Goal: Task Accomplishment & Management: Use online tool/utility

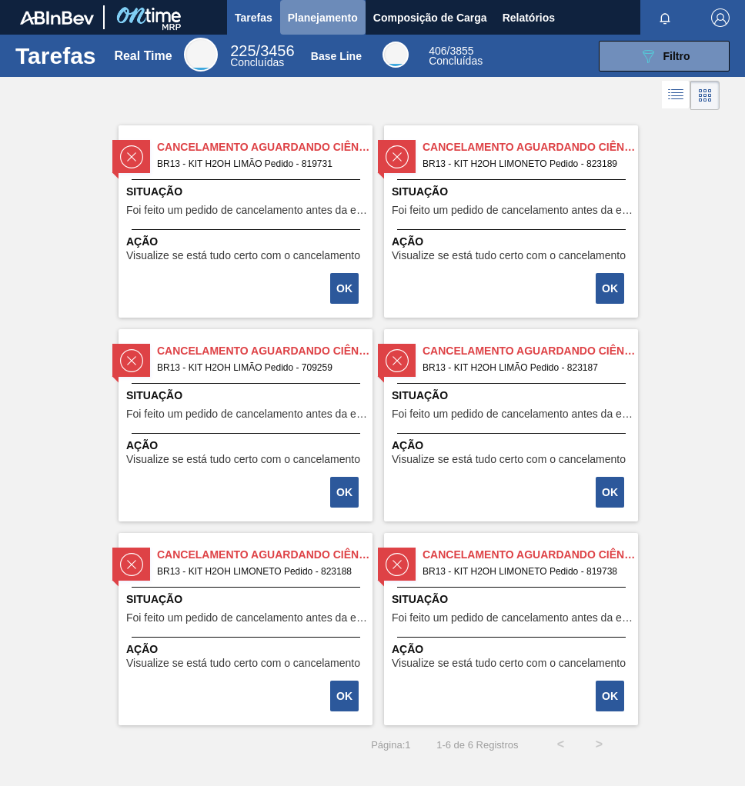
click at [320, 8] on span "Planejamento" at bounding box center [323, 17] width 70 height 18
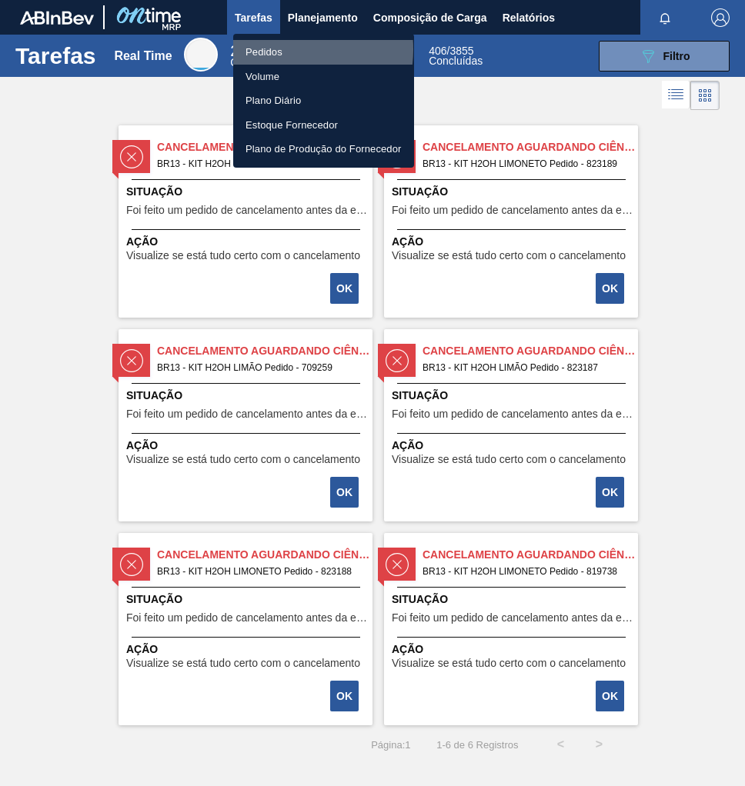
click at [275, 49] on li "Pedidos" at bounding box center [323, 52] width 181 height 25
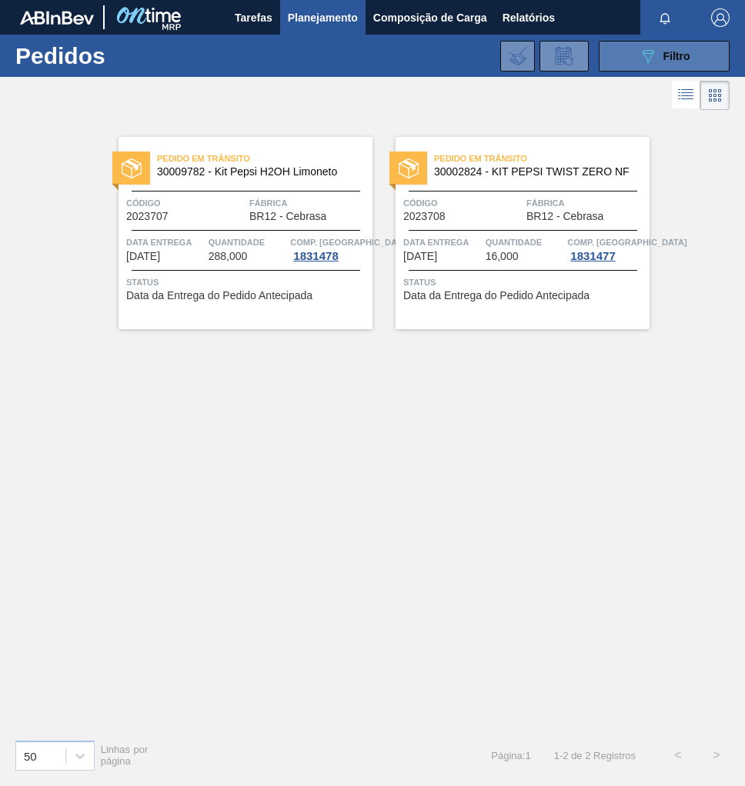
click at [655, 48] on icon "089F7B8B-B2A5-4AFE-B5C0-19BA573D28AC" at bounding box center [648, 56] width 18 height 18
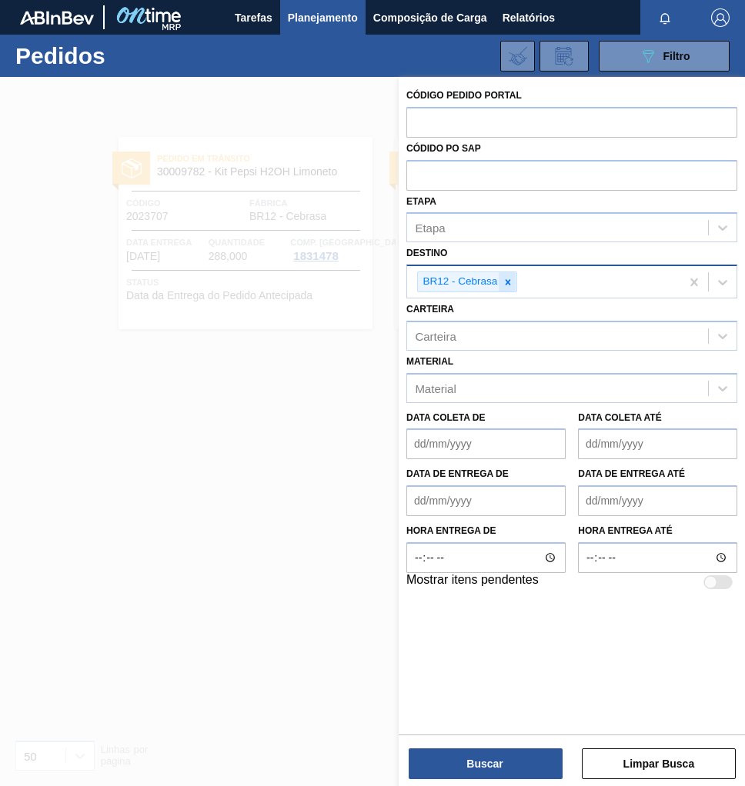
click at [505, 279] on icon at bounding box center [507, 281] width 5 height 5
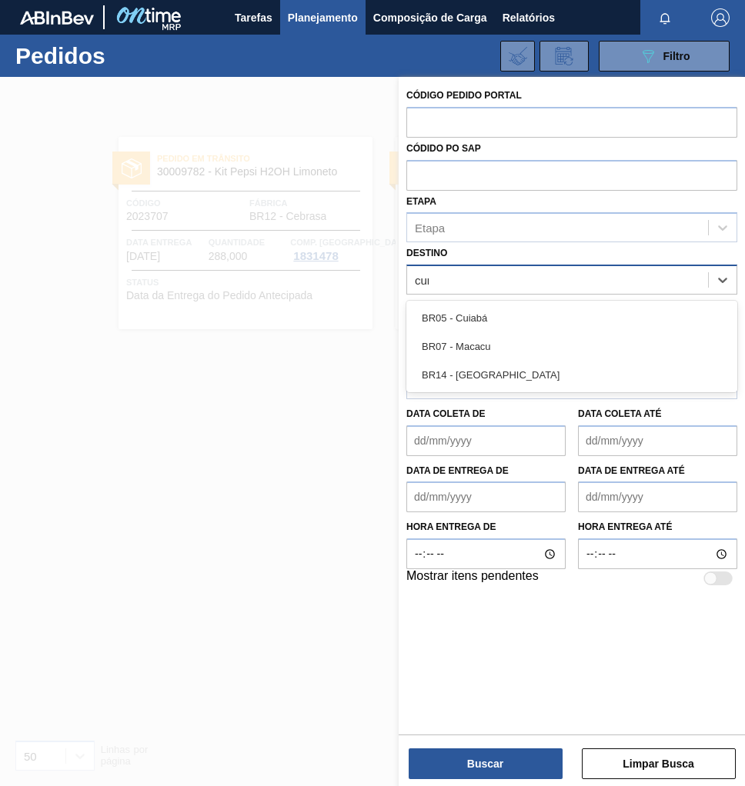
type input "curi"
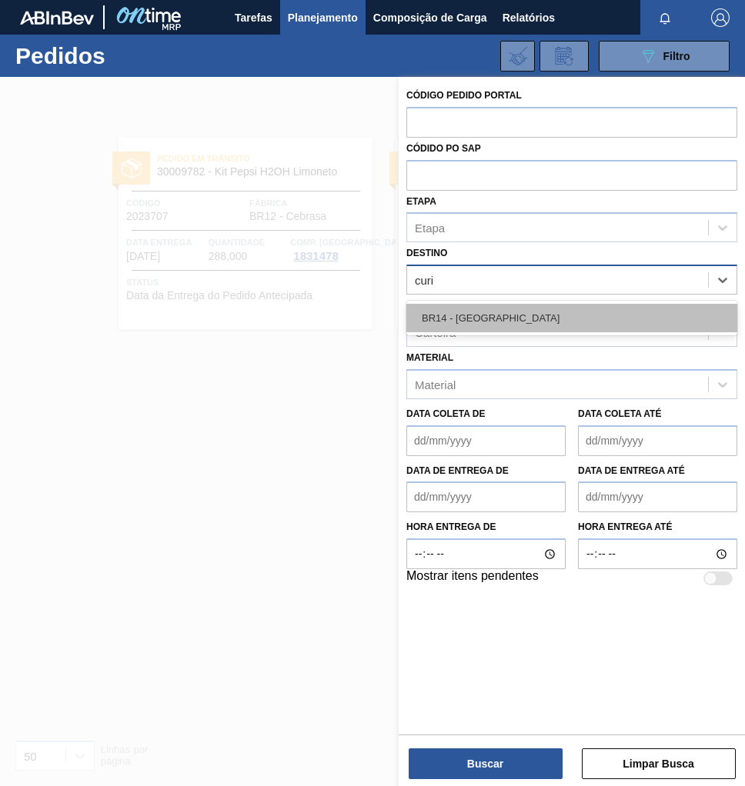
click at [509, 321] on div "BR14 - Curitibana" at bounding box center [571, 318] width 331 height 28
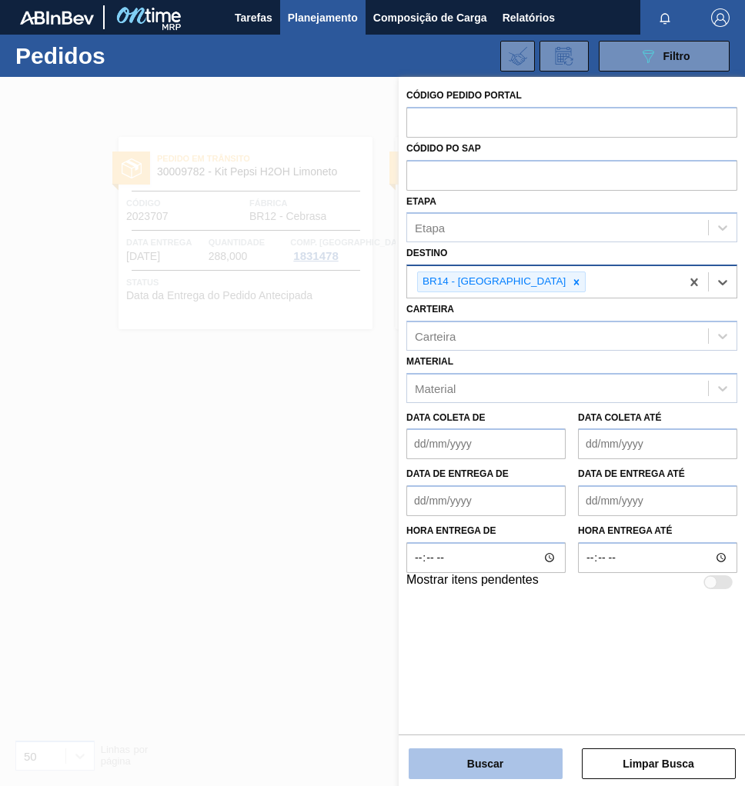
click at [473, 772] on button "Buscar" at bounding box center [486, 764] width 154 height 31
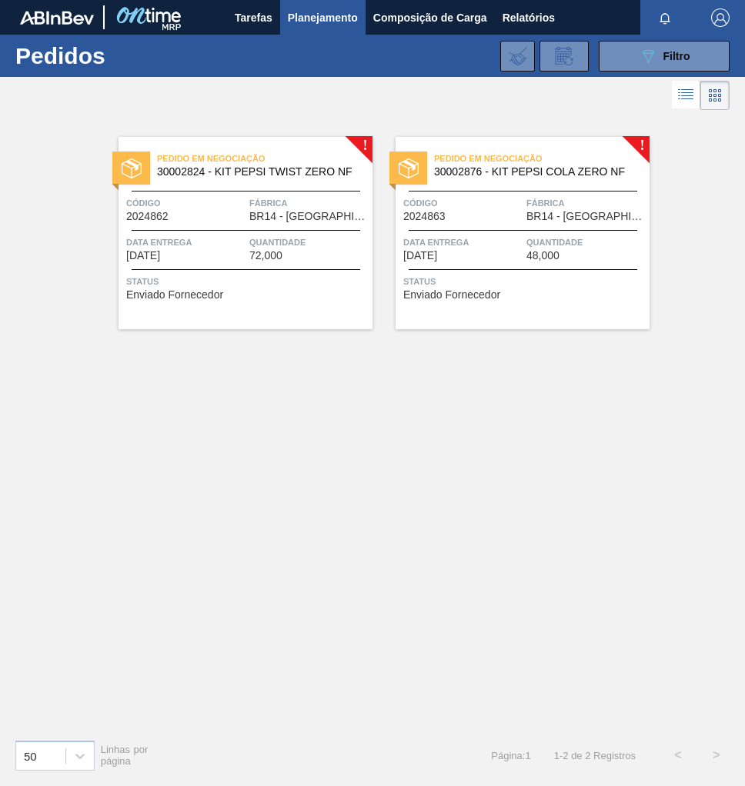
click at [271, 212] on span "BR14 - Curitibana" at bounding box center [308, 217] width 119 height 12
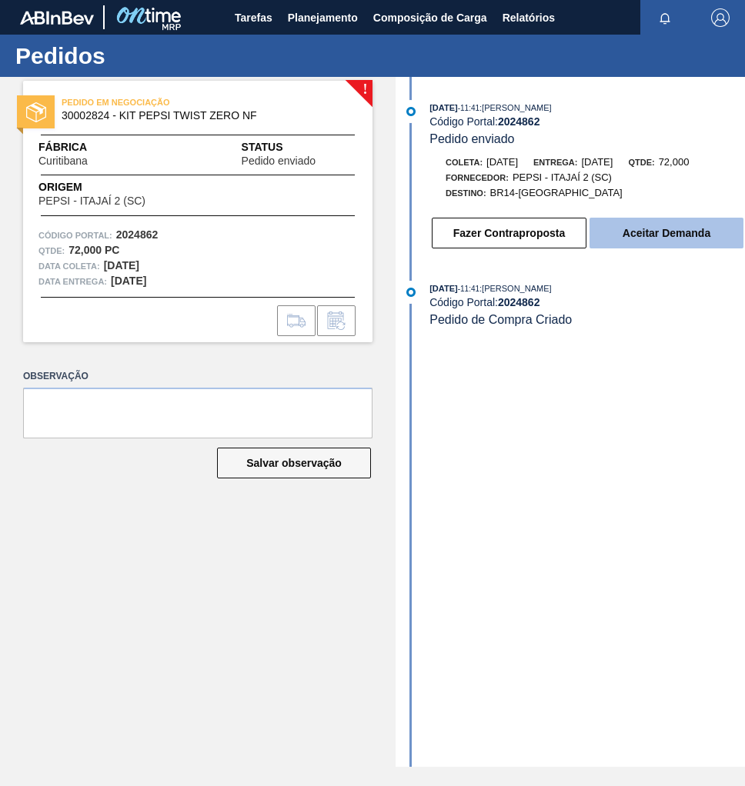
click at [655, 245] on button "Aceitar Demanda" at bounding box center [666, 233] width 154 height 31
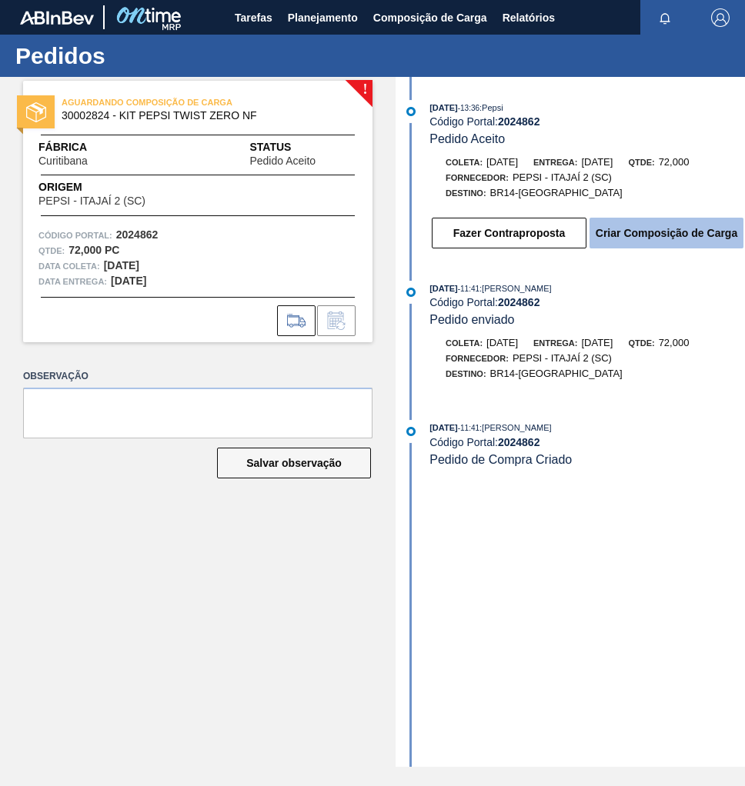
click at [680, 238] on button "Criar Composição de Carga" at bounding box center [666, 233] width 154 height 31
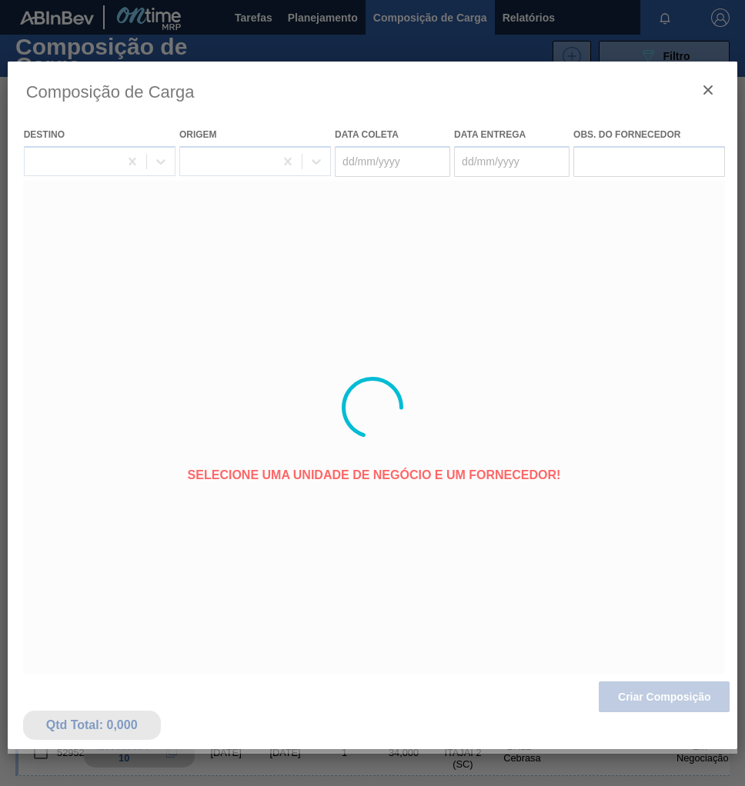
type coleta "[DATE]"
type entrega "10/09/2025"
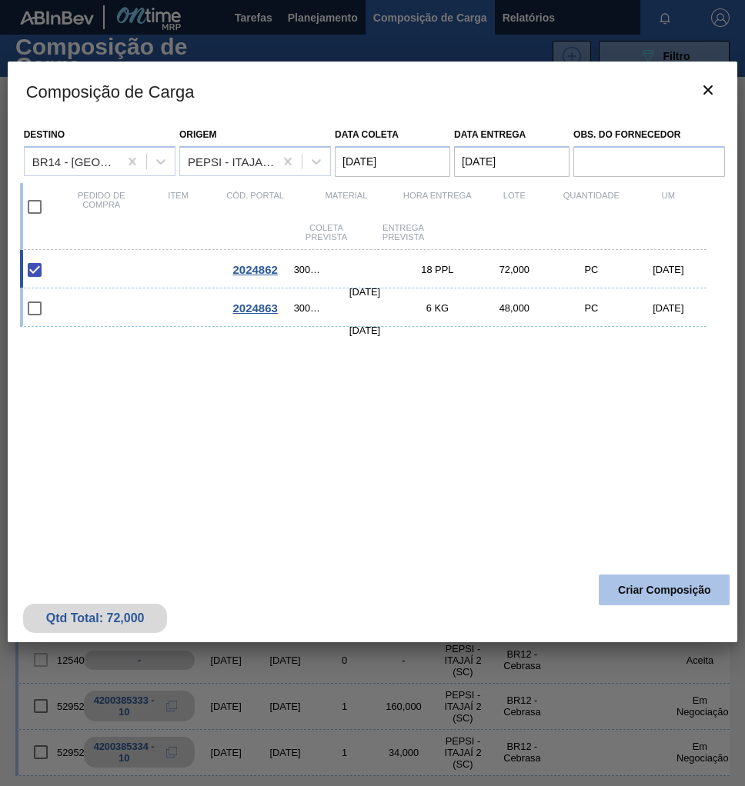
click at [671, 586] on button "Criar Composição" at bounding box center [664, 590] width 131 height 31
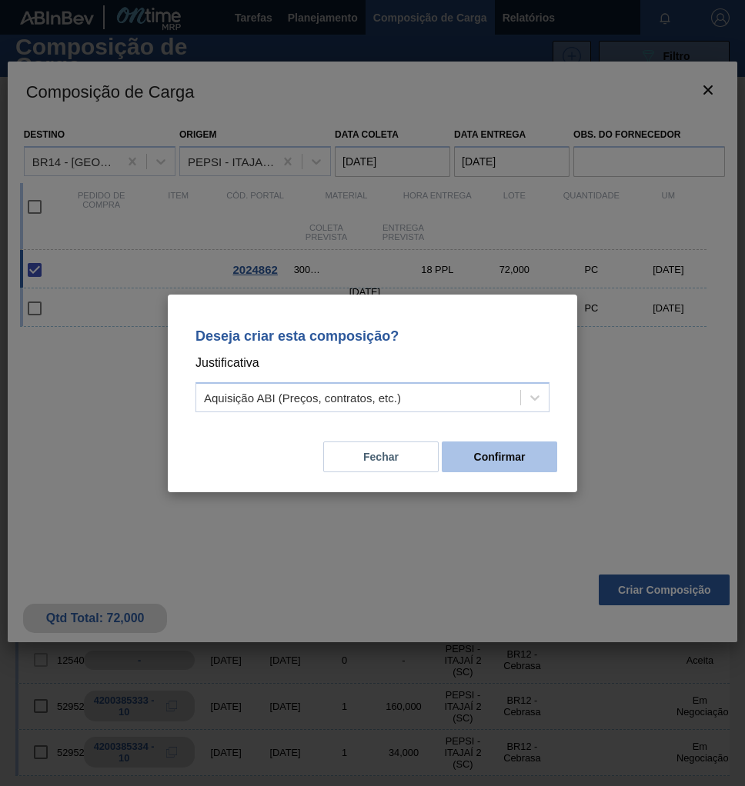
click at [523, 465] on button "Confirmar" at bounding box center [499, 457] width 115 height 31
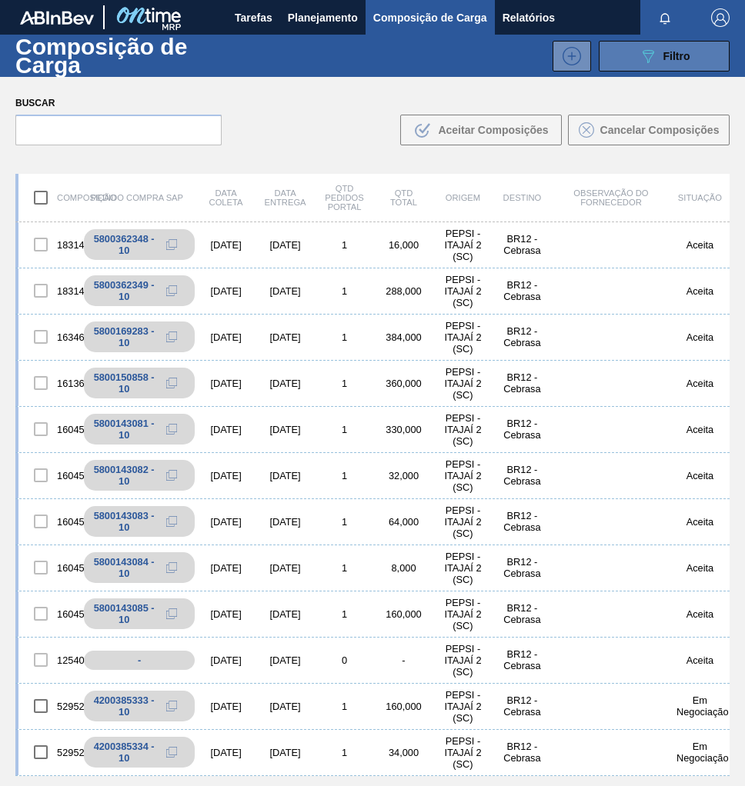
click at [677, 50] on span "Filtro" at bounding box center [676, 56] width 27 height 12
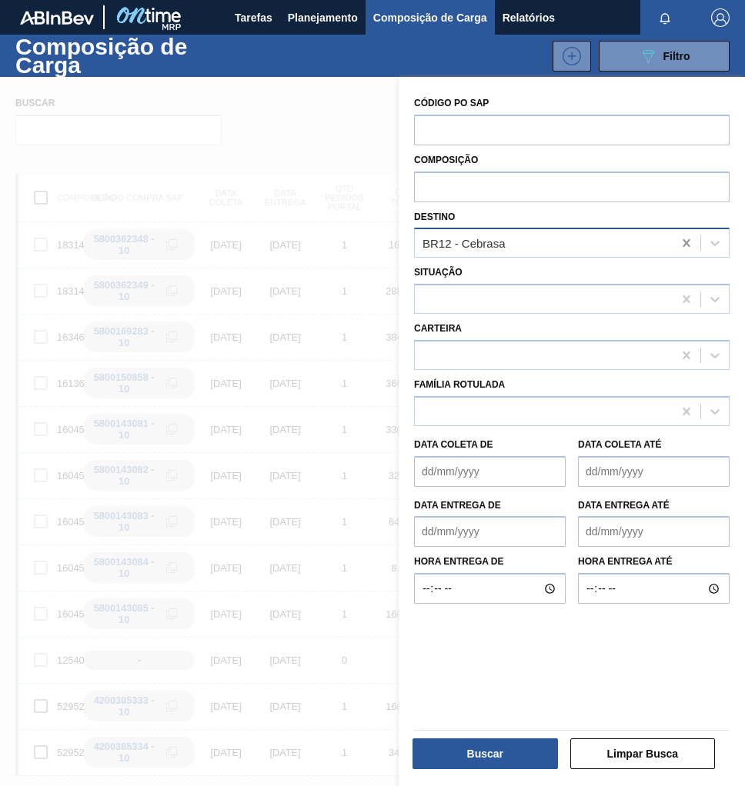
click at [679, 243] on icon at bounding box center [686, 242] width 15 height 15
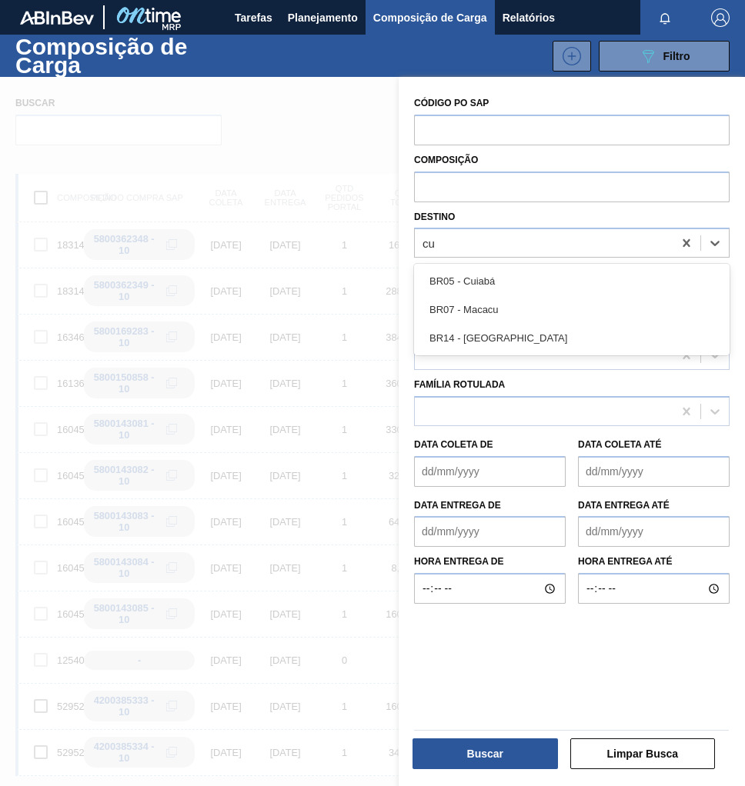
type input "cur"
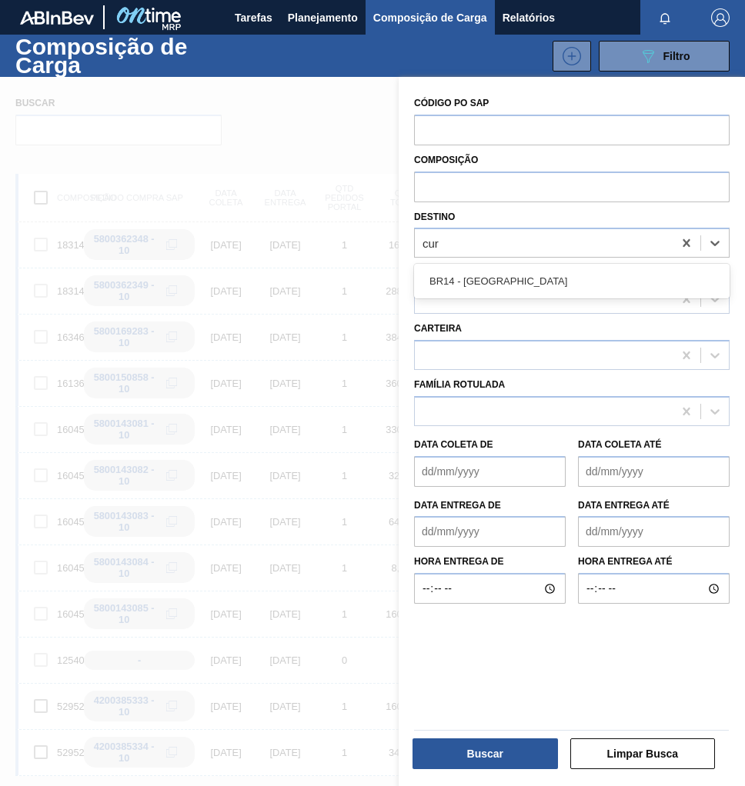
click at [596, 278] on div "BR14 - Curitibana" at bounding box center [571, 281] width 315 height 28
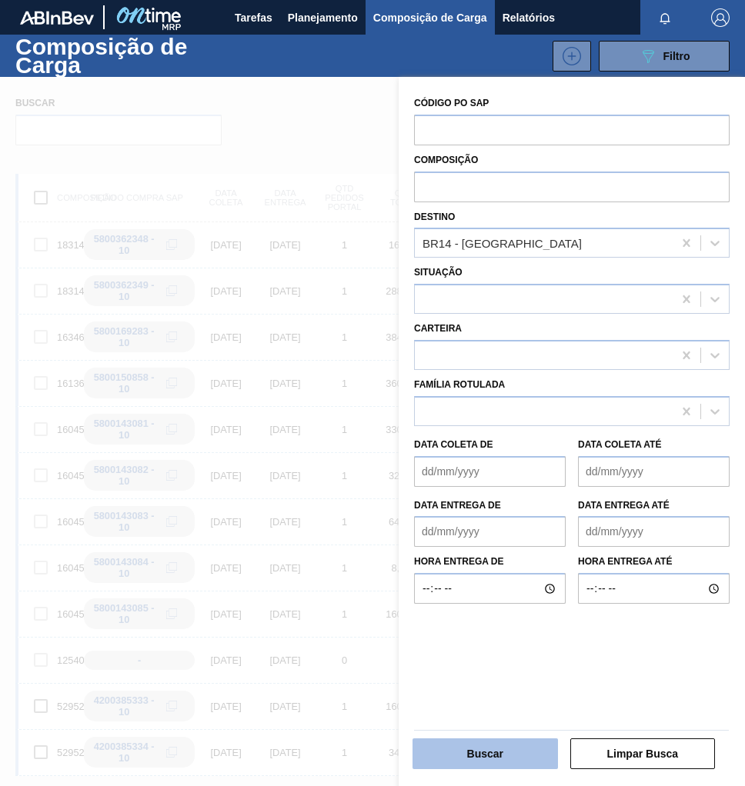
click at [459, 757] on button "Buscar" at bounding box center [484, 754] width 145 height 31
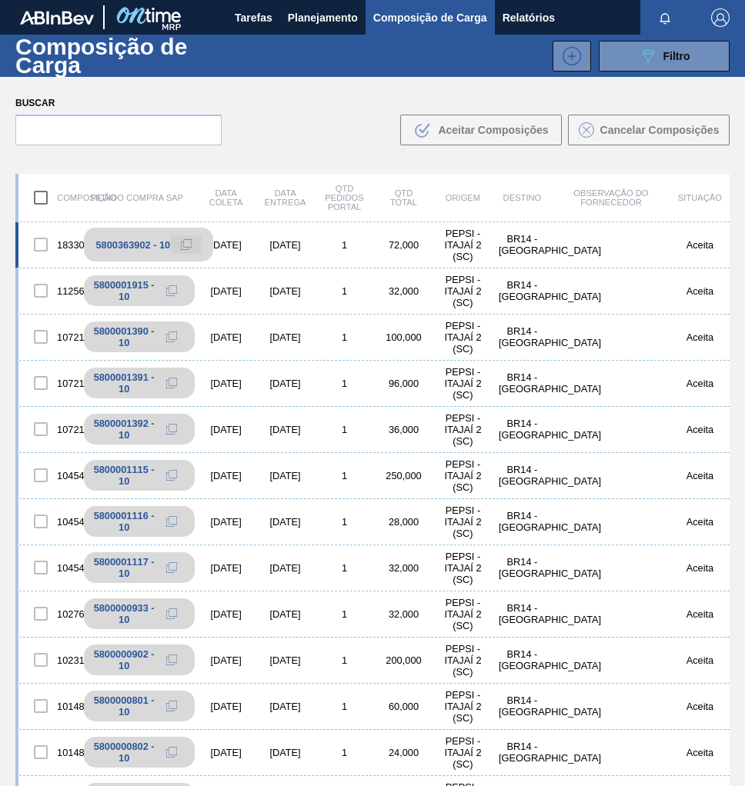
click at [181, 244] on icon at bounding box center [186, 244] width 11 height 11
click at [318, 19] on span "Planejamento" at bounding box center [323, 17] width 70 height 18
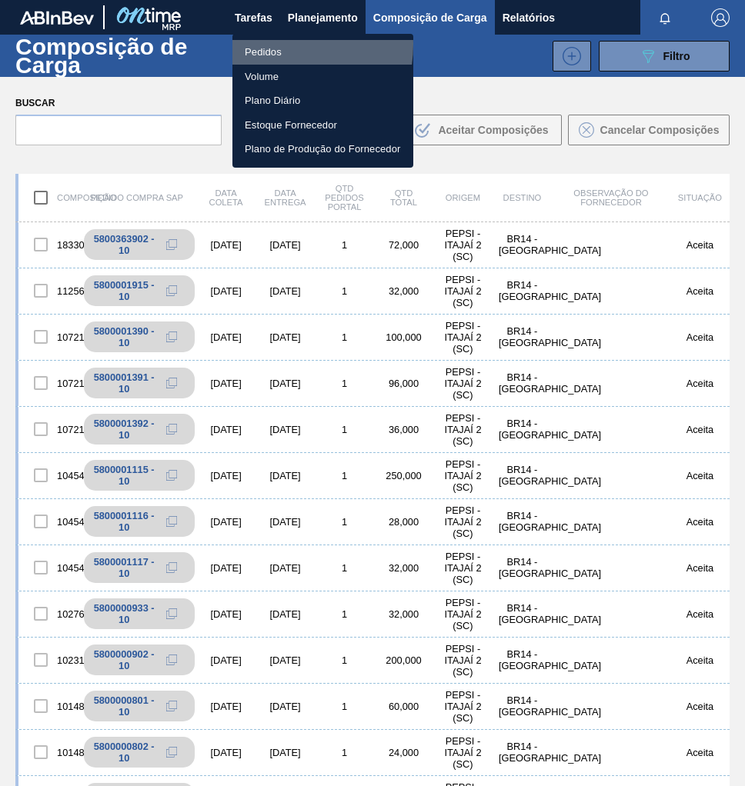
click at [272, 45] on li "Pedidos" at bounding box center [322, 52] width 181 height 25
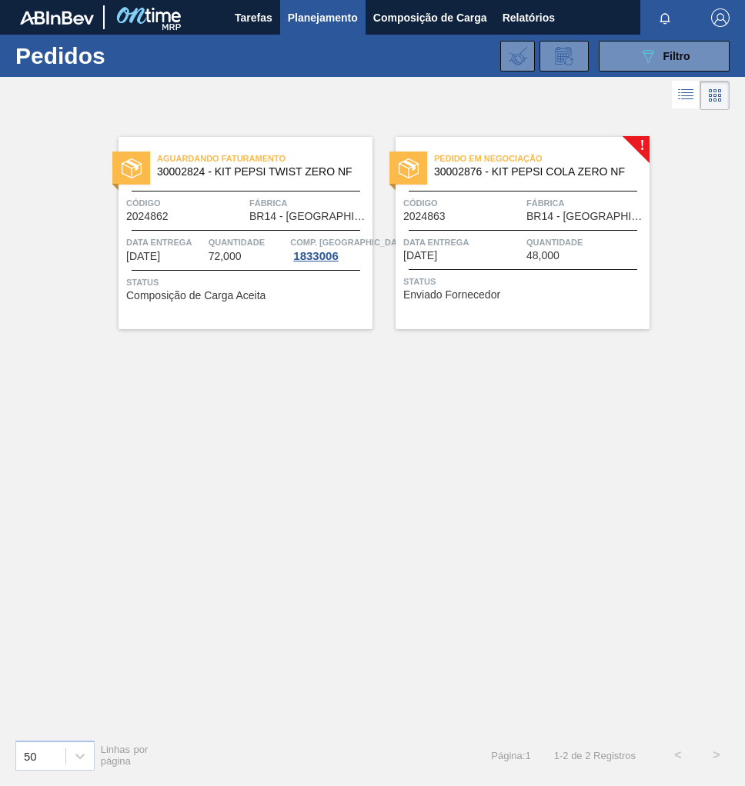
click at [524, 249] on div "Data entrega 10/09/2025 Quantidade 48,000" at bounding box center [522, 248] width 254 height 27
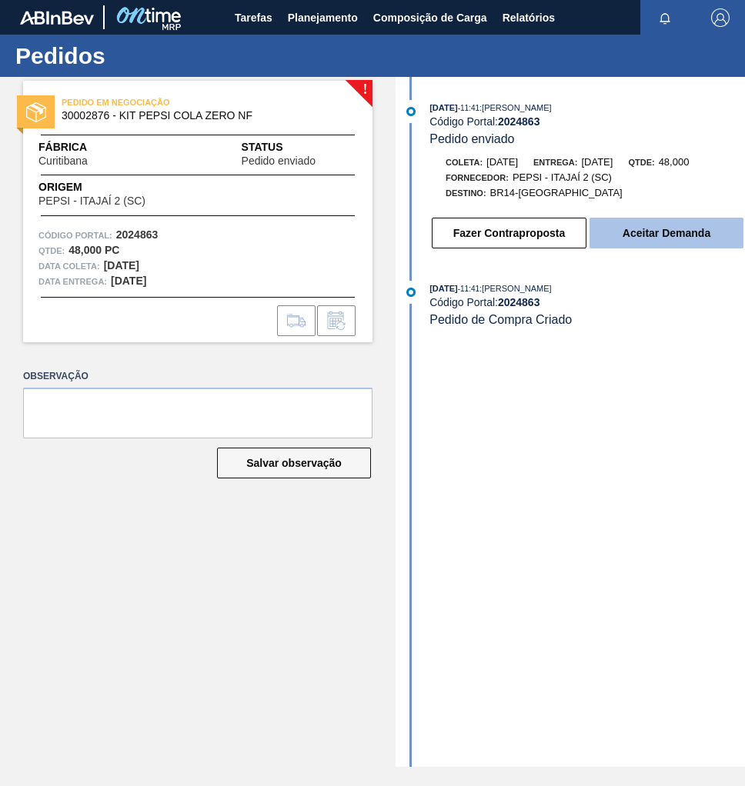
click at [693, 232] on button "Aceitar Demanda" at bounding box center [666, 233] width 154 height 31
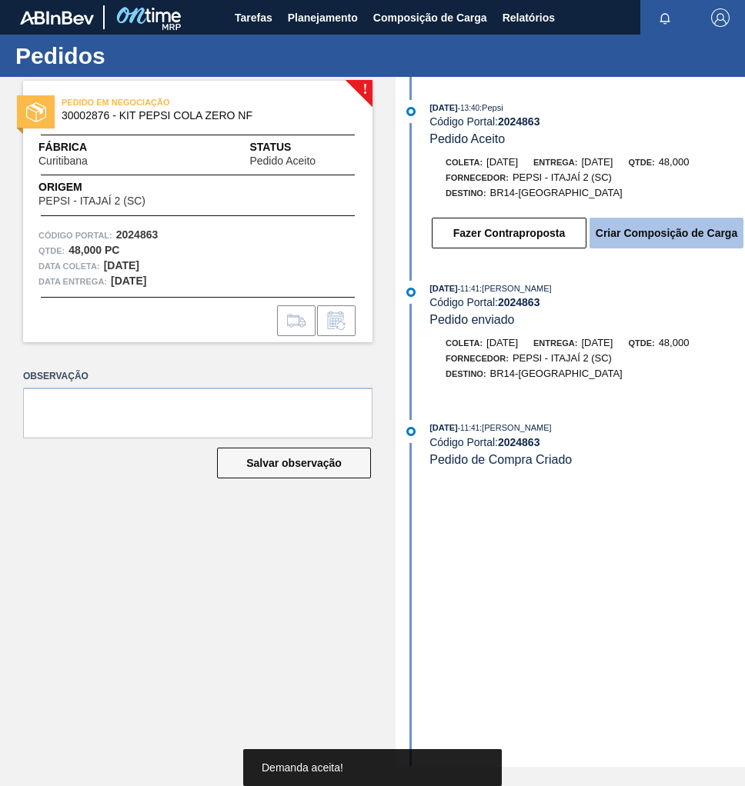
click at [692, 245] on button "Criar Composição de Carga" at bounding box center [666, 233] width 154 height 31
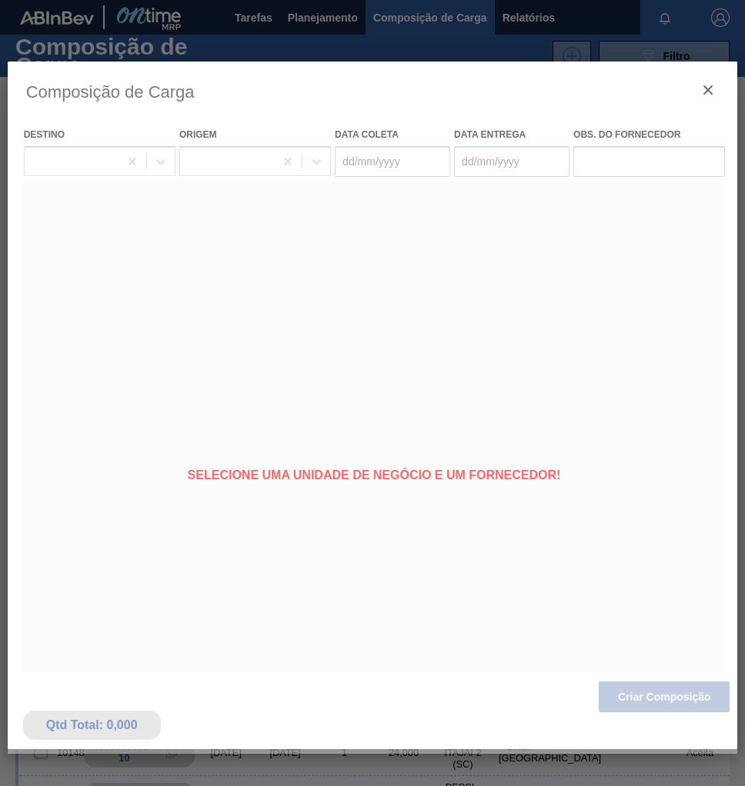
type coleta "[DATE]"
type entrega "10/09/2025"
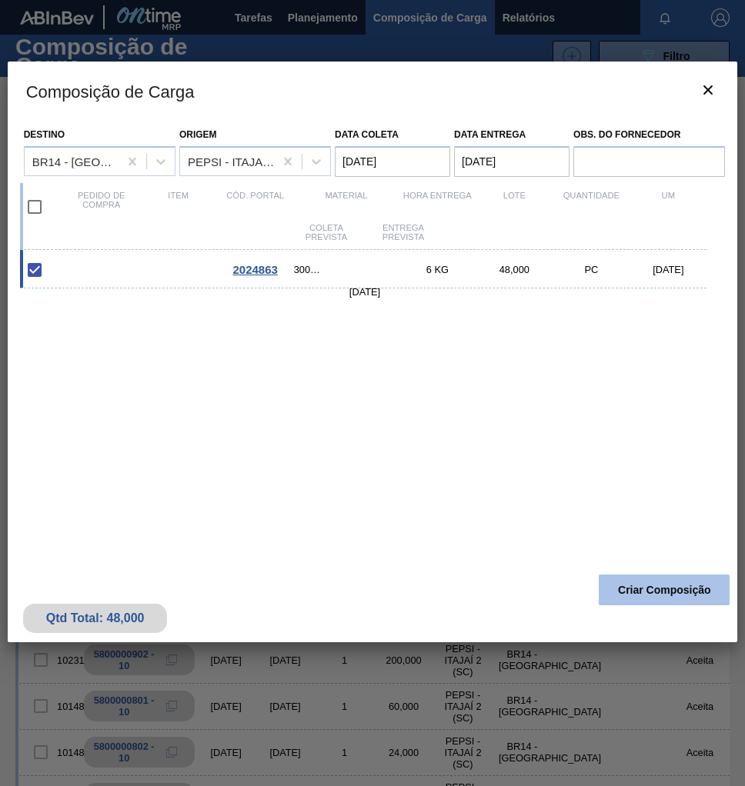
click at [669, 591] on button "Criar Composição" at bounding box center [664, 590] width 131 height 31
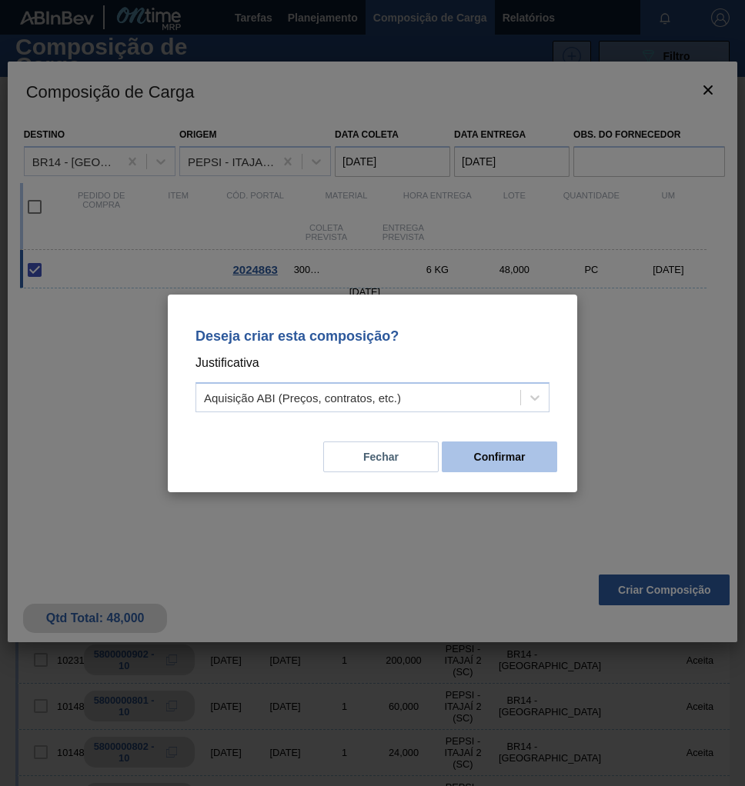
click at [513, 465] on button "Confirmar" at bounding box center [499, 457] width 115 height 31
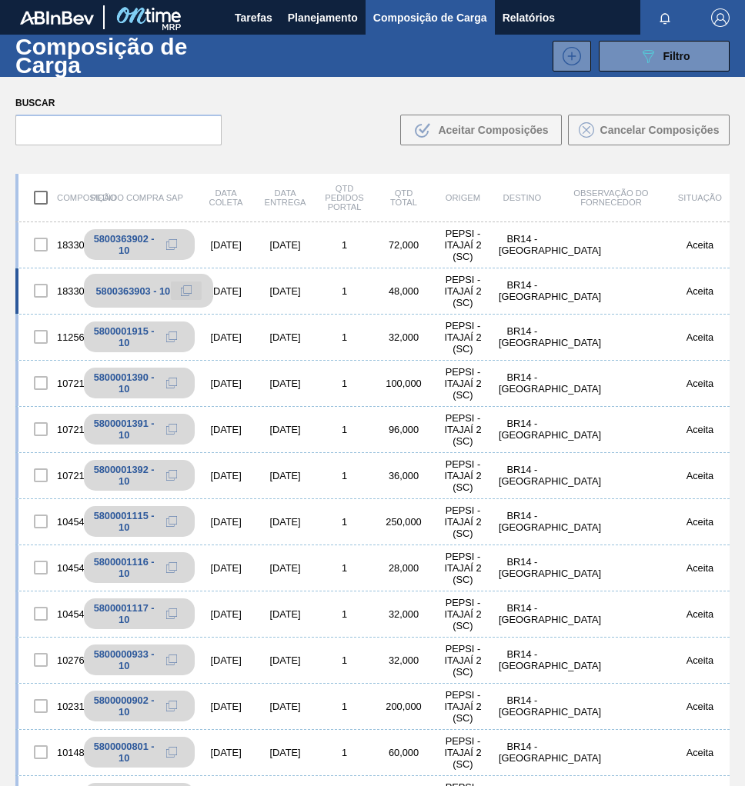
click at [182, 290] on icon at bounding box center [186, 290] width 11 height 11
click at [319, 14] on span "Planejamento" at bounding box center [323, 17] width 70 height 18
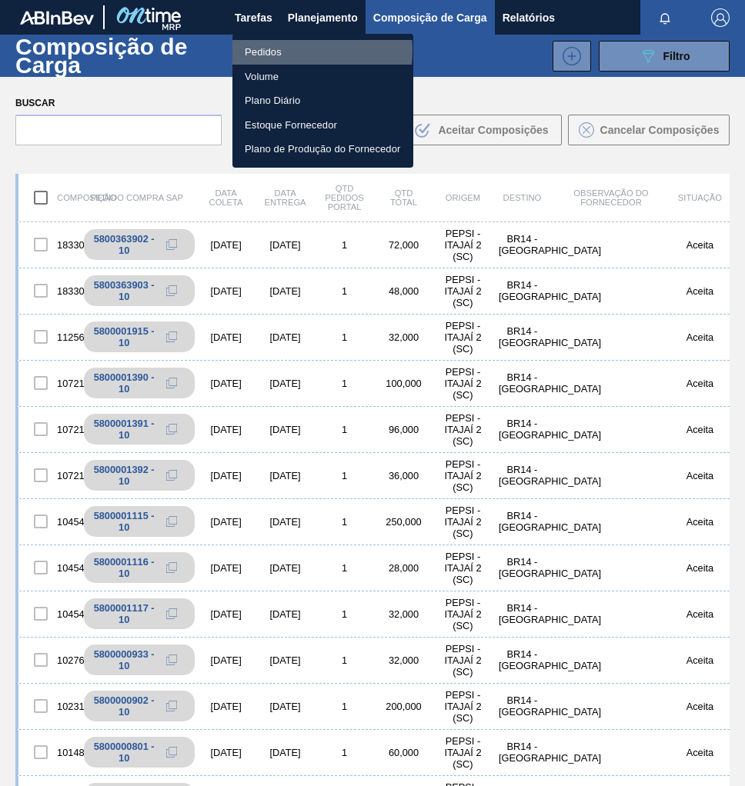
click at [275, 50] on li "Pedidos" at bounding box center [322, 52] width 181 height 25
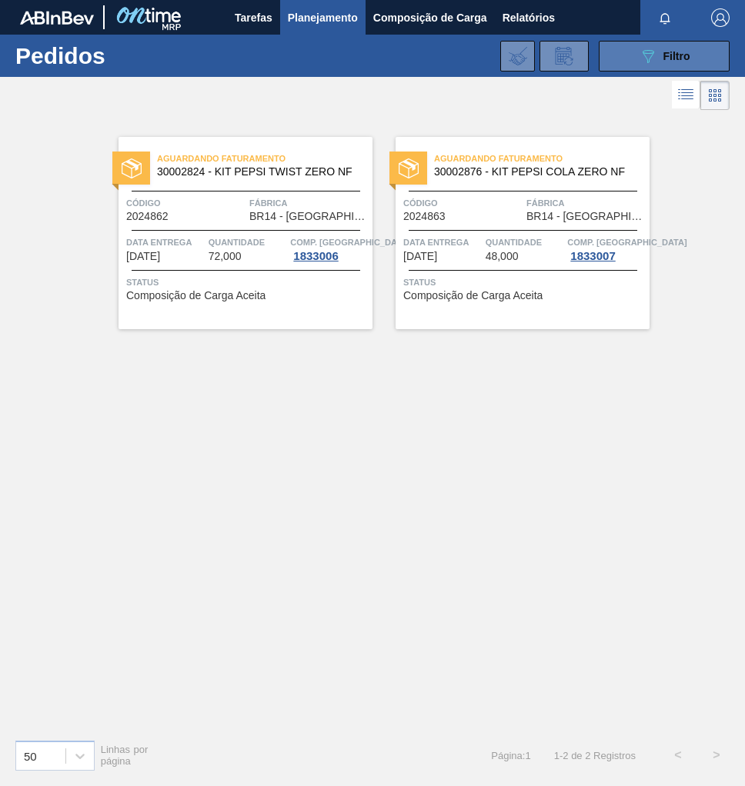
click at [650, 52] on icon "089F7B8B-B2A5-4AFE-B5C0-19BA573D28AC" at bounding box center [648, 56] width 18 height 18
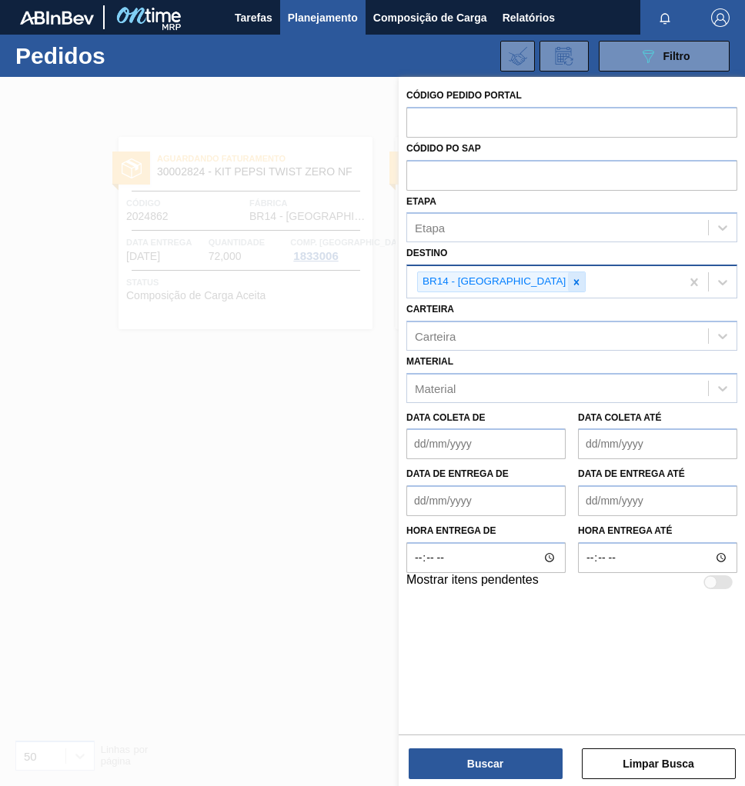
click at [571, 278] on icon at bounding box center [576, 282] width 11 height 11
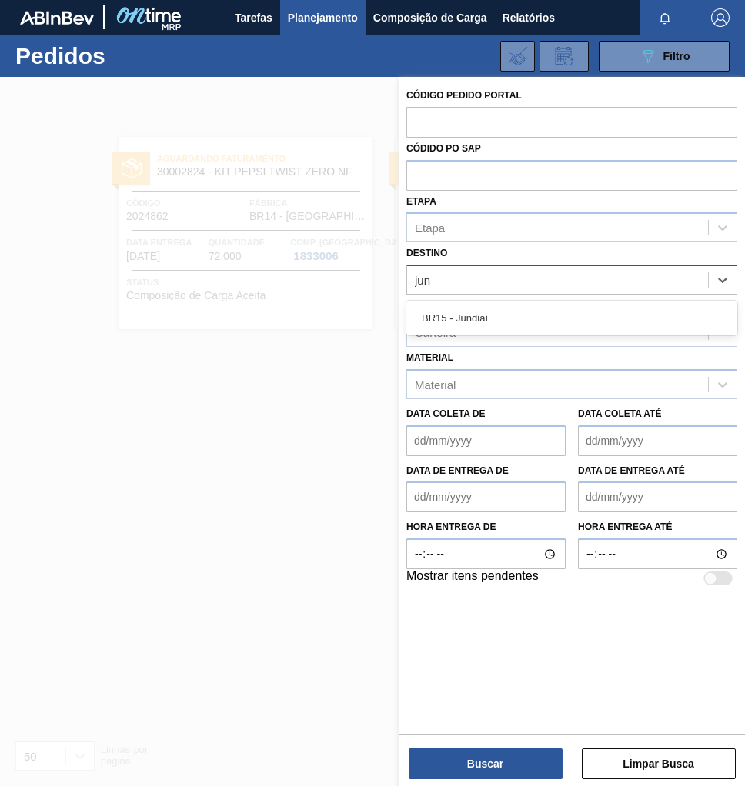
type input "jund"
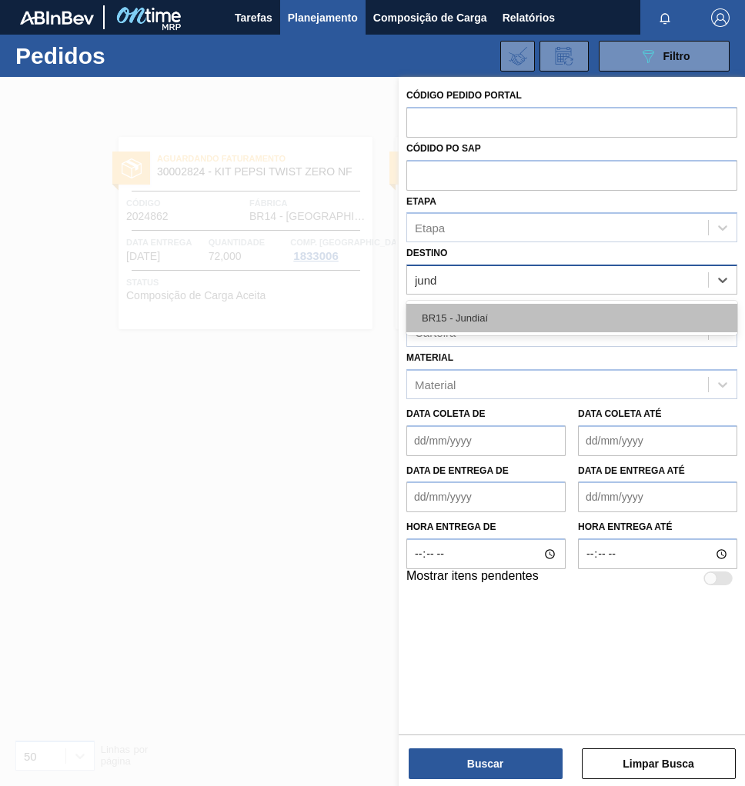
click at [489, 319] on div "BR15 - Jundiaí" at bounding box center [571, 318] width 331 height 28
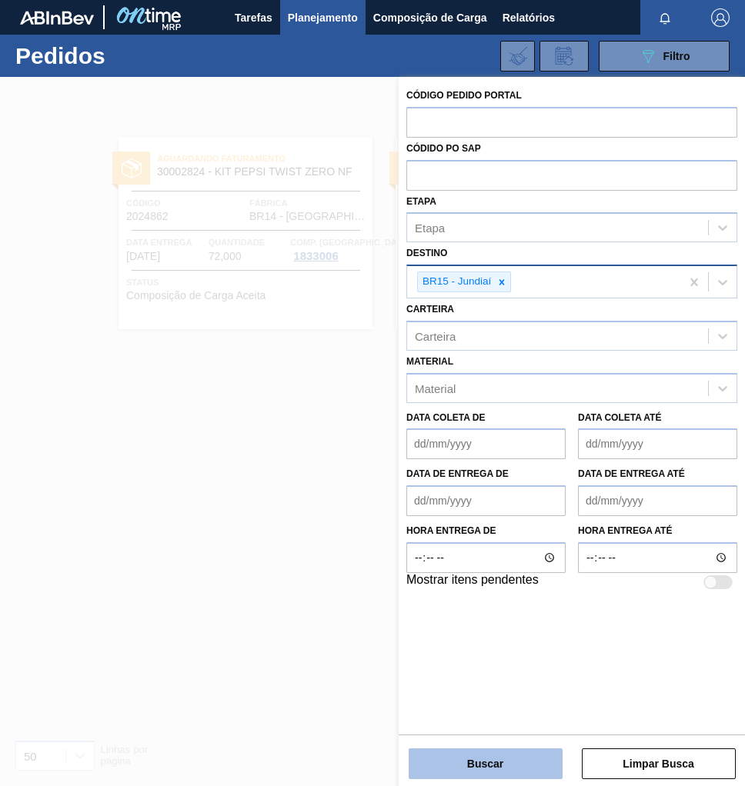
click at [478, 772] on button "Buscar" at bounding box center [486, 764] width 154 height 31
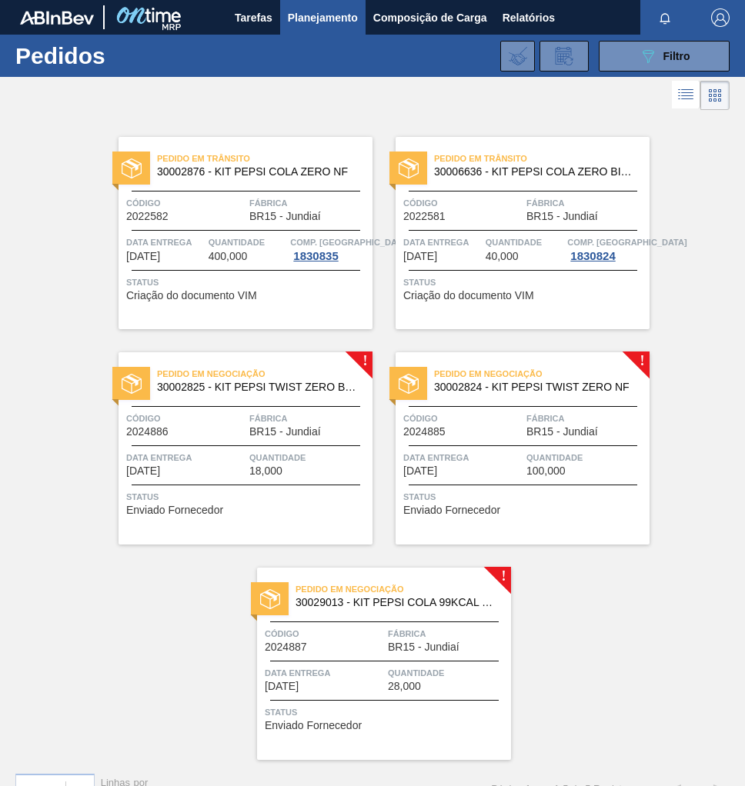
click at [520, 434] on div "Código 2024885" at bounding box center [462, 424] width 119 height 27
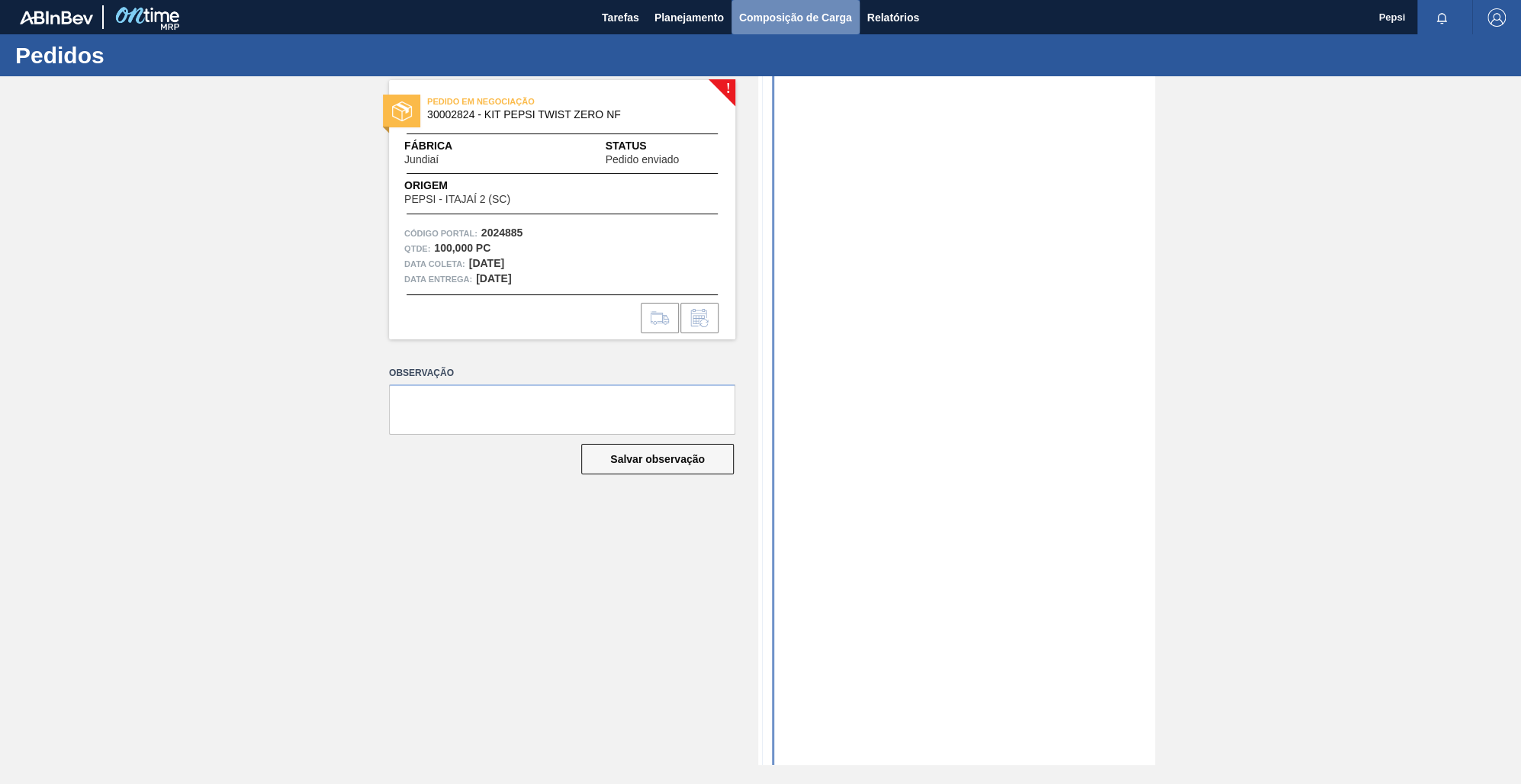
click at [738, 11] on span "Composição de Carga" at bounding box center [796, 17] width 113 height 18
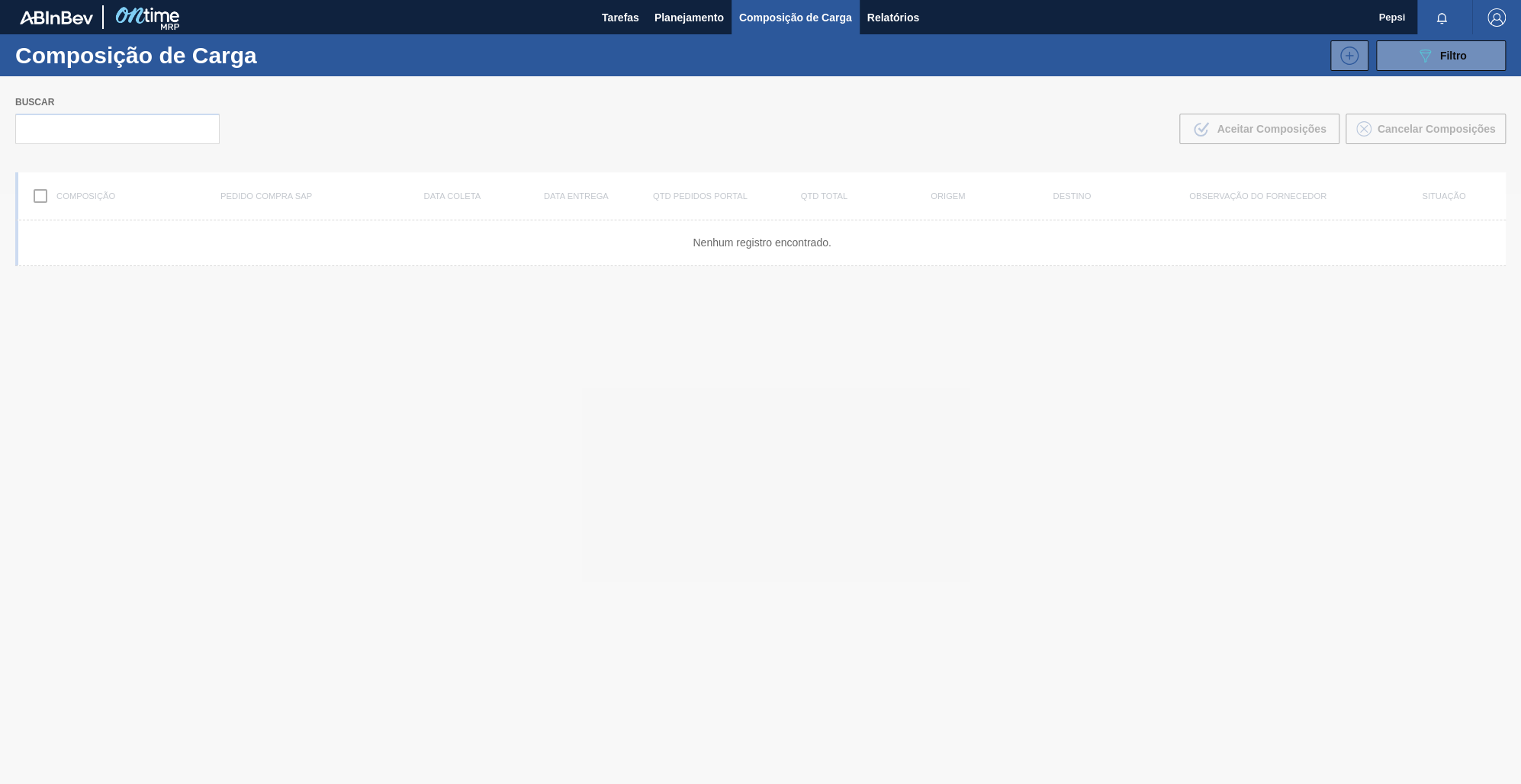
click at [738, 470] on div at bounding box center [760, 430] width 1521 height 708
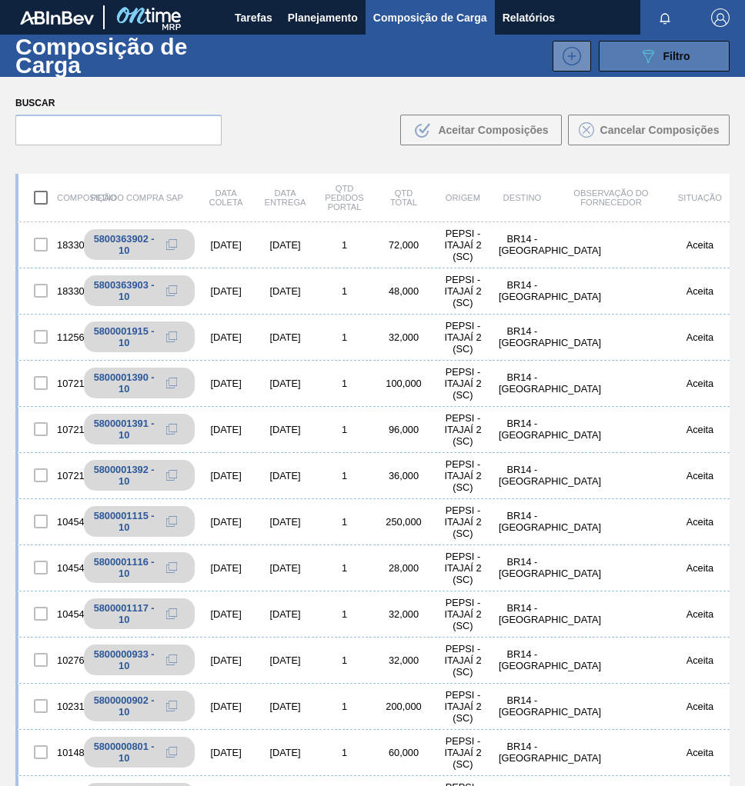
click at [687, 64] on div "089F7B8B-B2A5-4AFE-B5C0-19BA573D28AC Filtro" at bounding box center [665, 56] width 52 height 18
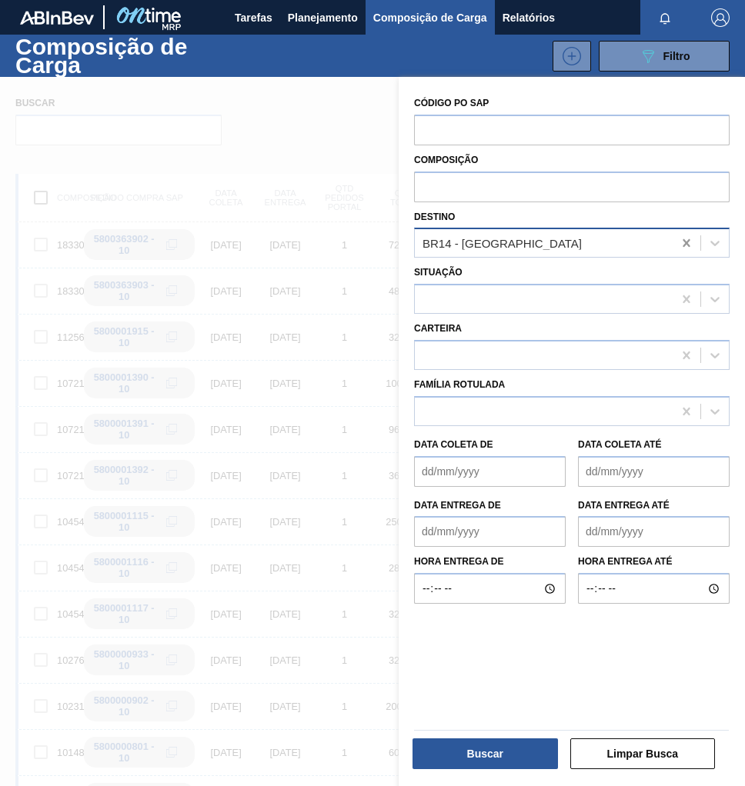
click at [680, 244] on icon at bounding box center [686, 242] width 15 height 15
type input "jund"
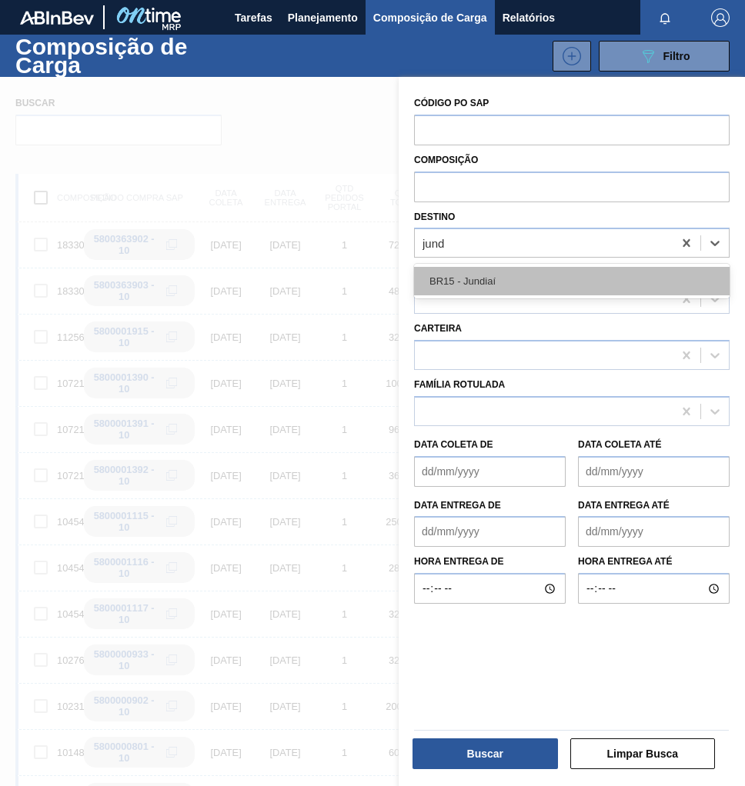
click at [581, 272] on div "BR15 - Jundiaí" at bounding box center [571, 281] width 315 height 28
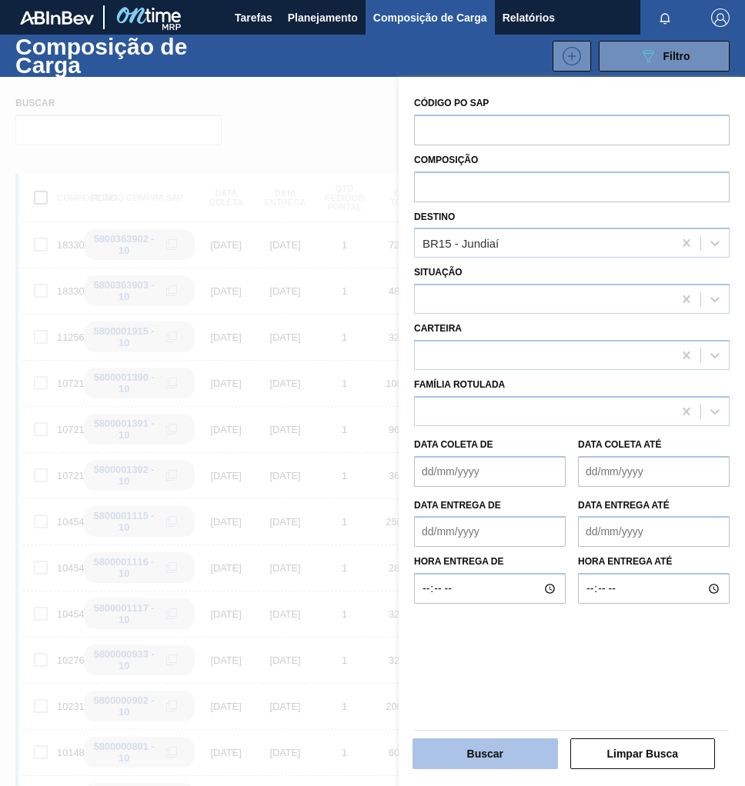
click at [498, 749] on button "Buscar" at bounding box center [484, 754] width 145 height 31
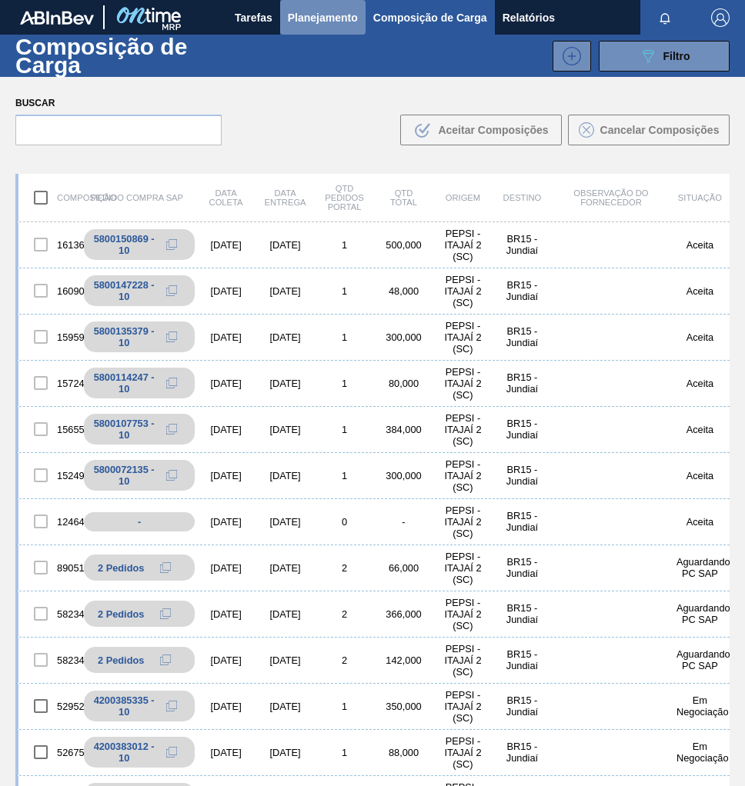
click at [323, 16] on span "Planejamento" at bounding box center [323, 17] width 70 height 18
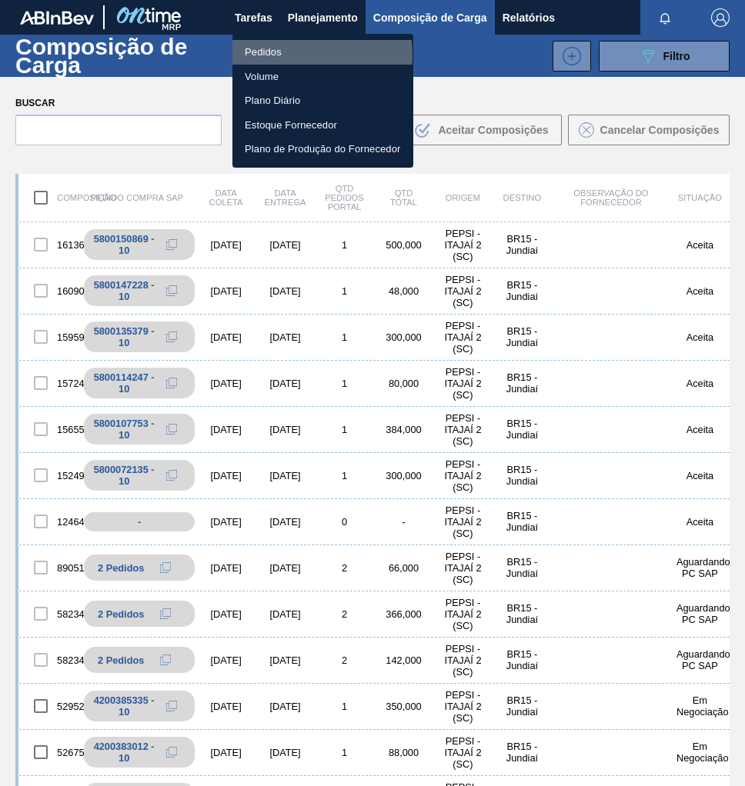
click at [284, 55] on li "Pedidos" at bounding box center [322, 52] width 181 height 25
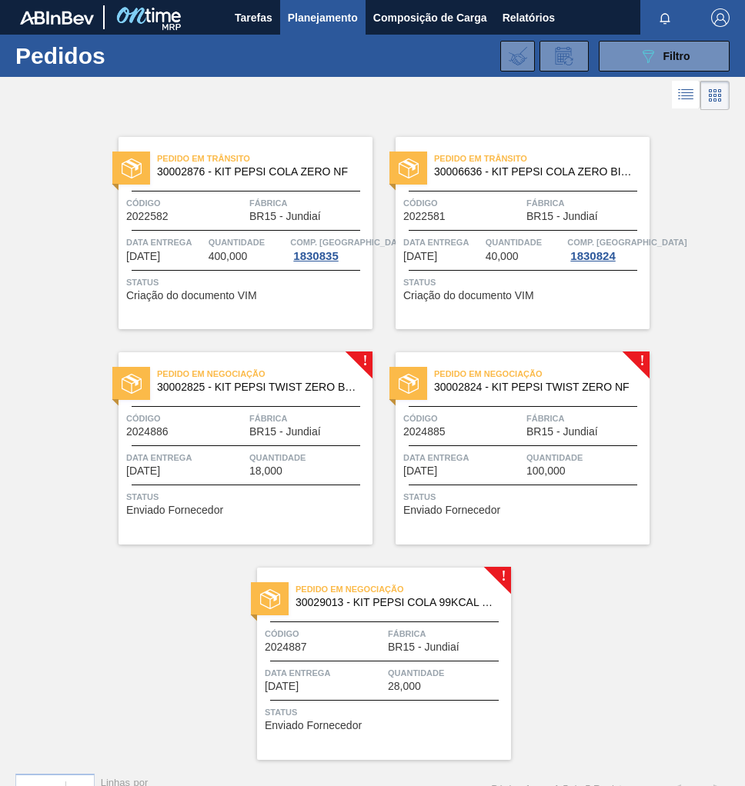
click at [505, 424] on span "Código" at bounding box center [462, 418] width 119 height 15
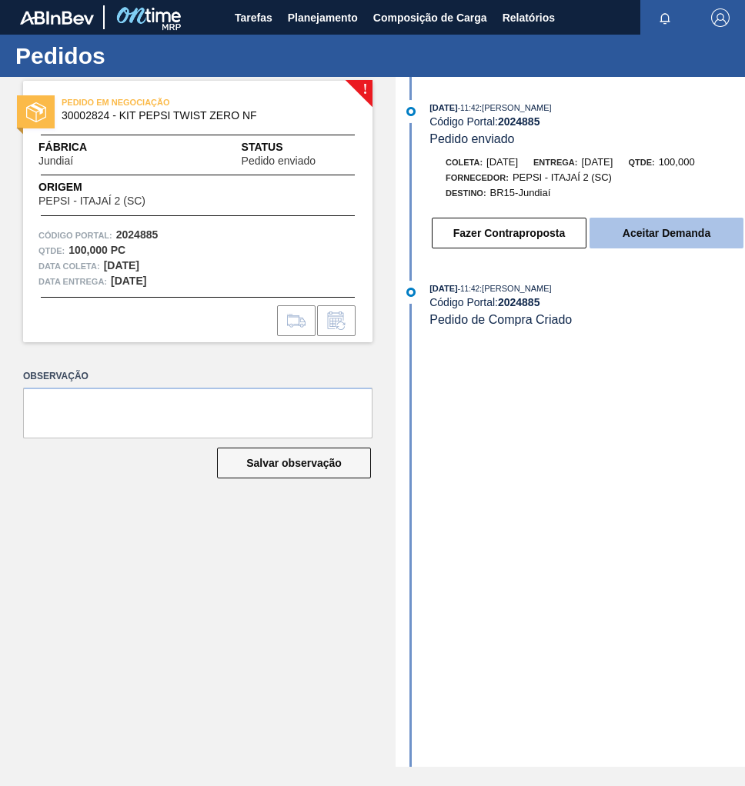
click at [659, 239] on button "Aceitar Demanda" at bounding box center [666, 233] width 154 height 31
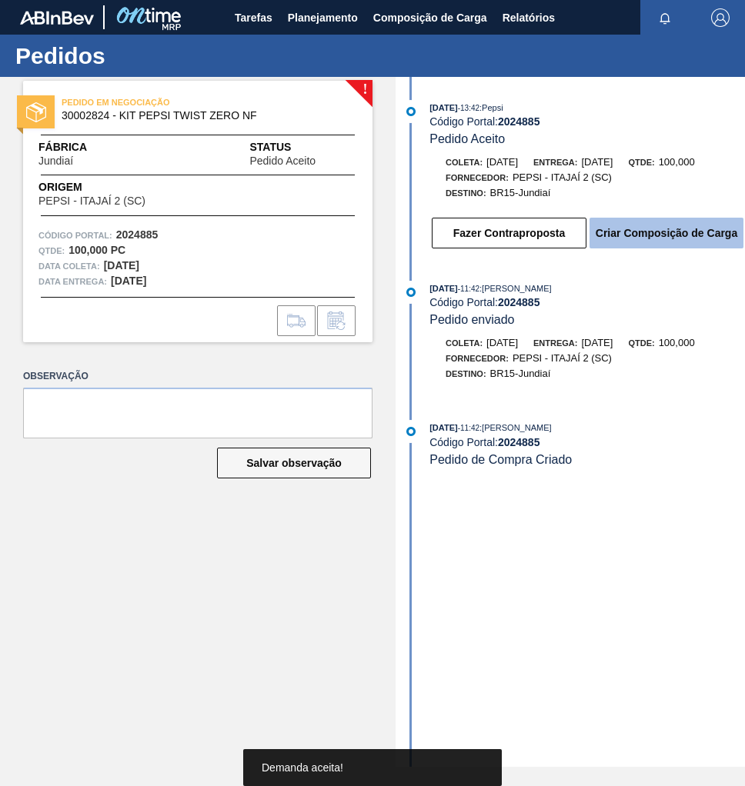
click at [676, 244] on button "Criar Composição de Carga" at bounding box center [666, 233] width 154 height 31
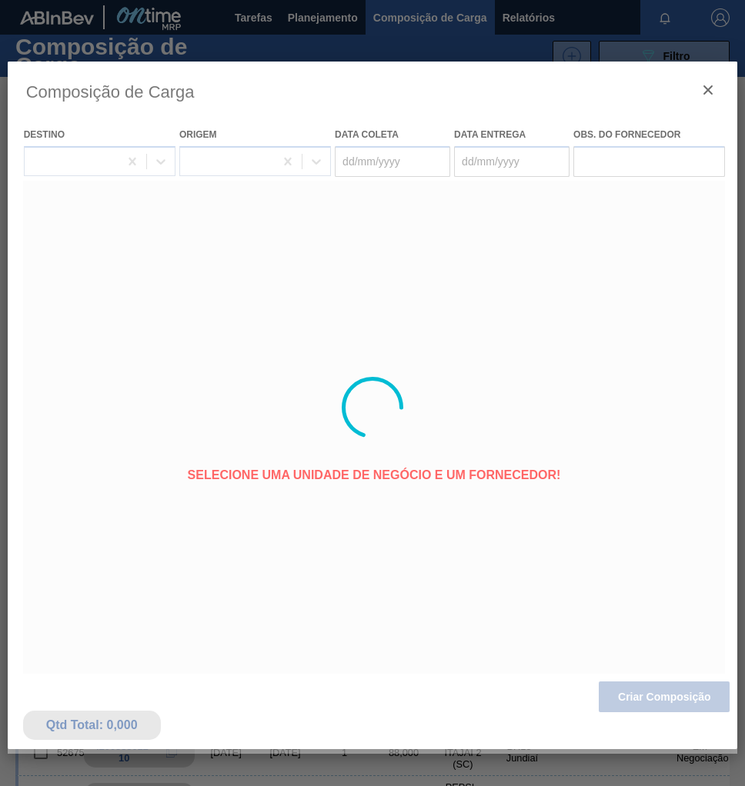
type coleta "[DATE]"
type entrega "11/09/2025"
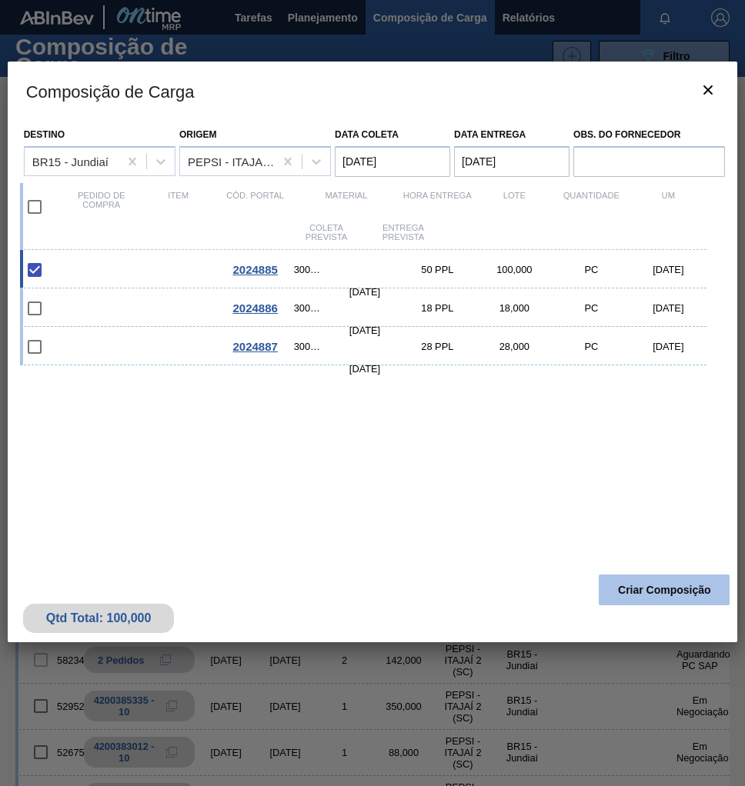
click at [667, 592] on button "Criar Composição" at bounding box center [664, 590] width 131 height 31
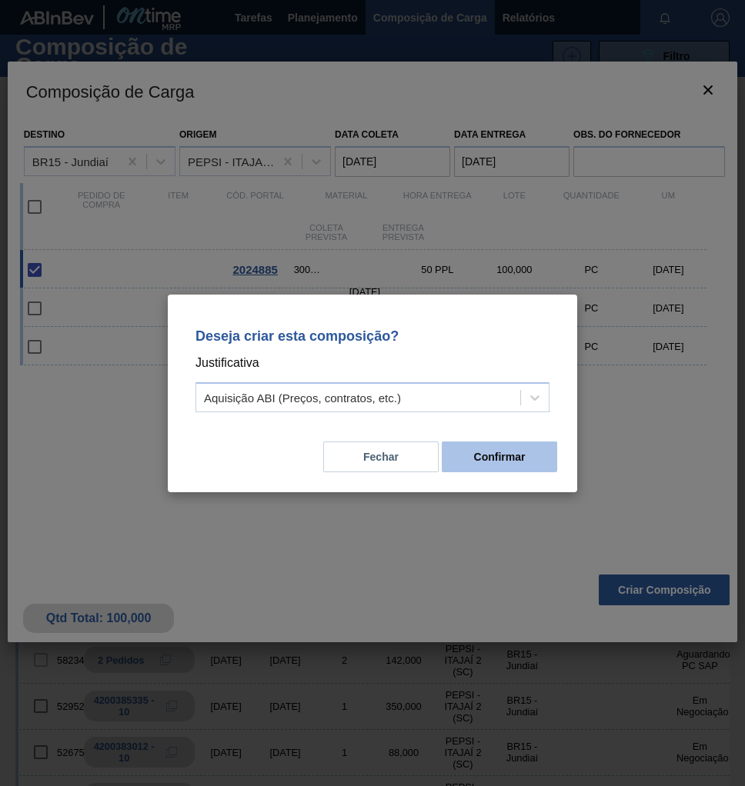
click at [496, 464] on button "Confirmar" at bounding box center [499, 457] width 115 height 31
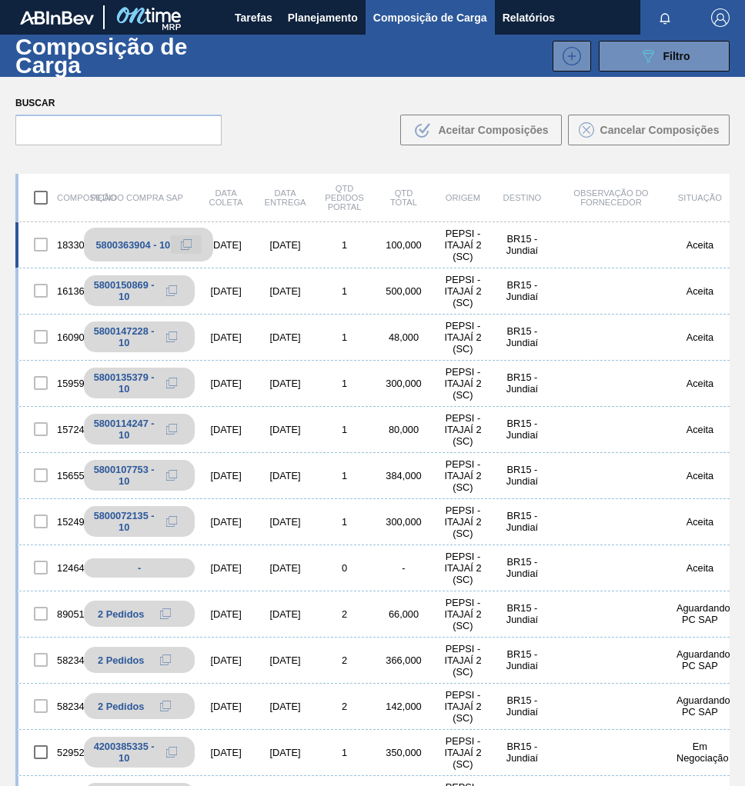
click at [190, 249] on icon at bounding box center [186, 244] width 11 height 11
click at [321, 19] on span "Planejamento" at bounding box center [323, 17] width 70 height 18
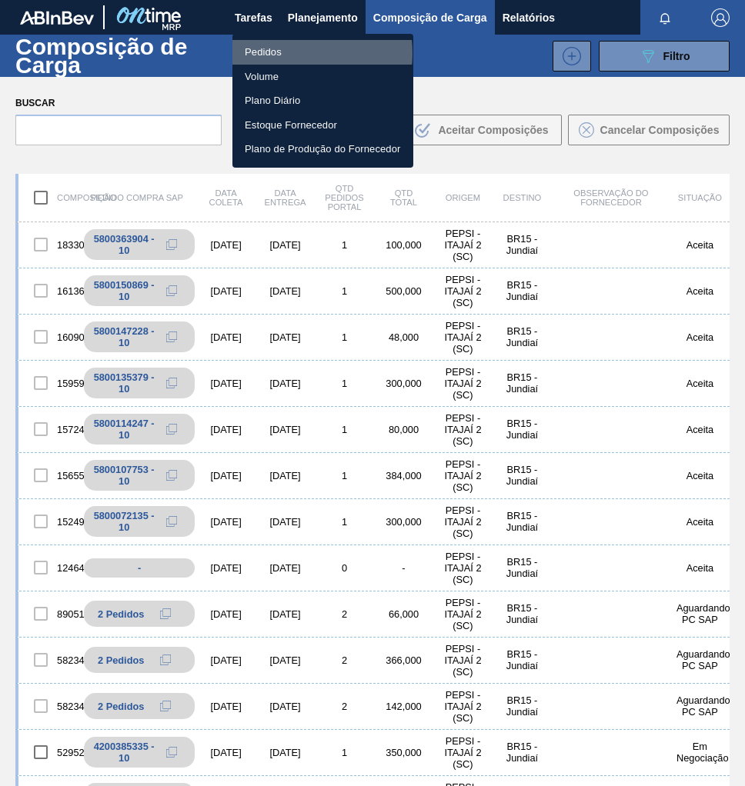
click at [285, 53] on li "Pedidos" at bounding box center [322, 52] width 181 height 25
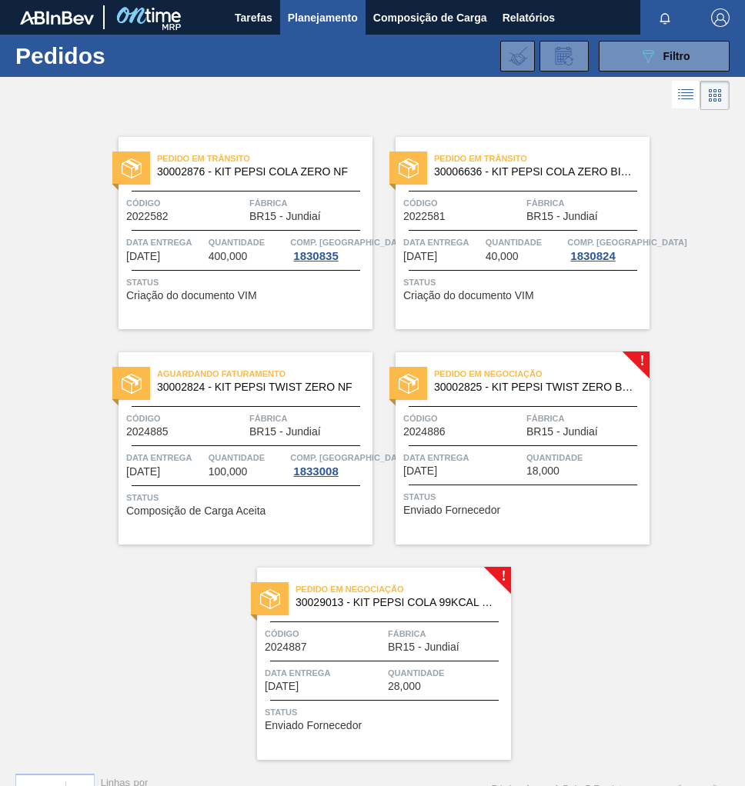
click at [505, 396] on div "Pedido em Negociação 30002825 - KIT PEPSI TWIST ZERO BAG IN BOX NF" at bounding box center [522, 381] width 254 height 35
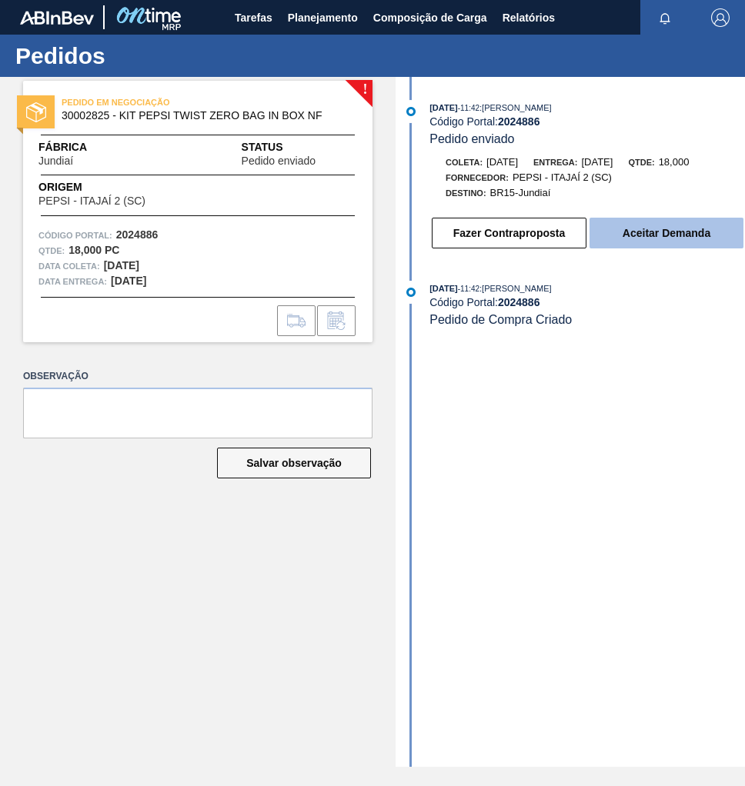
click at [637, 242] on button "Aceitar Demanda" at bounding box center [666, 233] width 154 height 31
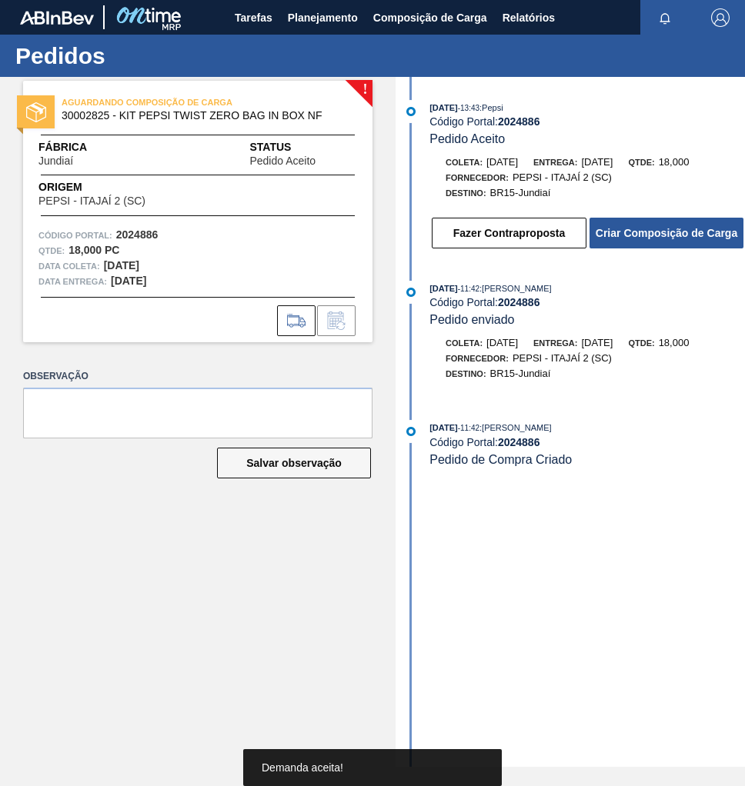
click at [637, 242] on button "Criar Composição de Carga" at bounding box center [666, 233] width 154 height 31
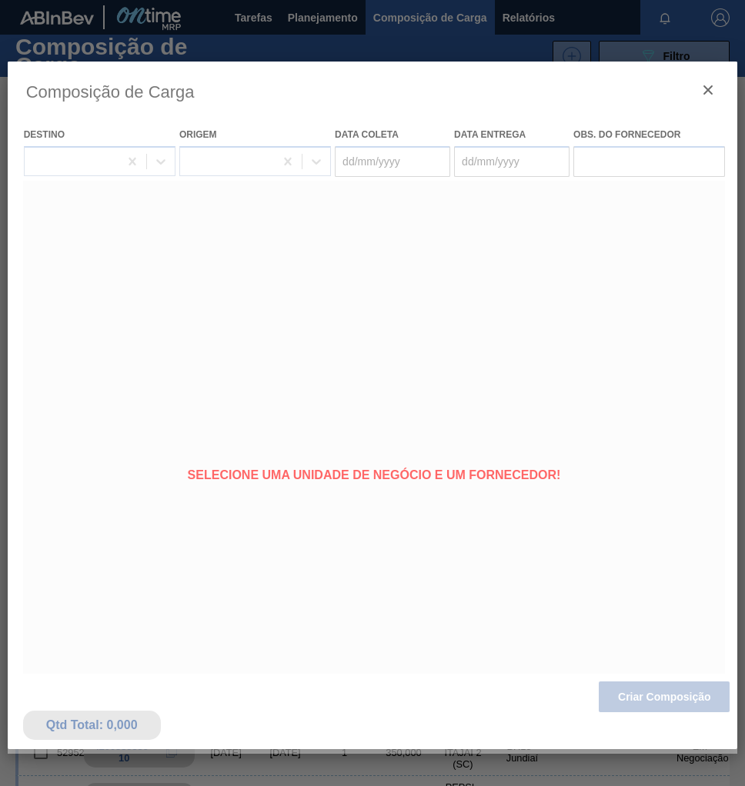
type coleta "[DATE]"
type entrega "[DATE]"
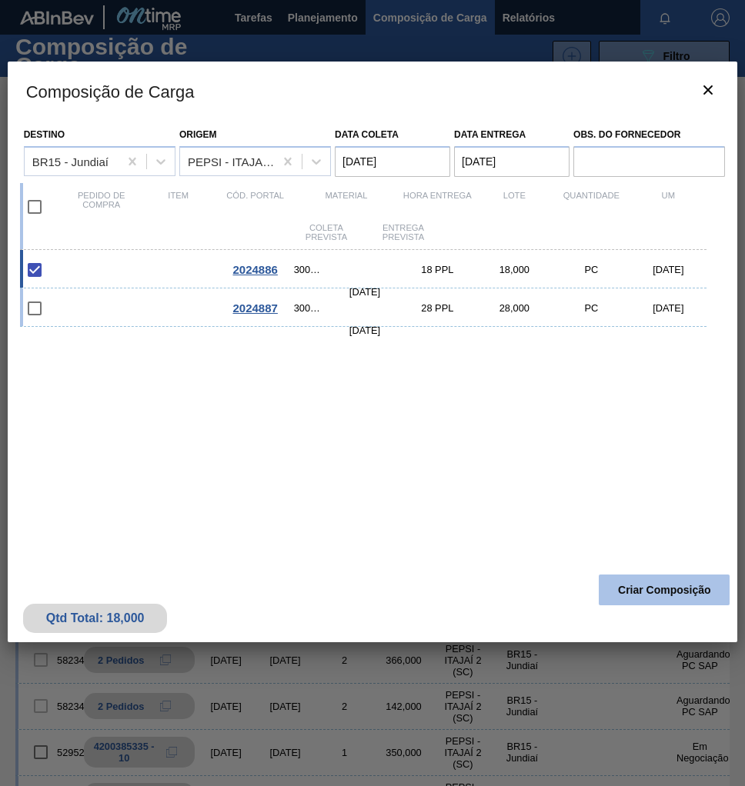
click at [667, 594] on button "Criar Composição" at bounding box center [664, 590] width 131 height 31
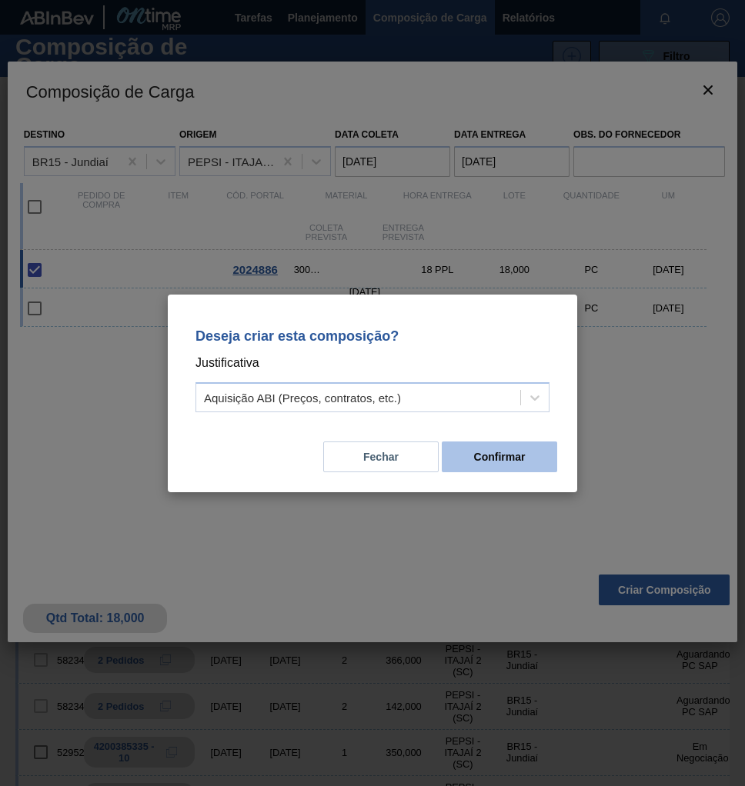
click at [524, 459] on button "Confirmar" at bounding box center [499, 457] width 115 height 31
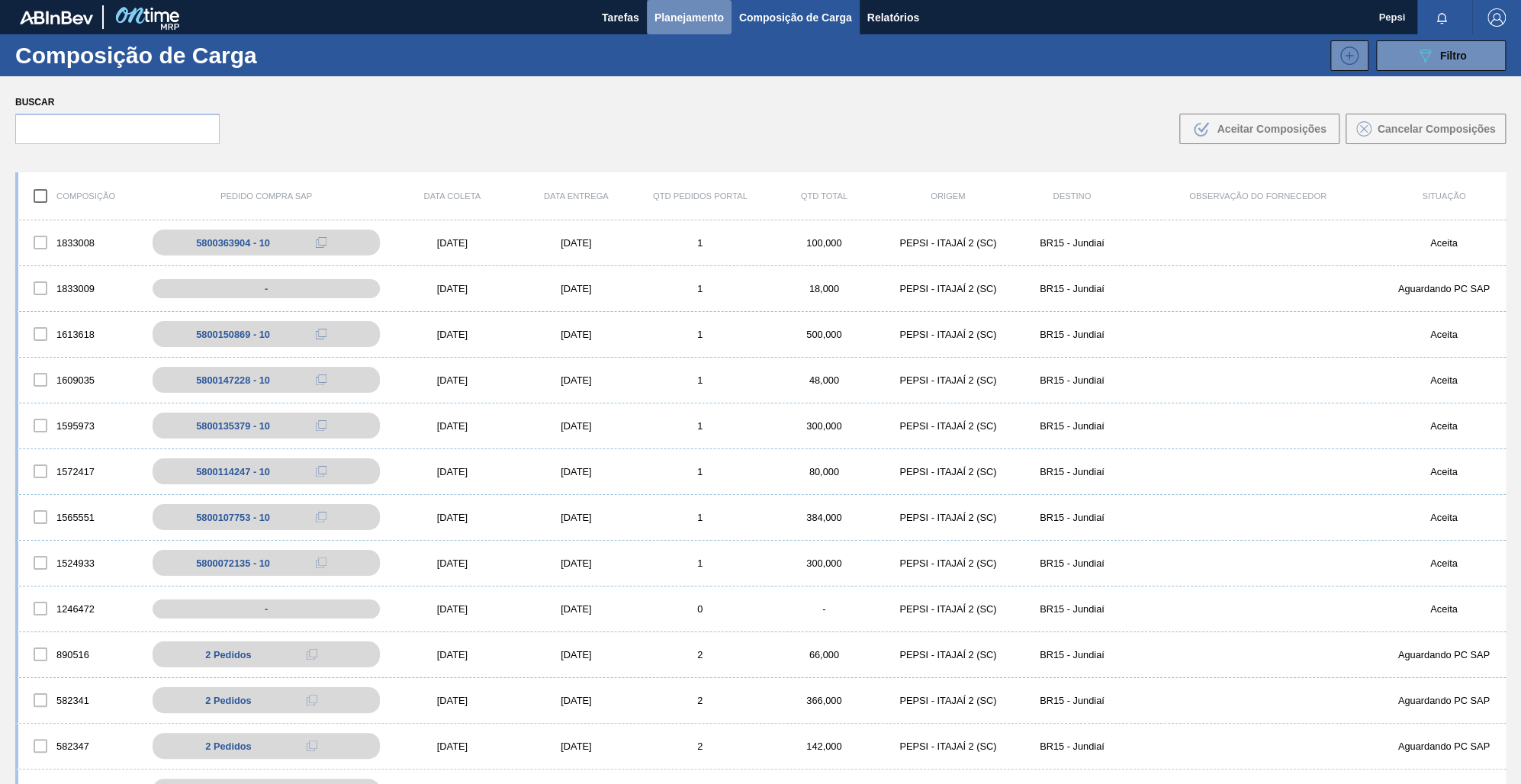
click at [674, 12] on span "Planejamento" at bounding box center [689, 17] width 69 height 18
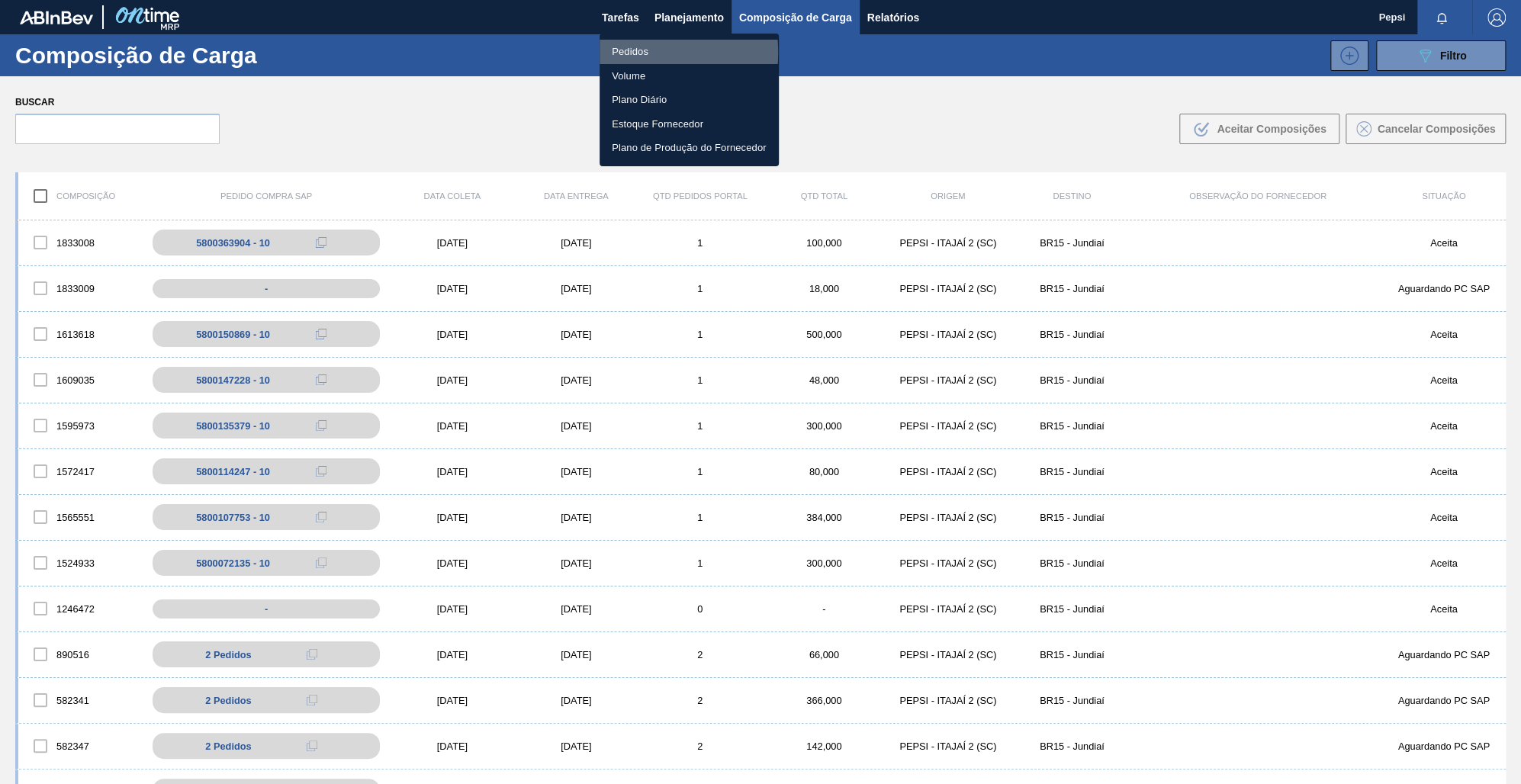
click at [631, 53] on li "Pedidos" at bounding box center [689, 52] width 179 height 25
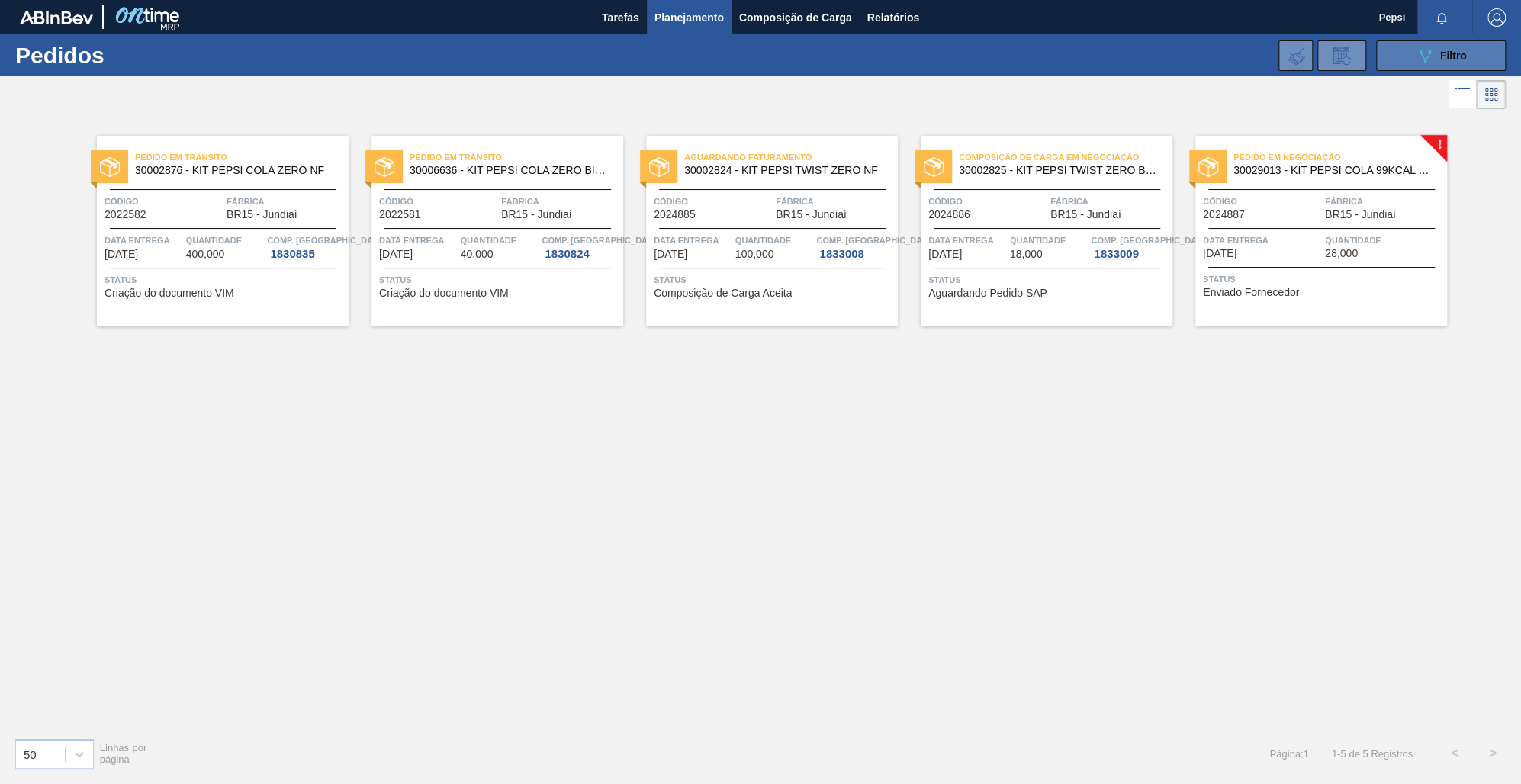
click at [1454, 56] on span "Filtro" at bounding box center [1454, 56] width 27 height 12
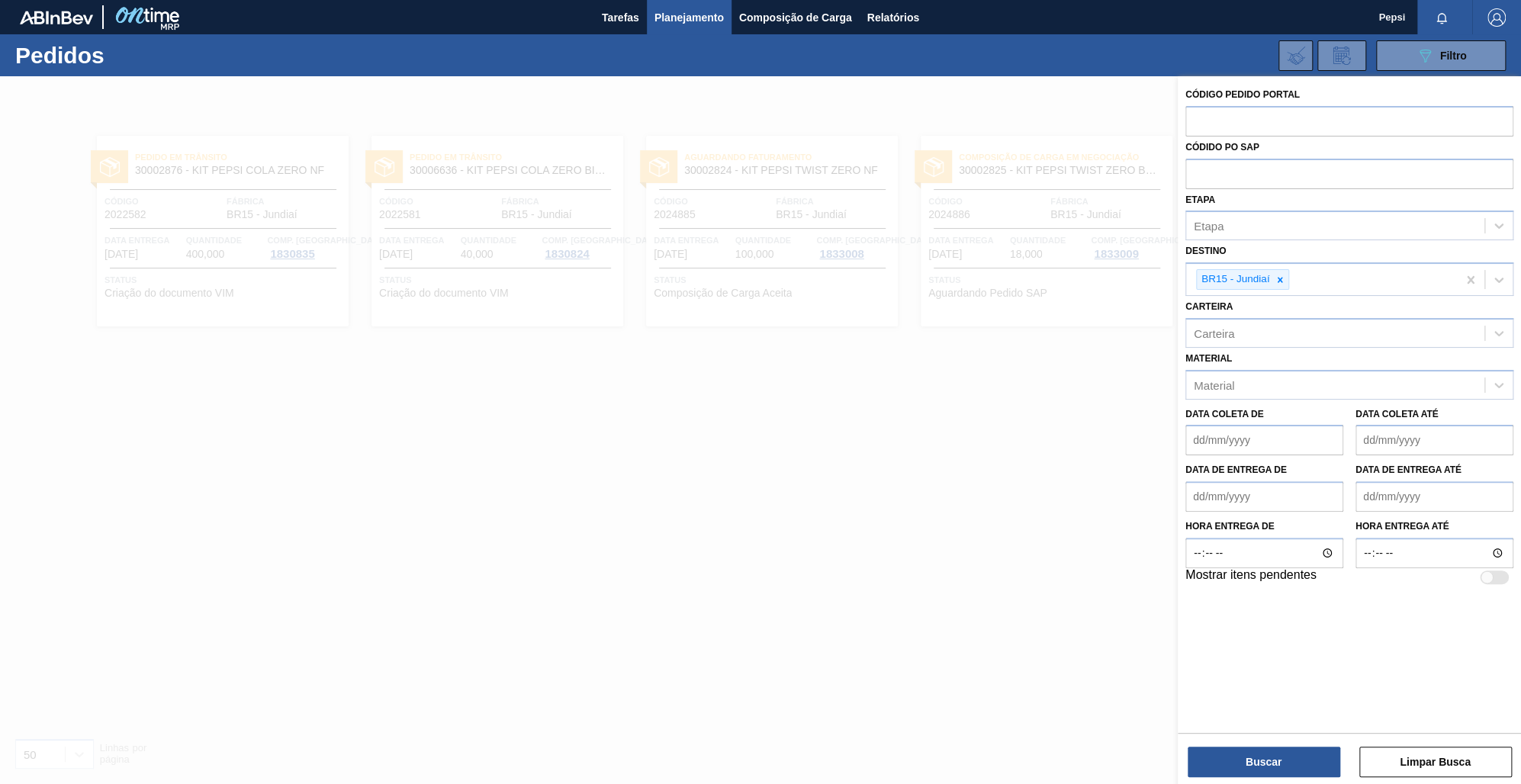
click at [1096, 379] on div at bounding box center [760, 468] width 1521 height 784
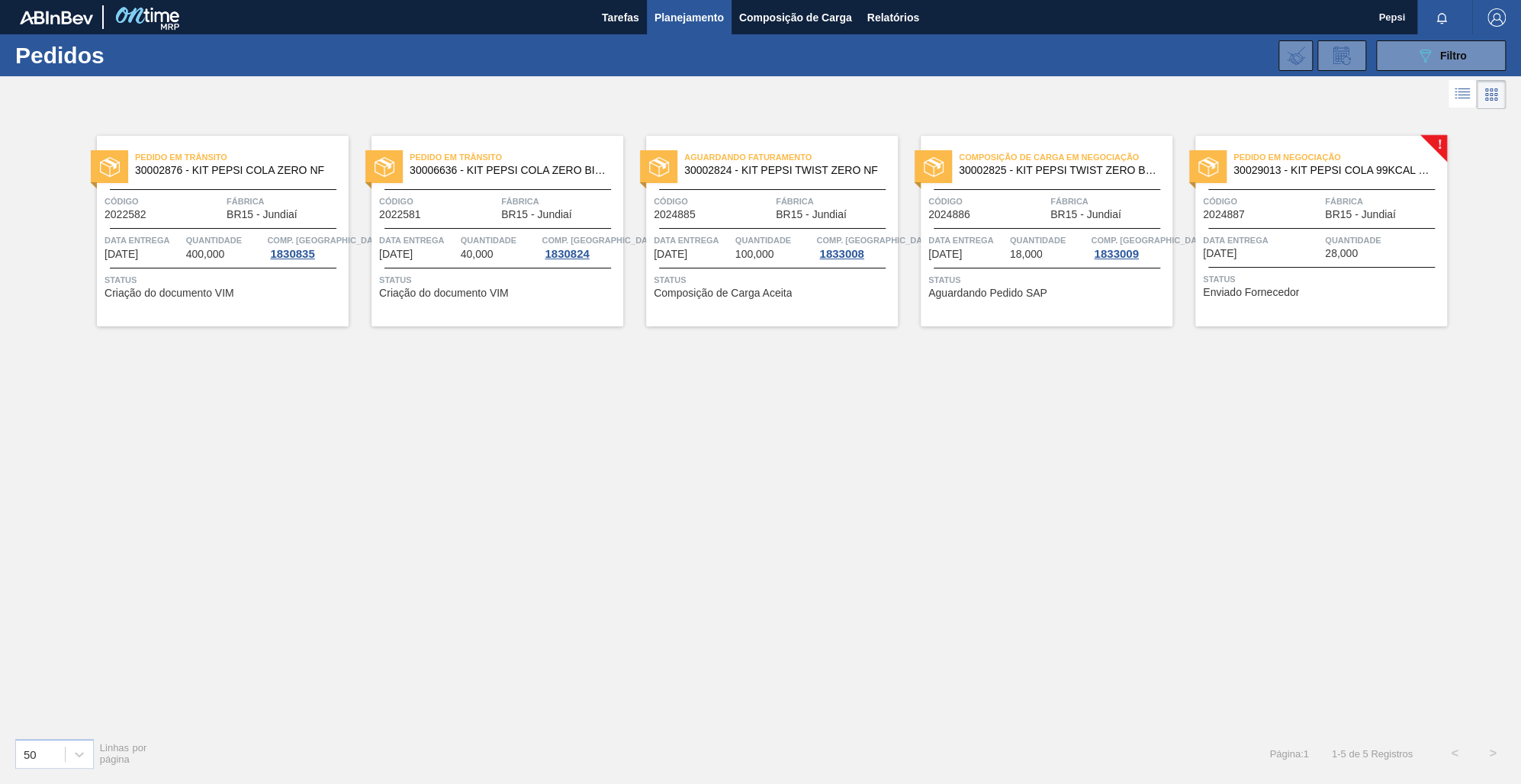
click at [642, 437] on div "Pedido em Trânsito 30002876 - KIT PEPSI COLA ZERO NF Código 2022582 Fábrica BR1…" at bounding box center [760, 419] width 1521 height 613
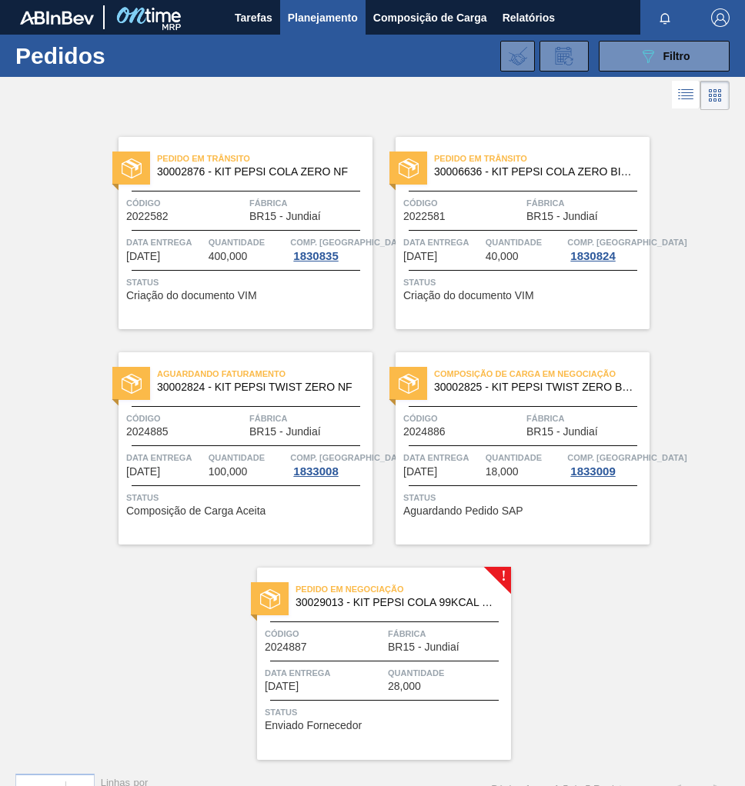
click at [434, 615] on div "Pedido em Negociação 30029013 - KIT PEPSI COLA 99KCAL BIB Código 2024887 Fábric…" at bounding box center [384, 664] width 254 height 192
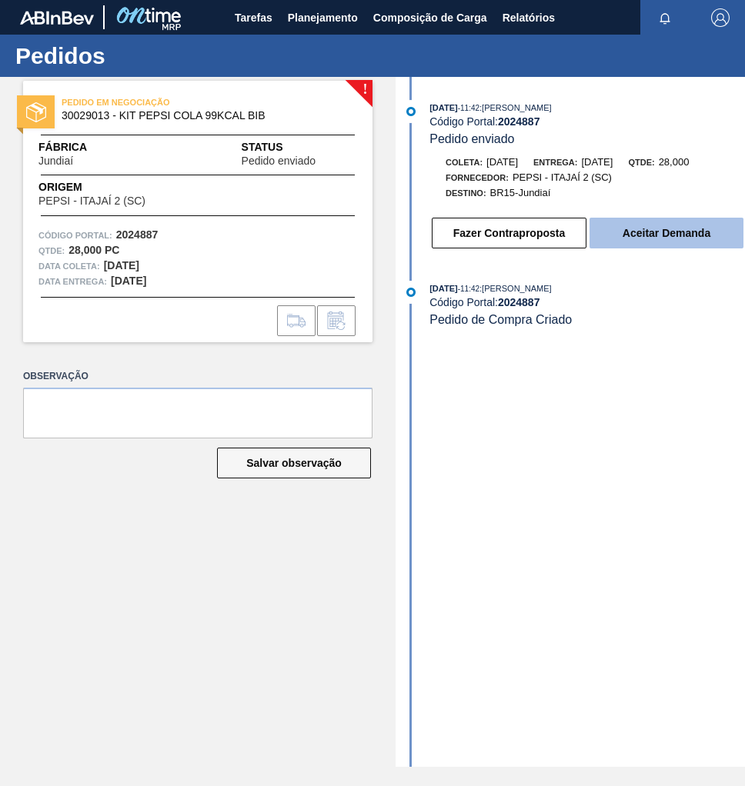
click at [681, 246] on button "Aceitar Demanda" at bounding box center [666, 233] width 154 height 31
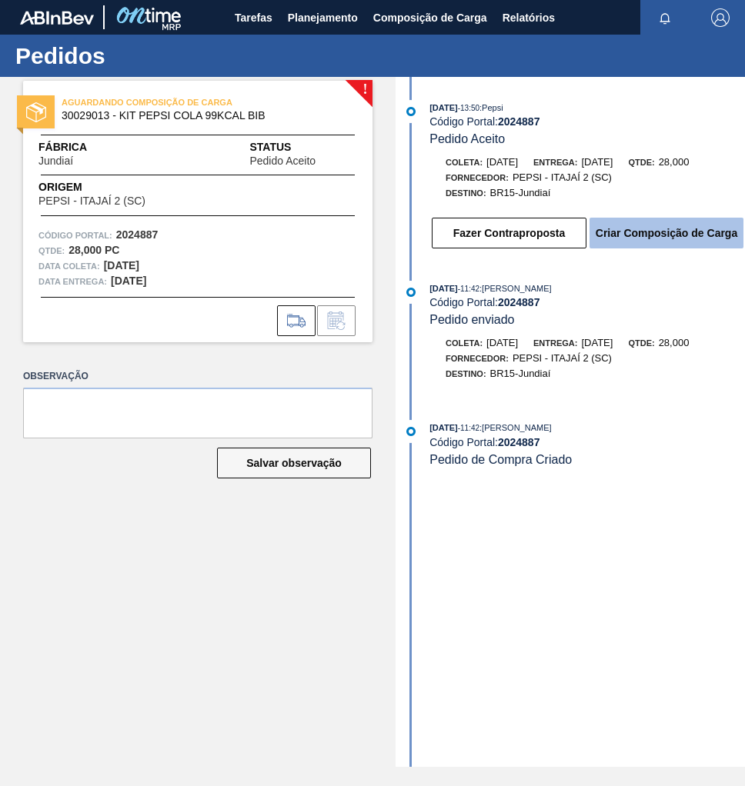
click at [675, 247] on button "Criar Composição de Carga" at bounding box center [666, 233] width 154 height 31
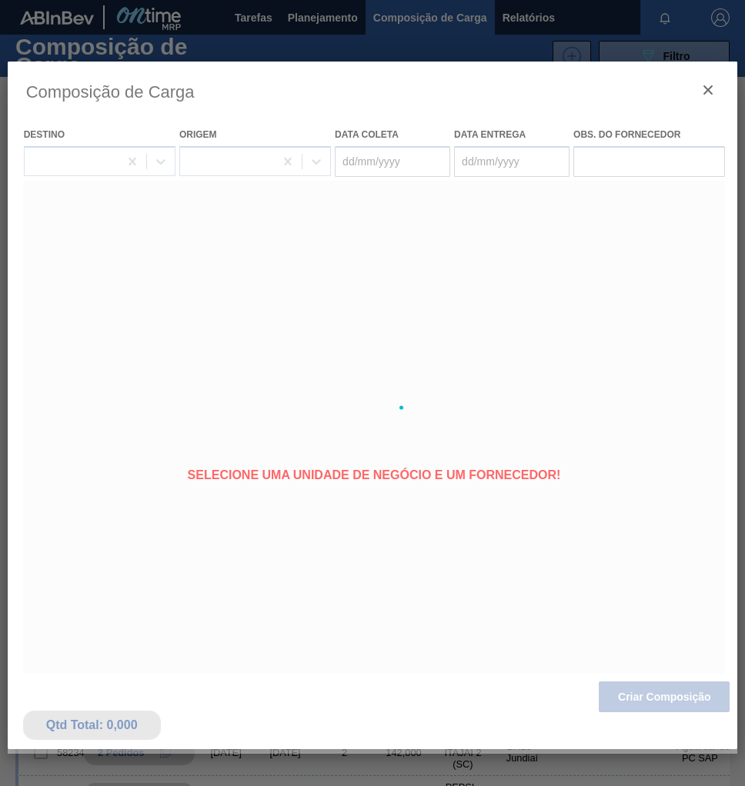
type coleta "[DATE]"
type entrega "11/09/2025"
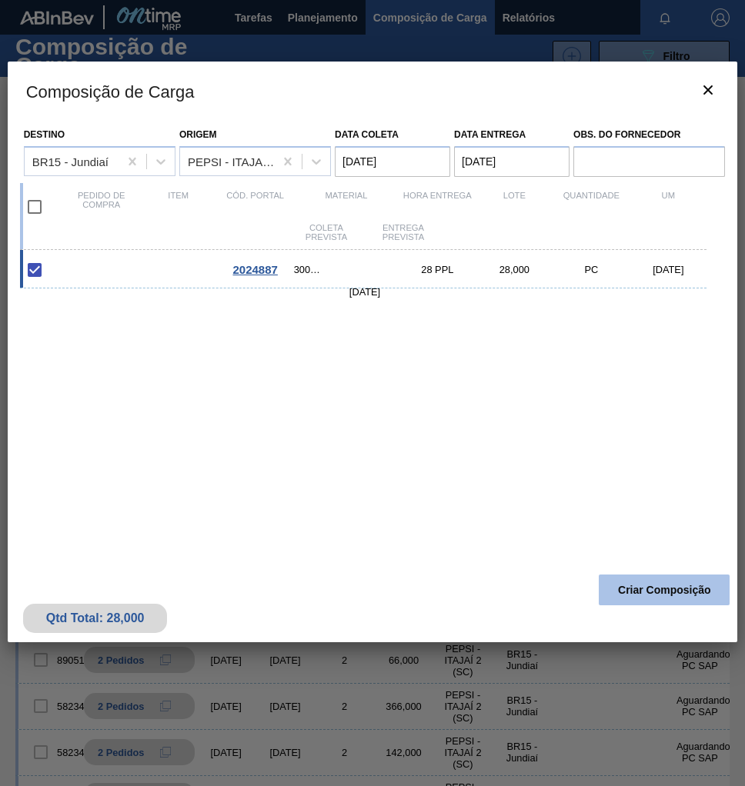
click at [681, 595] on button "Criar Composição" at bounding box center [664, 590] width 131 height 31
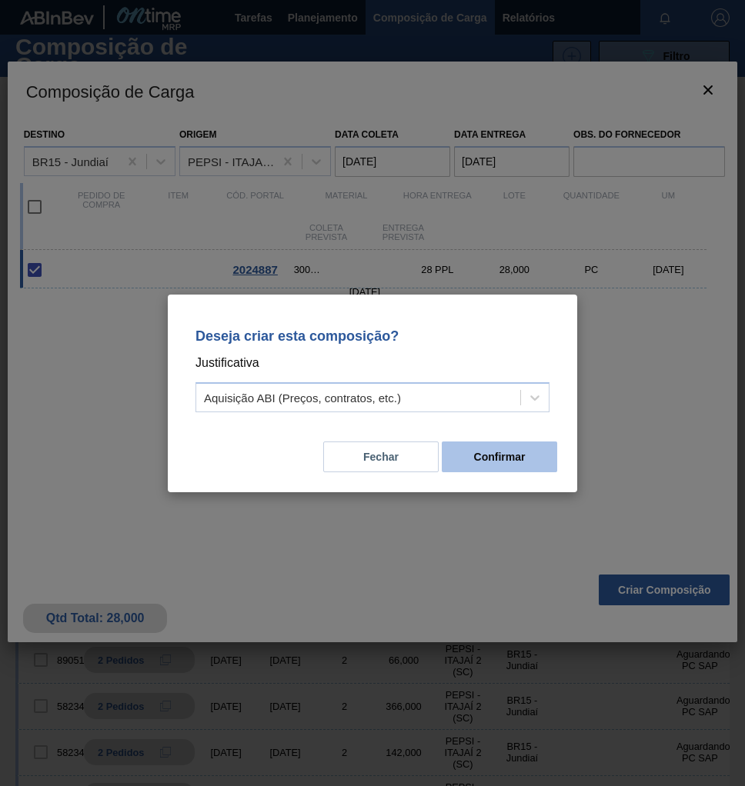
click at [495, 467] on button "Confirmar" at bounding box center [499, 457] width 115 height 31
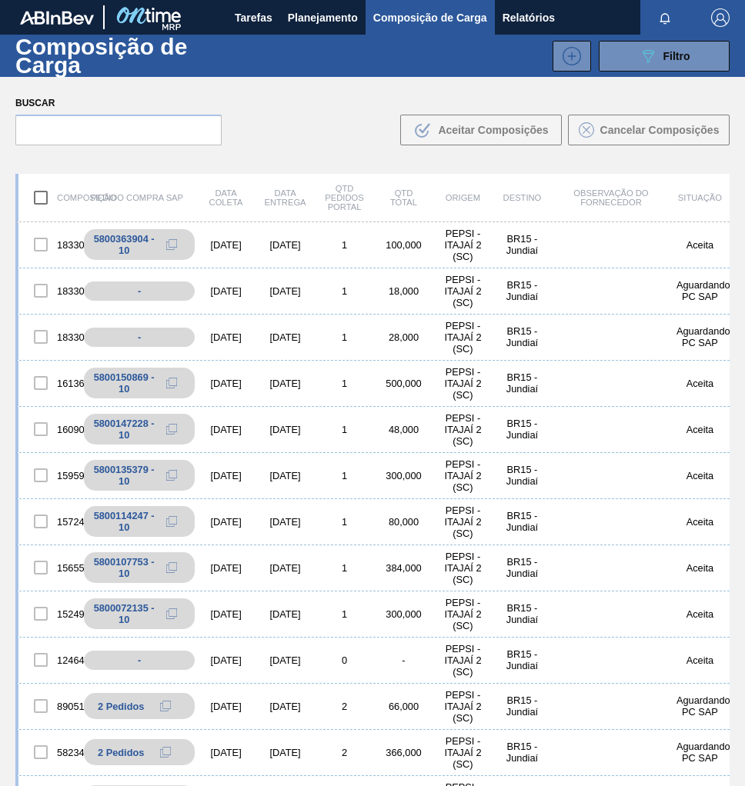
click at [315, 88] on div "Buscar .b{fill:var(--color-action-default)} Aceitar Composições Cancelar Compos…" at bounding box center [372, 119] width 745 height 84
click at [332, 23] on span "Planejamento" at bounding box center [323, 17] width 70 height 18
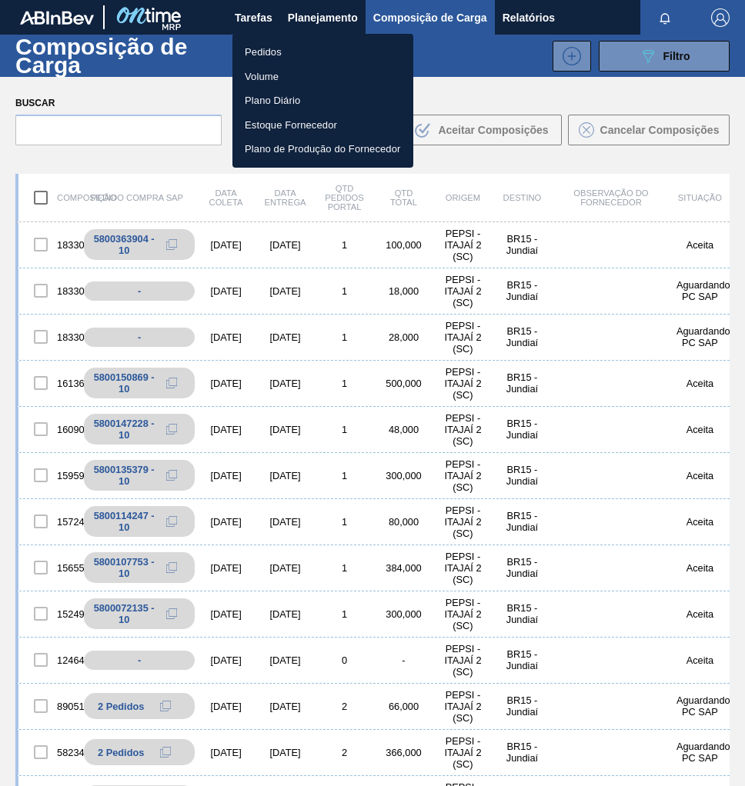
click at [286, 54] on li "Pedidos" at bounding box center [322, 52] width 181 height 25
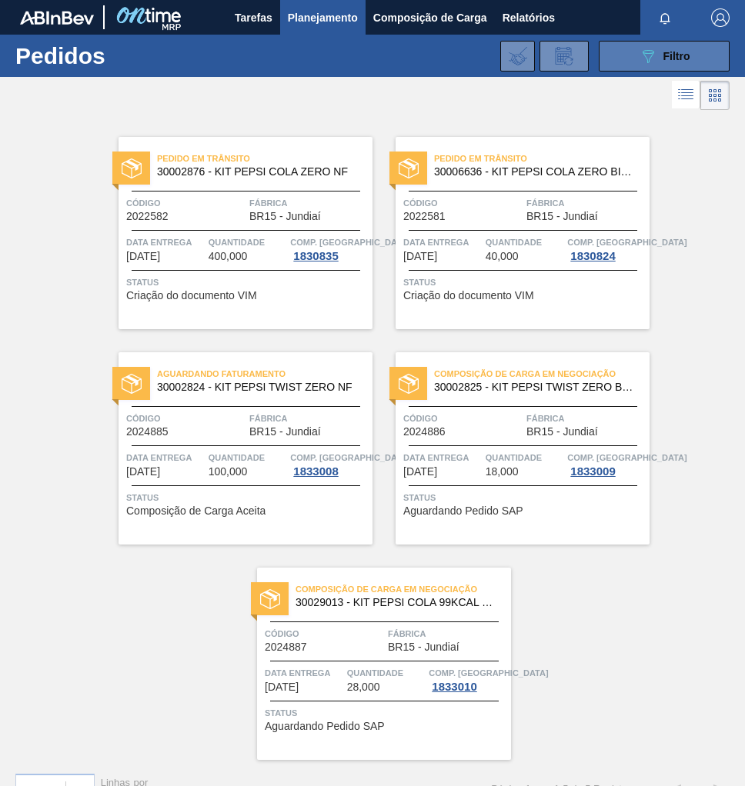
click at [663, 58] on span "Filtro" at bounding box center [676, 56] width 27 height 12
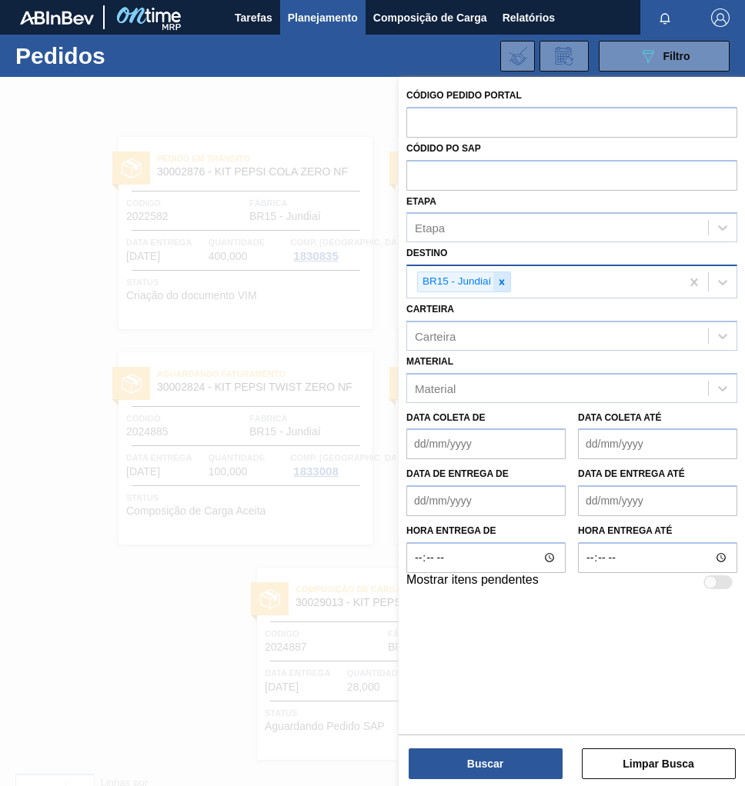
click at [505, 281] on icon at bounding box center [501, 282] width 11 height 11
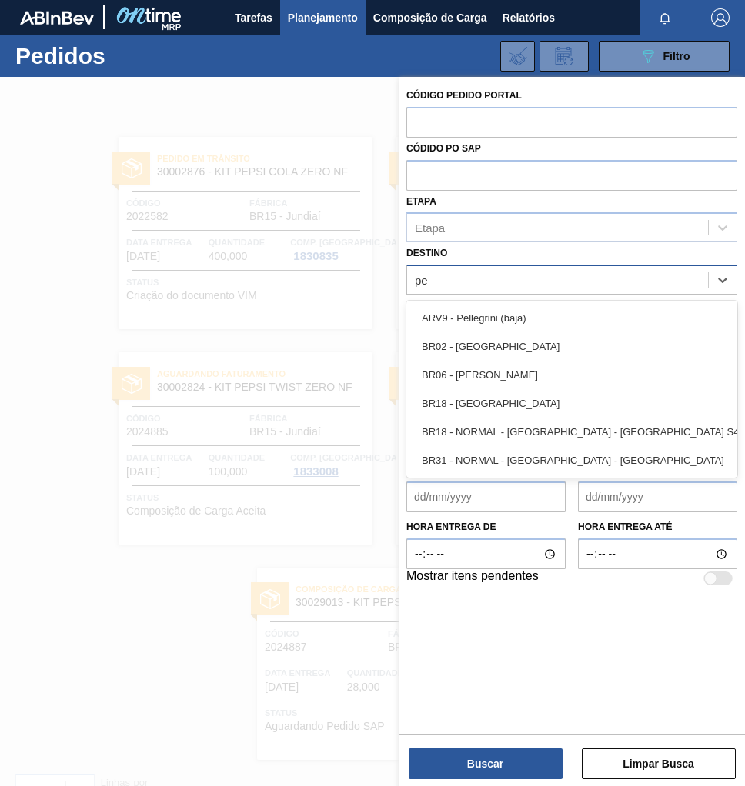
type input "per"
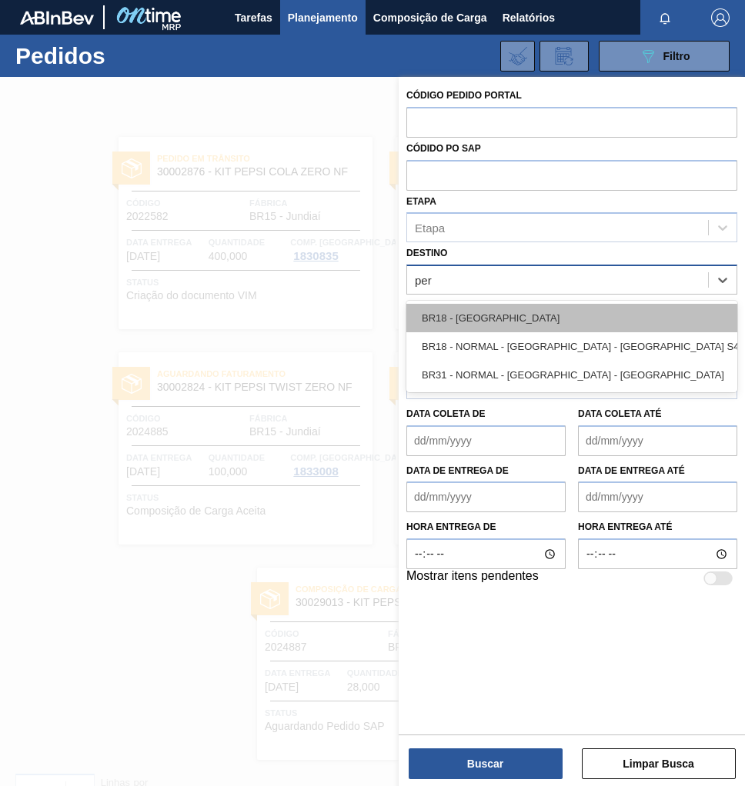
click at [540, 326] on div "BR18 - [GEOGRAPHIC_DATA]" at bounding box center [571, 318] width 331 height 28
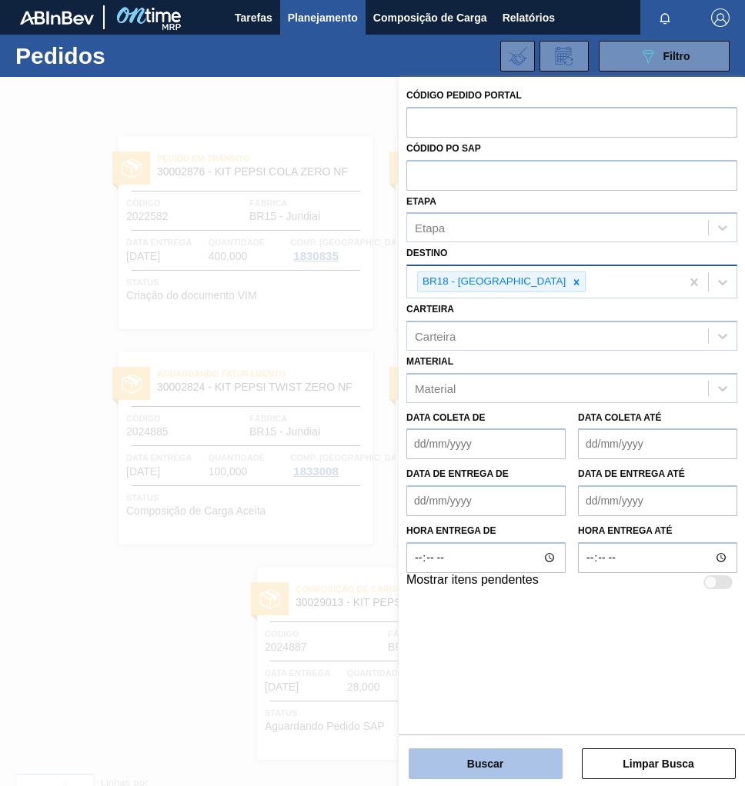
click at [505, 770] on button "Buscar" at bounding box center [486, 764] width 154 height 31
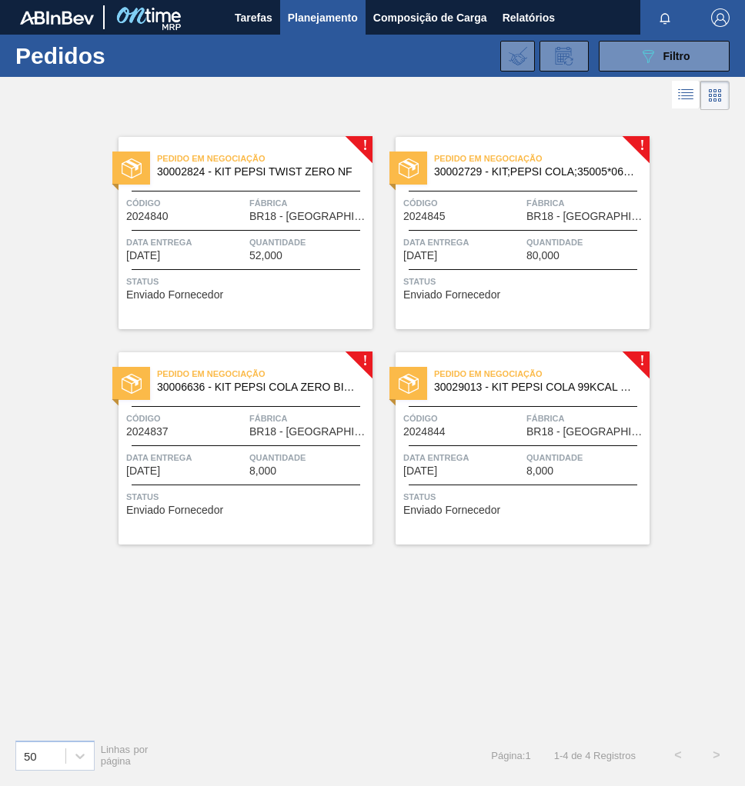
click at [249, 259] on span "52,000" at bounding box center [265, 256] width 33 height 12
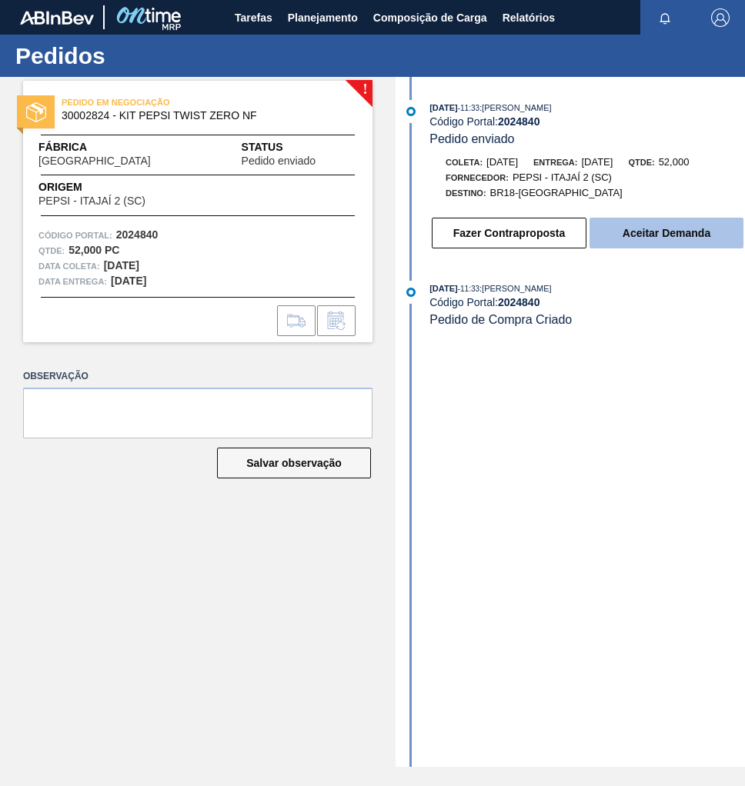
click at [666, 245] on button "Aceitar Demanda" at bounding box center [666, 233] width 154 height 31
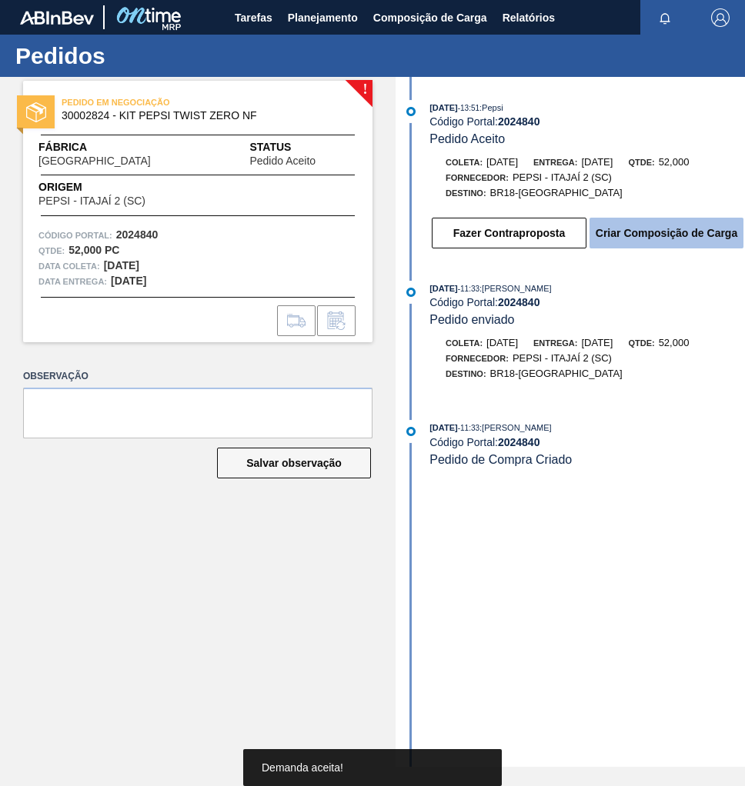
click at [647, 243] on button "Criar Composição de Carga" at bounding box center [666, 233] width 154 height 31
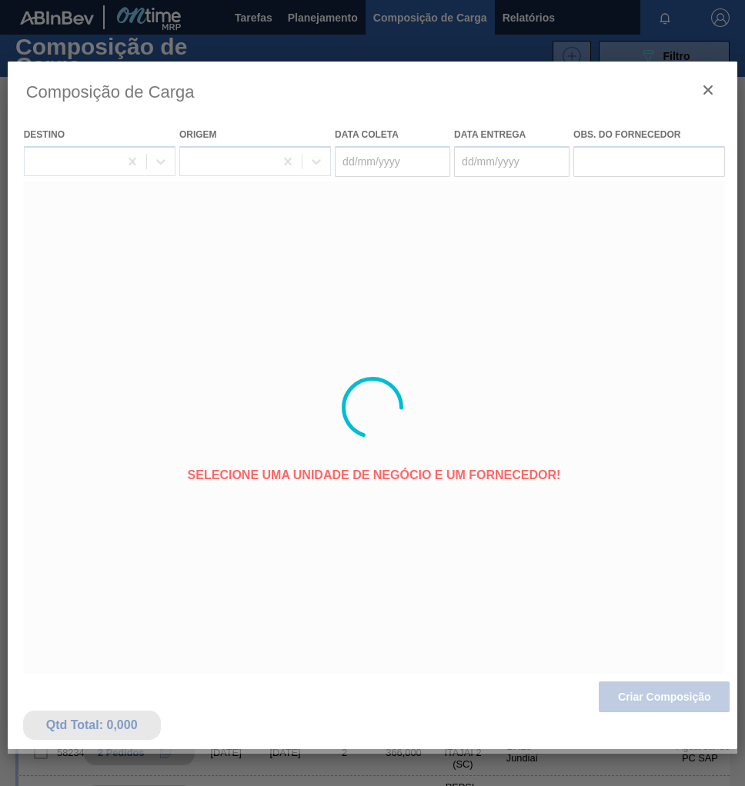
type coleta "[DATE]"
type entrega "[DATE]"
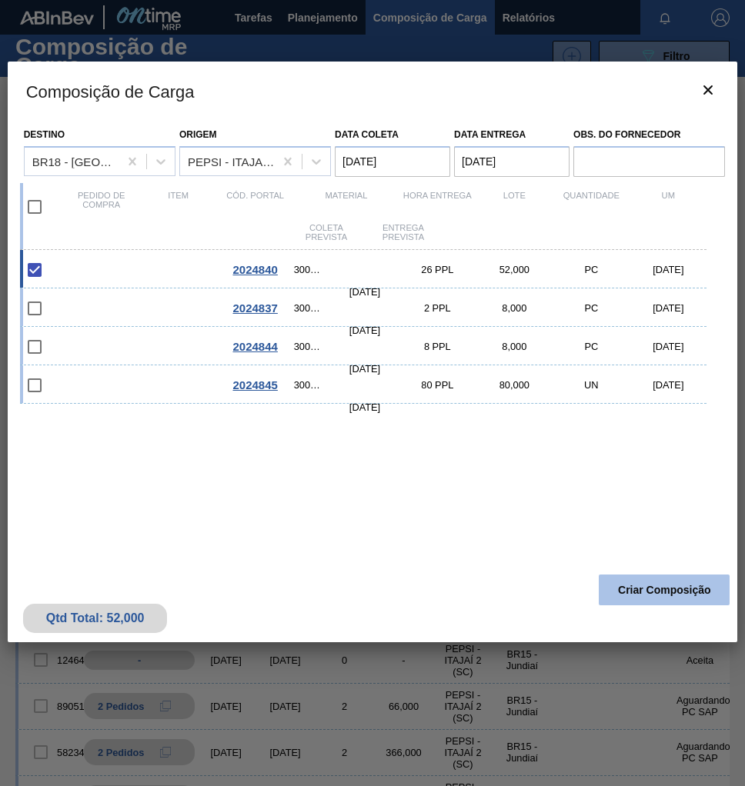
click at [639, 600] on button "Criar Composição" at bounding box center [664, 590] width 131 height 31
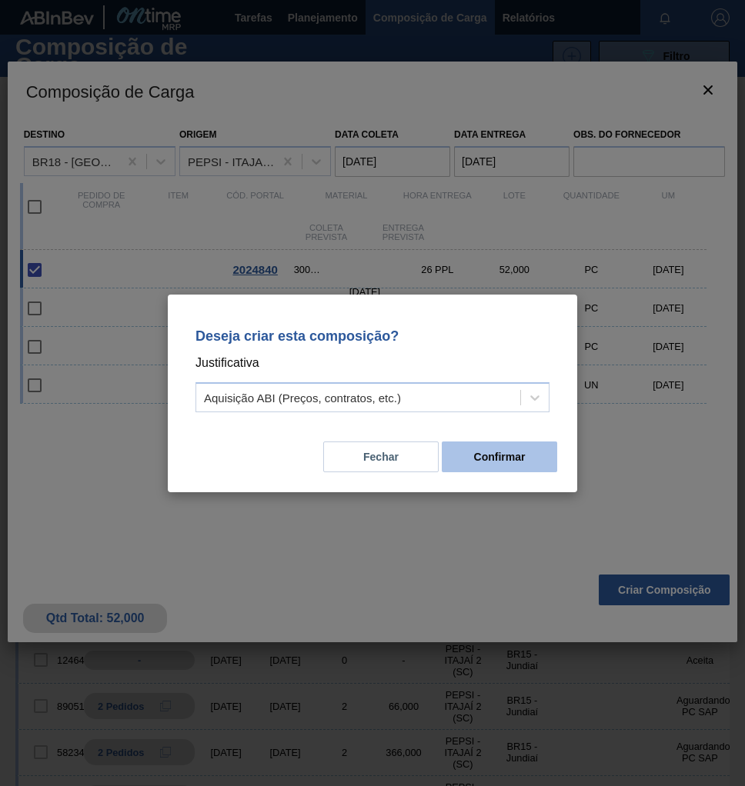
click at [513, 467] on button "Confirmar" at bounding box center [499, 457] width 115 height 31
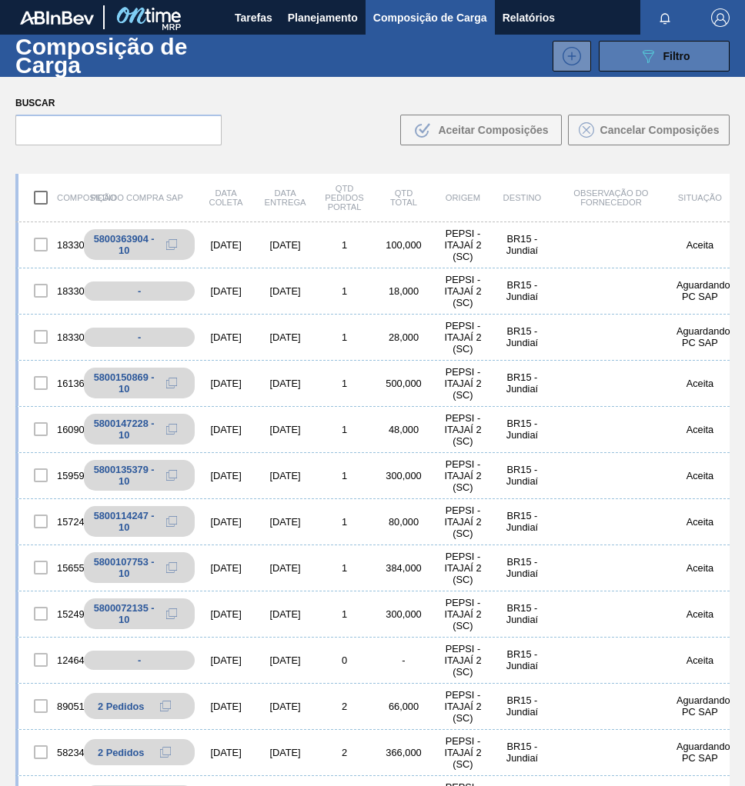
click at [683, 55] on span "Filtro" at bounding box center [676, 56] width 27 height 12
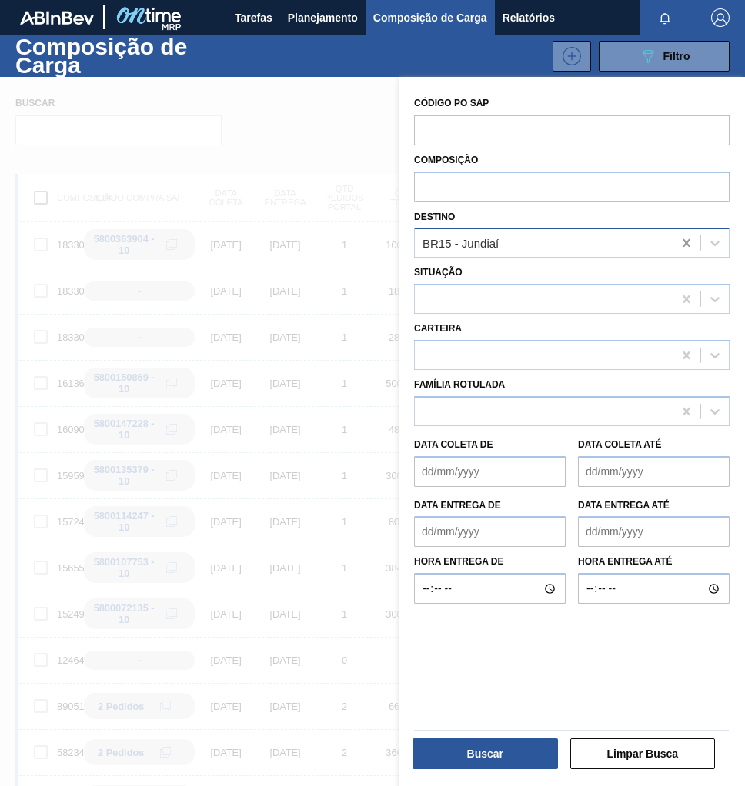
click at [689, 244] on icon at bounding box center [686, 242] width 15 height 15
type input "pern"
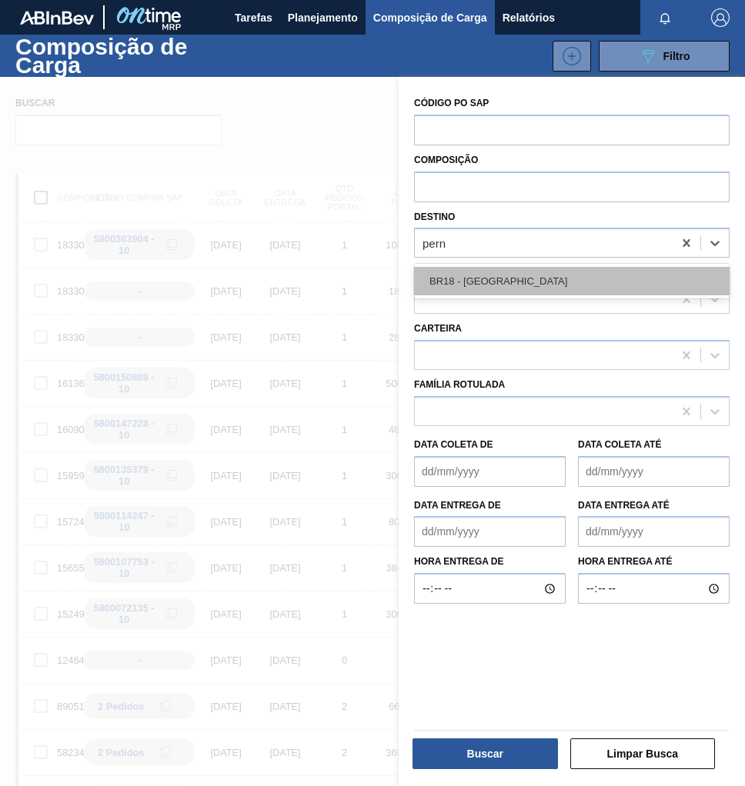
click at [582, 274] on div "BR18 - [GEOGRAPHIC_DATA]" at bounding box center [571, 281] width 315 height 28
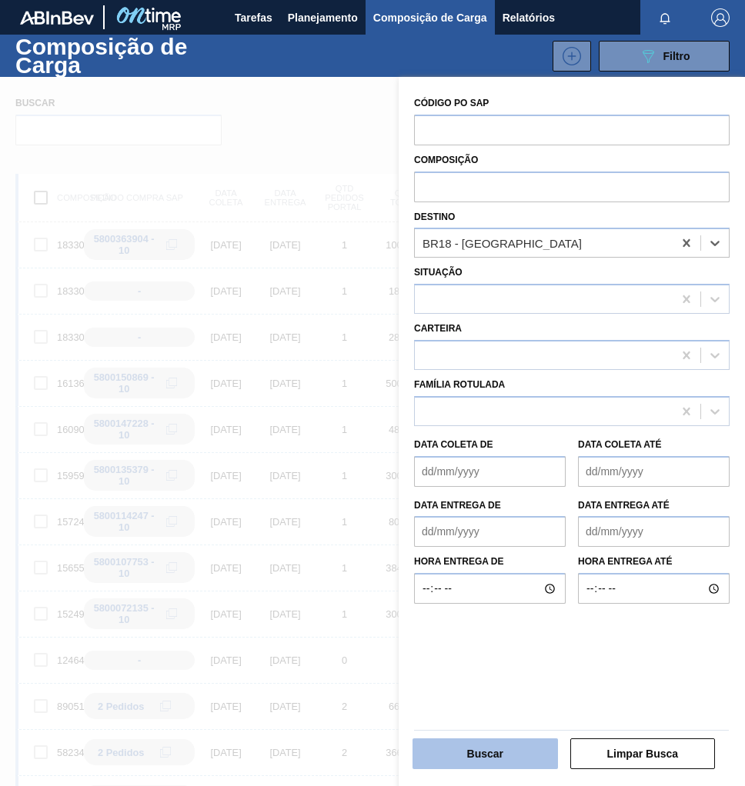
click at [454, 760] on button "Buscar" at bounding box center [484, 754] width 145 height 31
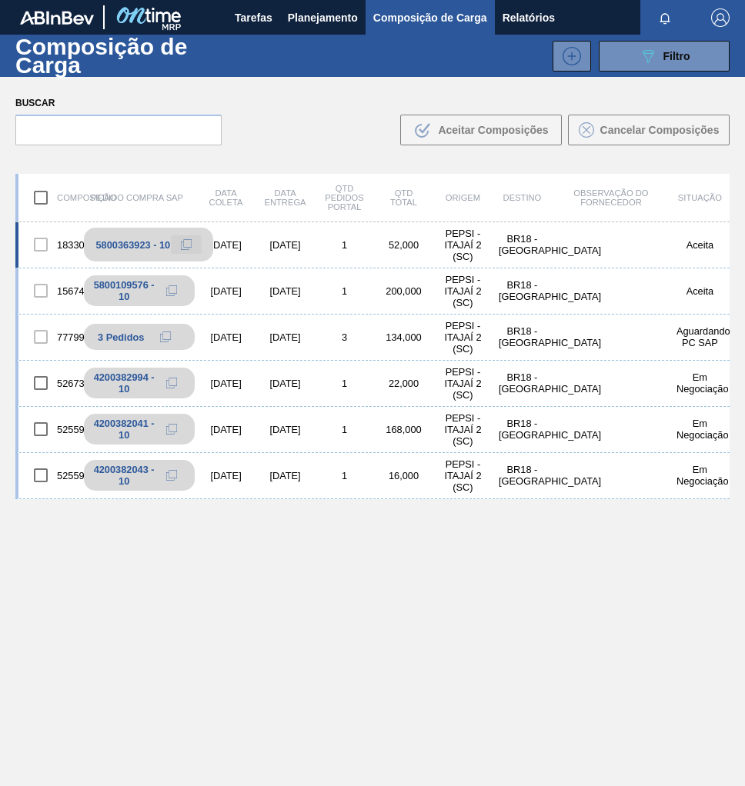
click at [189, 247] on icon at bounding box center [186, 244] width 11 height 11
click at [342, 17] on span "Planejamento" at bounding box center [323, 17] width 70 height 18
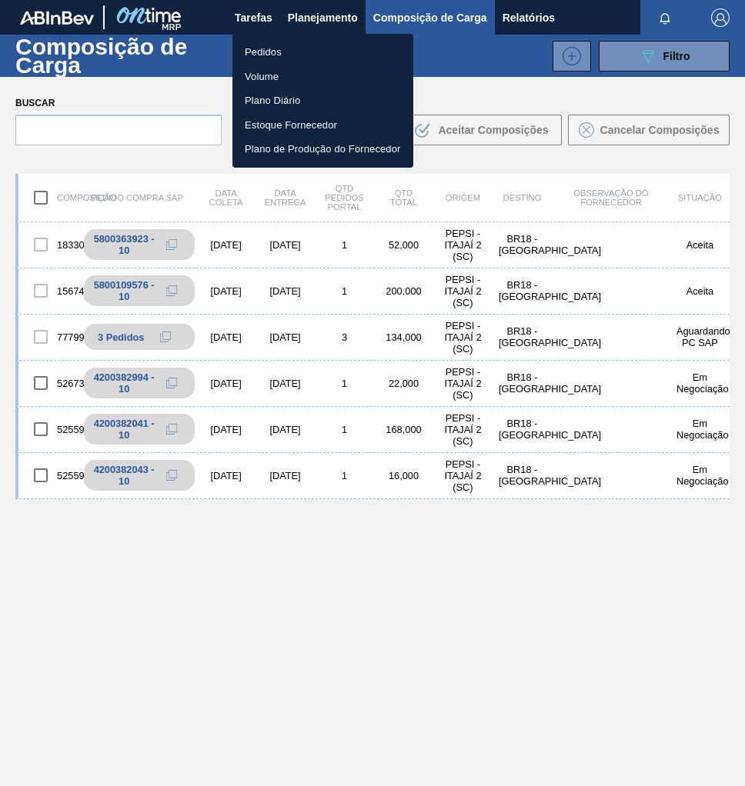
click at [274, 46] on li "Pedidos" at bounding box center [322, 52] width 181 height 25
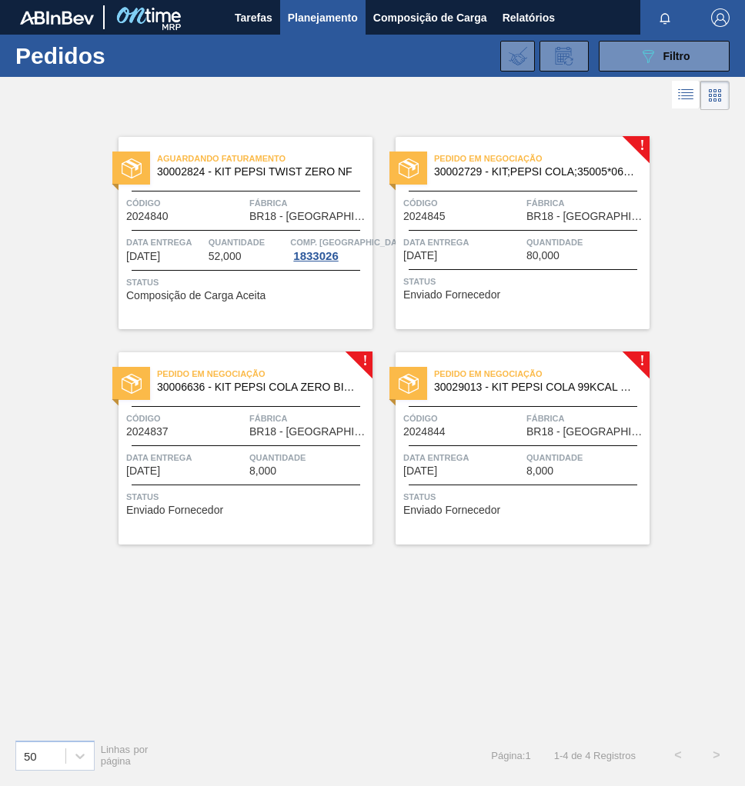
click at [275, 401] on div "Pedido em Negociação 30006636 - KIT PEPSI COLA ZERO BIB NF Código 2024837 Fábri…" at bounding box center [245, 448] width 254 height 192
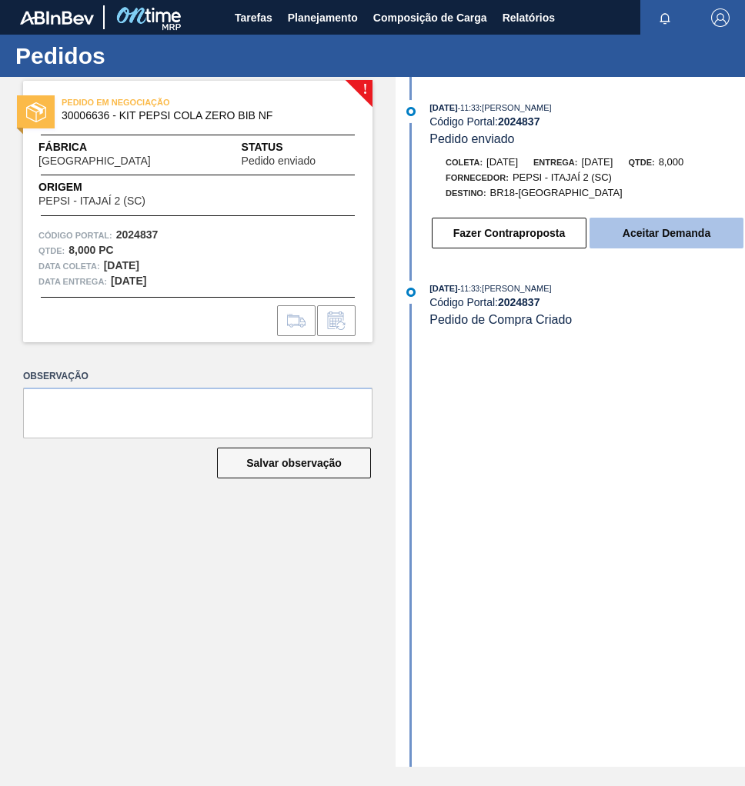
click at [690, 241] on button "Aceitar Demanda" at bounding box center [666, 233] width 154 height 31
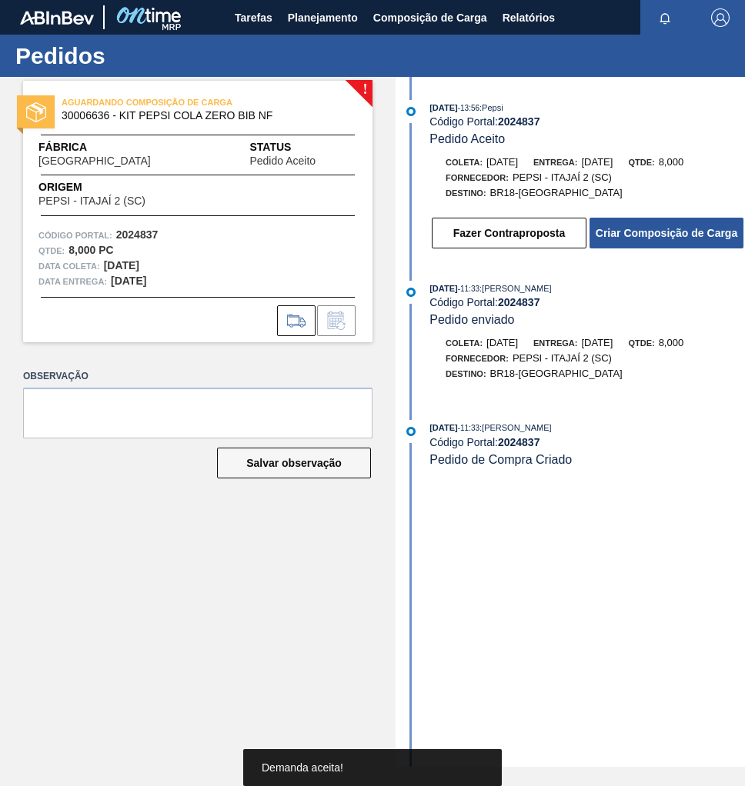
click at [690, 241] on button "Criar Composição de Carga" at bounding box center [666, 233] width 154 height 31
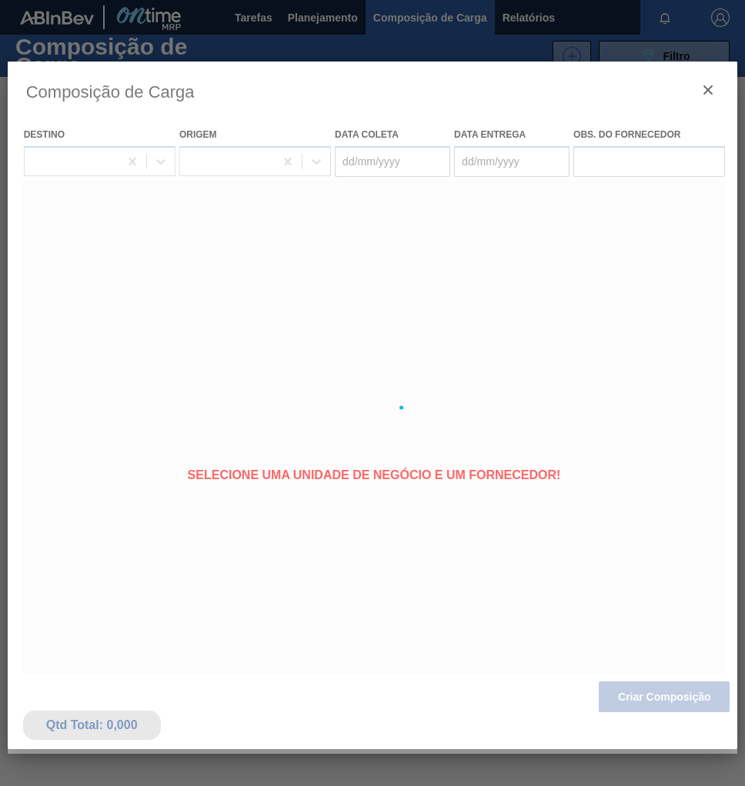
type coleta "[DATE]"
type entrega "[DATE]"
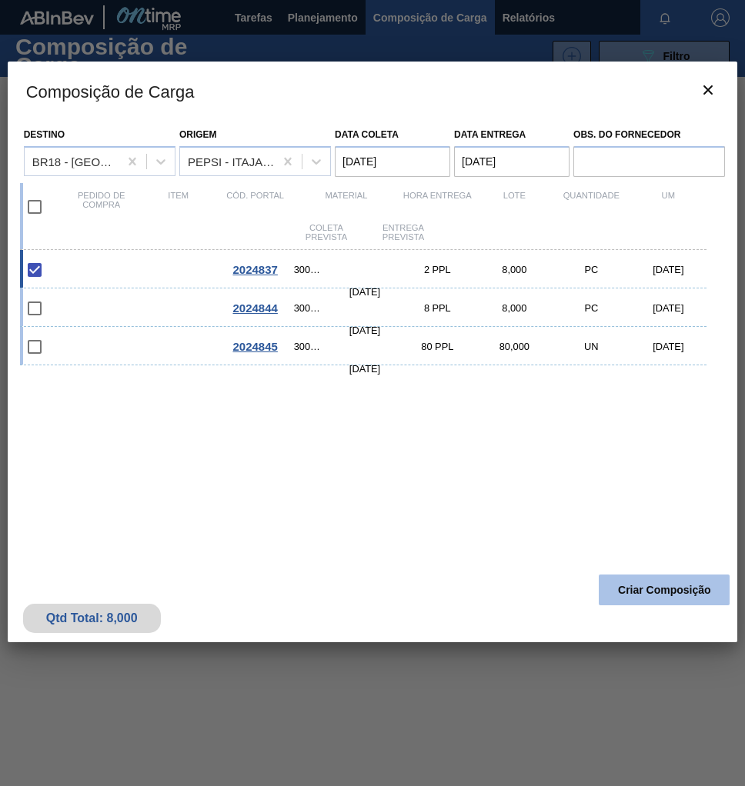
click at [679, 597] on button "Criar Composição" at bounding box center [664, 590] width 131 height 31
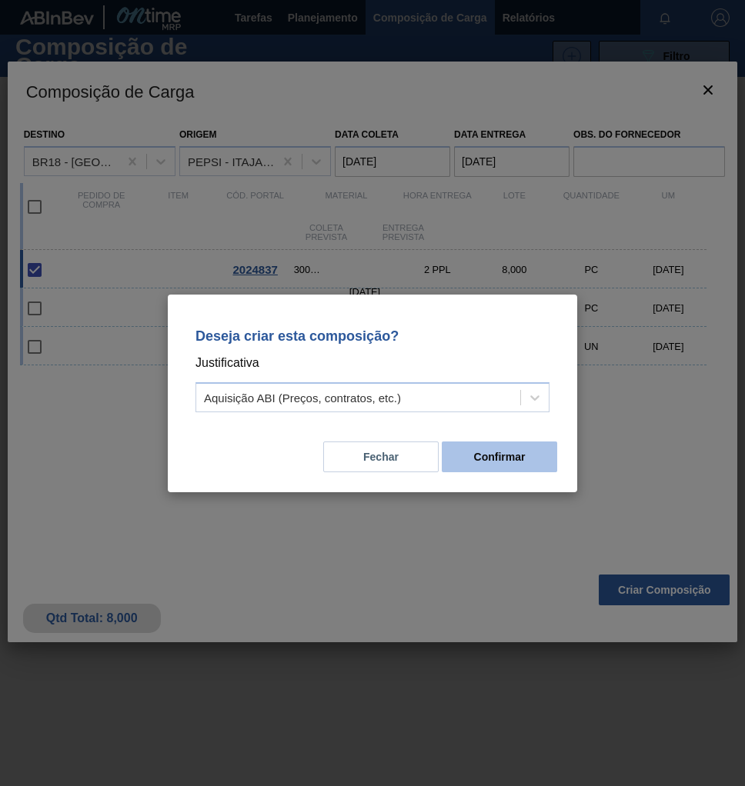
click at [530, 466] on button "Confirmar" at bounding box center [499, 457] width 115 height 31
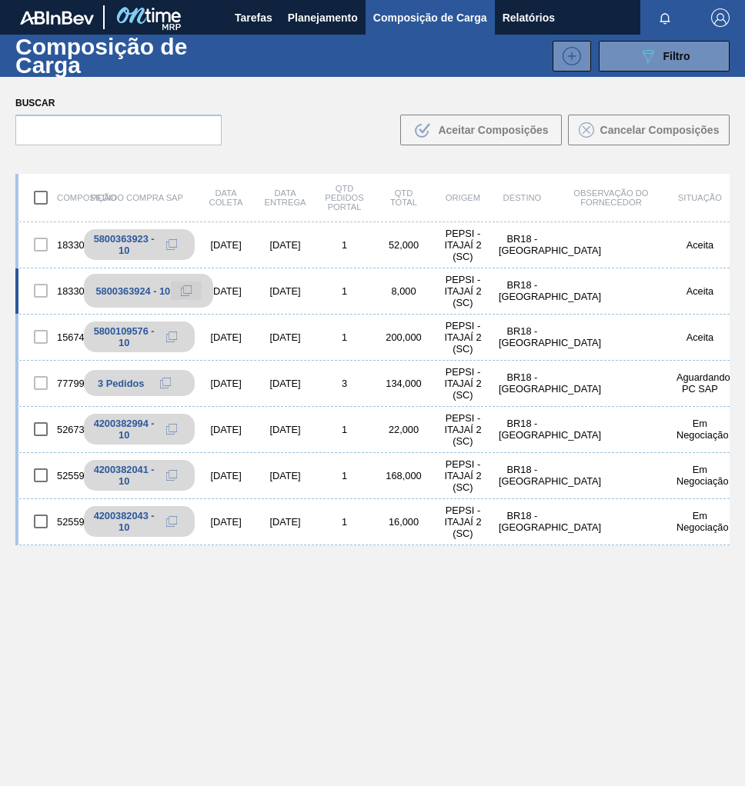
click at [183, 292] on icon at bounding box center [186, 290] width 11 height 11
click at [328, 8] on span "Planejamento" at bounding box center [323, 17] width 70 height 18
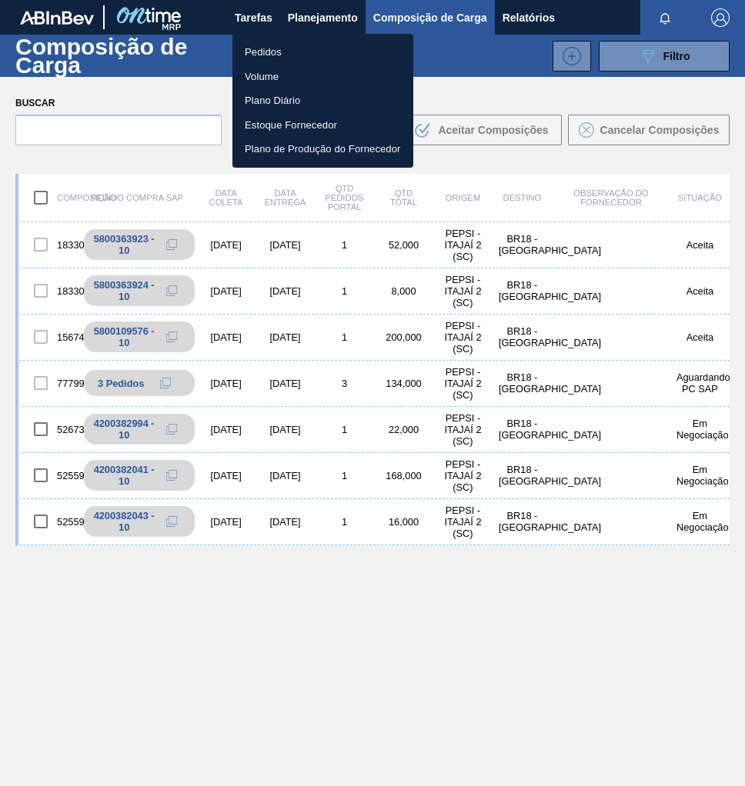
click at [267, 54] on li "Pedidos" at bounding box center [322, 52] width 181 height 25
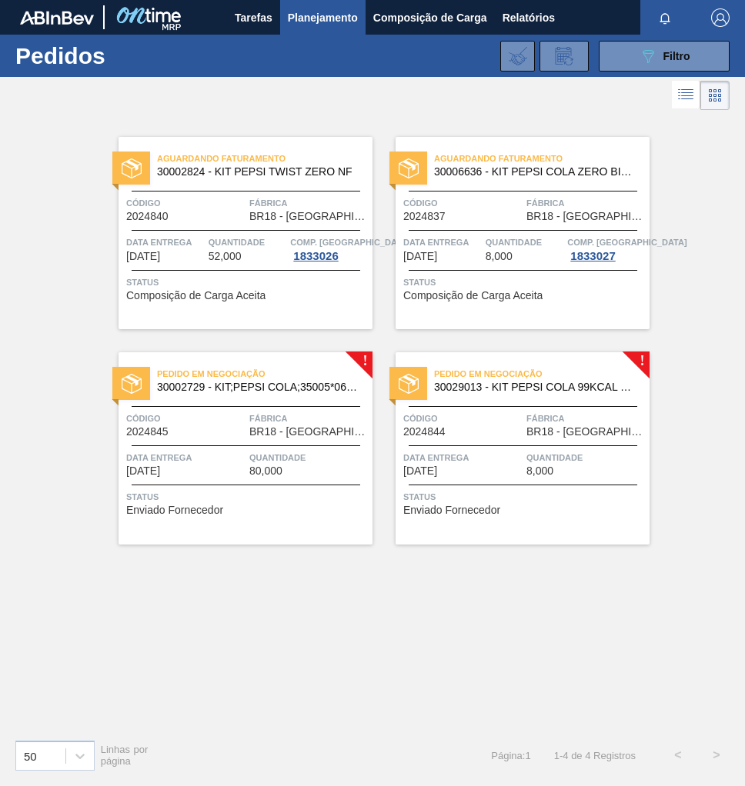
click at [570, 429] on span "BR18 - [GEOGRAPHIC_DATA]" at bounding box center [585, 432] width 119 height 12
click at [595, 385] on span "30029013 - KIT PEPSI COLA 99KCAL BIB" at bounding box center [535, 388] width 203 height 12
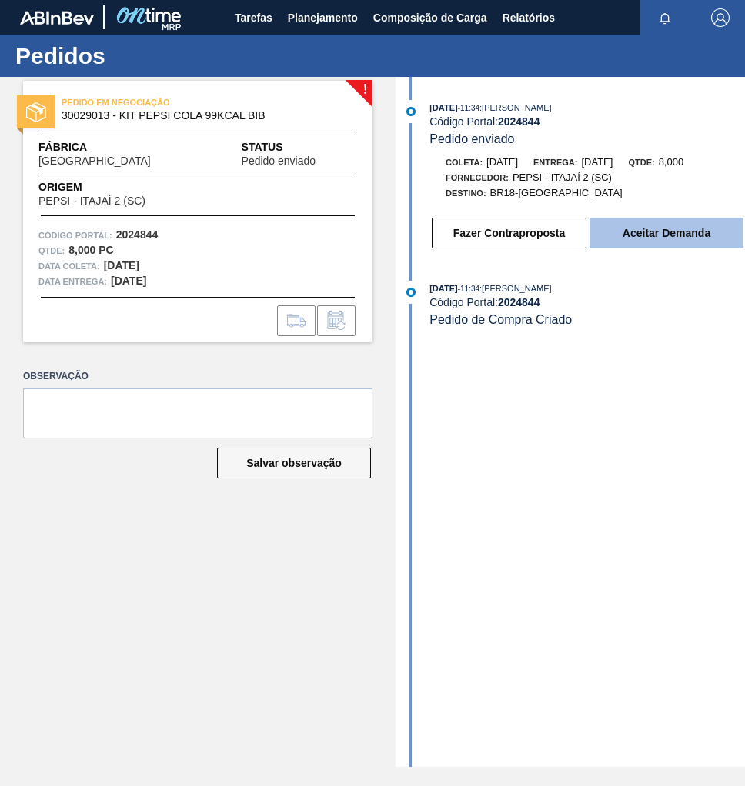
click at [691, 244] on button "Aceitar Demanda" at bounding box center [666, 233] width 154 height 31
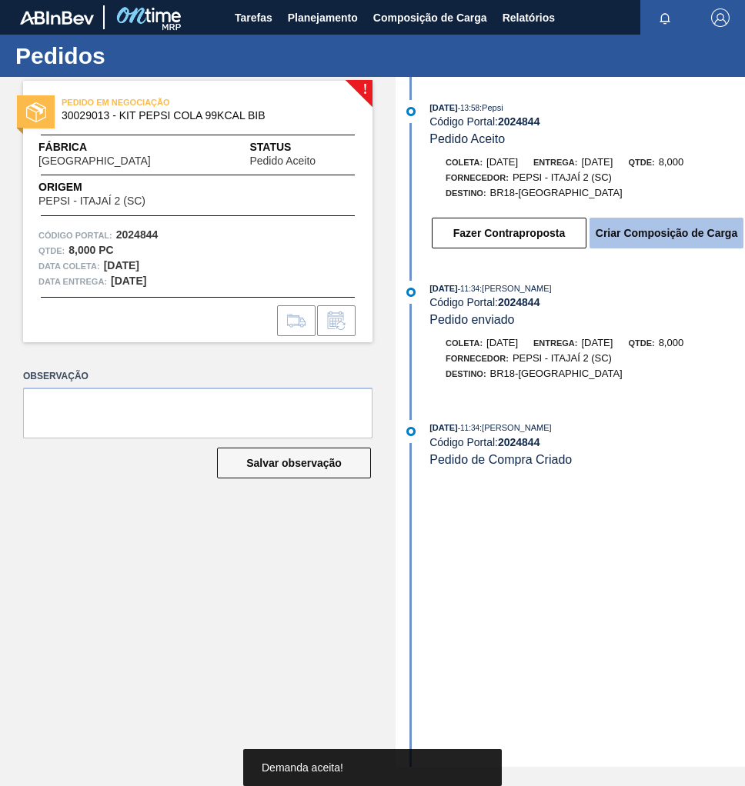
click at [674, 241] on button "Criar Composição de Carga" at bounding box center [666, 233] width 154 height 31
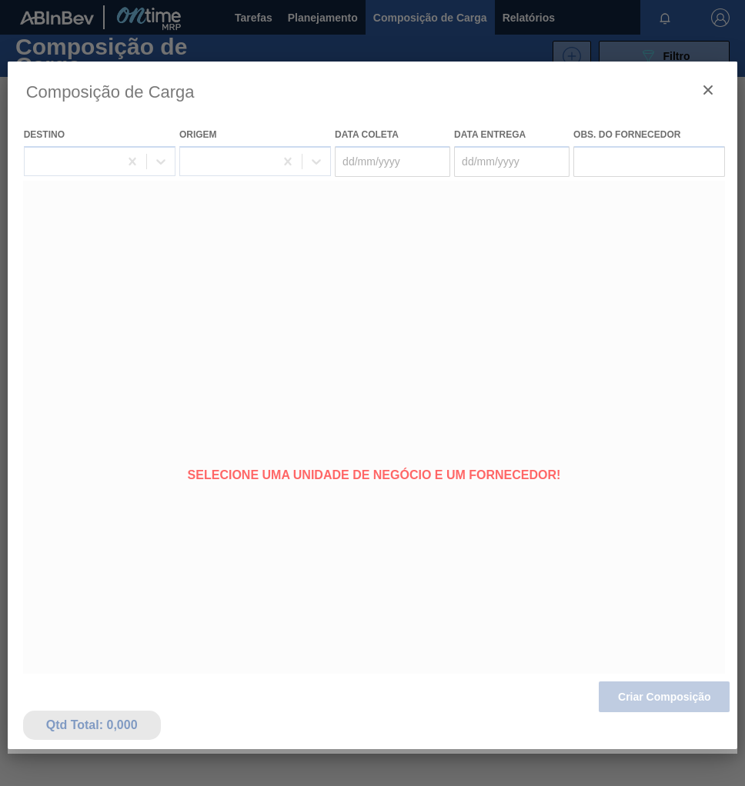
type coleta "[DATE]"
type entrega "15/09/2025"
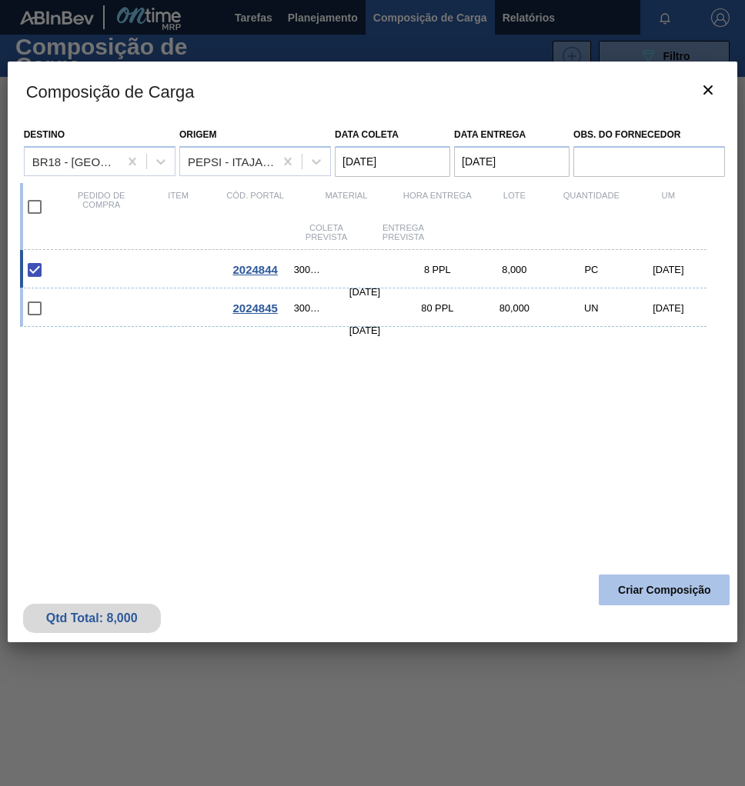
click at [690, 591] on button "Criar Composição" at bounding box center [664, 590] width 131 height 31
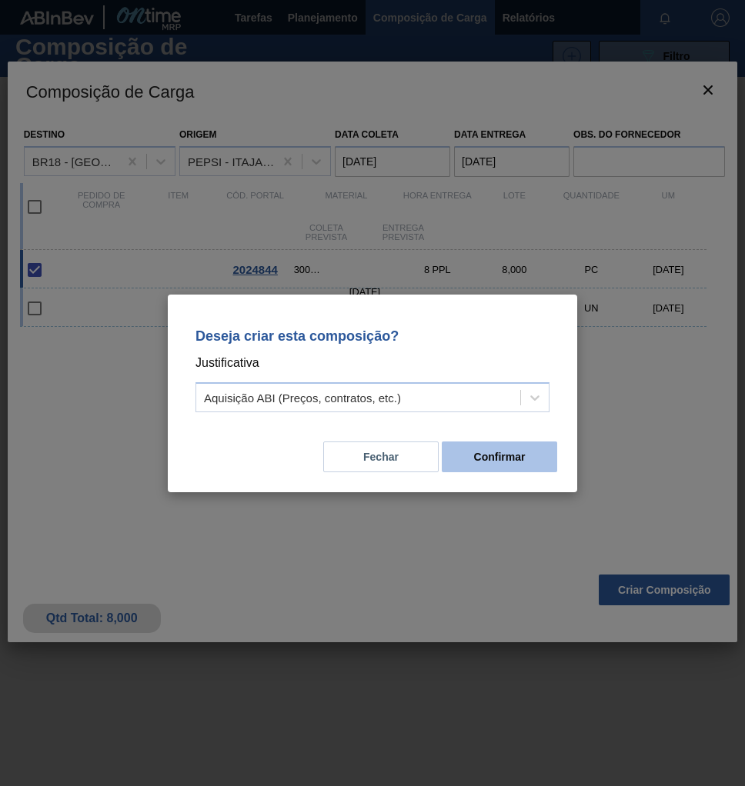
click at [521, 450] on button "Confirmar" at bounding box center [499, 457] width 115 height 31
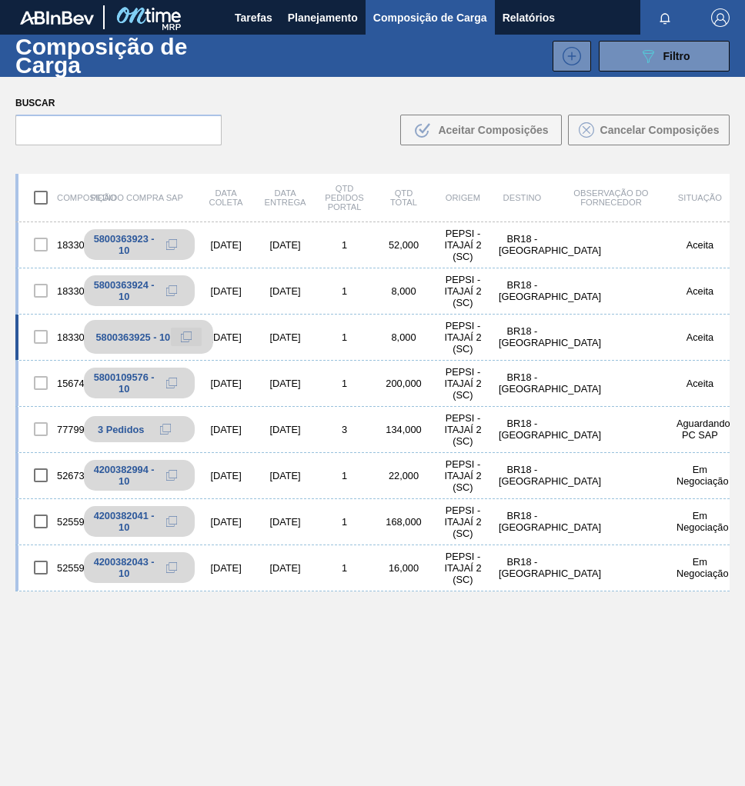
click at [182, 339] on icon at bounding box center [186, 337] width 11 height 11
click at [313, 3] on button "Planejamento" at bounding box center [322, 17] width 85 height 35
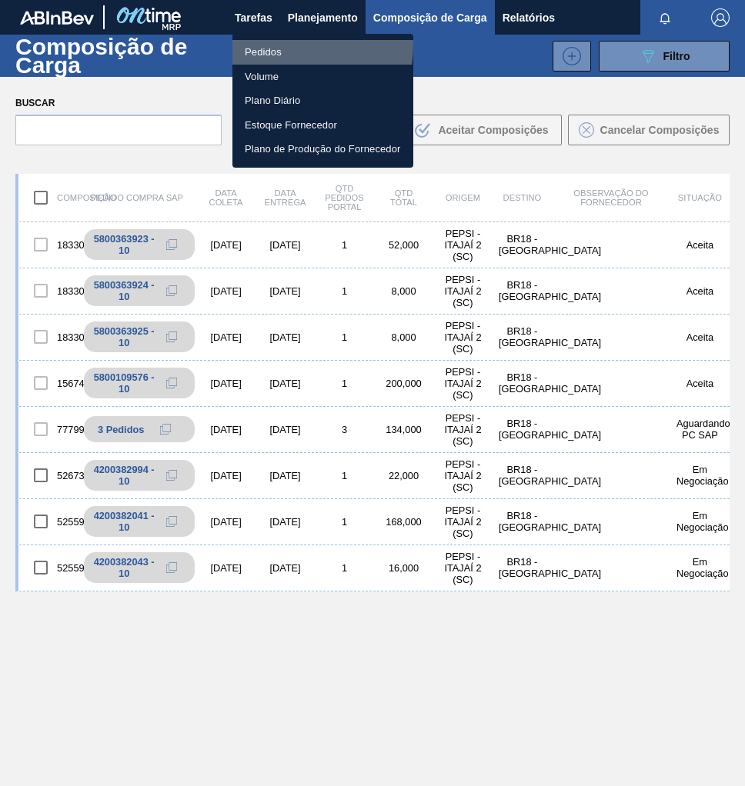
click at [256, 44] on li "Pedidos" at bounding box center [322, 52] width 181 height 25
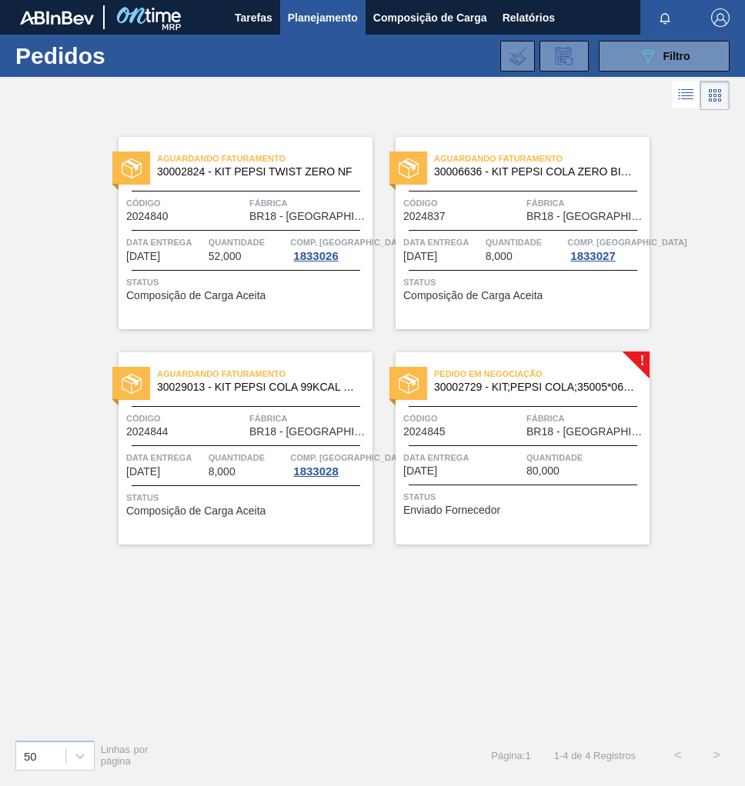
click at [560, 428] on span "BR18 - Pernambuco" at bounding box center [585, 432] width 119 height 12
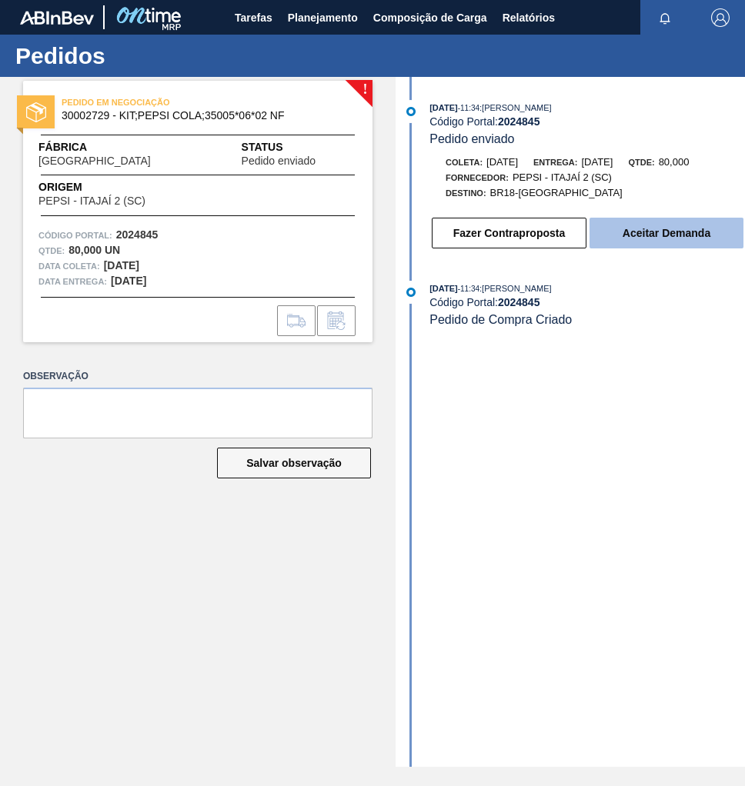
click at [656, 240] on button "Aceitar Demanda" at bounding box center [666, 233] width 154 height 31
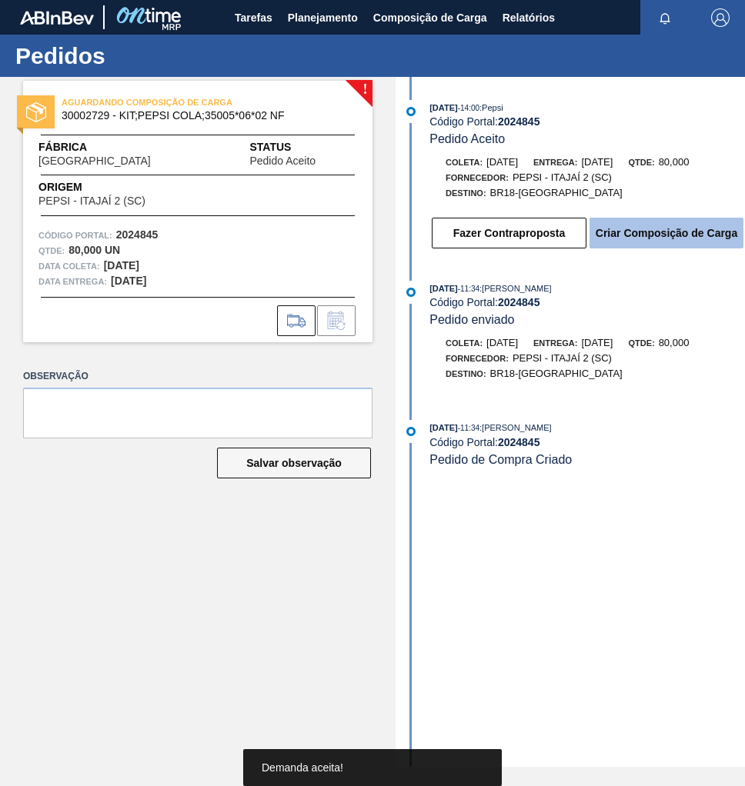
click at [656, 239] on button "Criar Composição de Carga" at bounding box center [666, 233] width 154 height 31
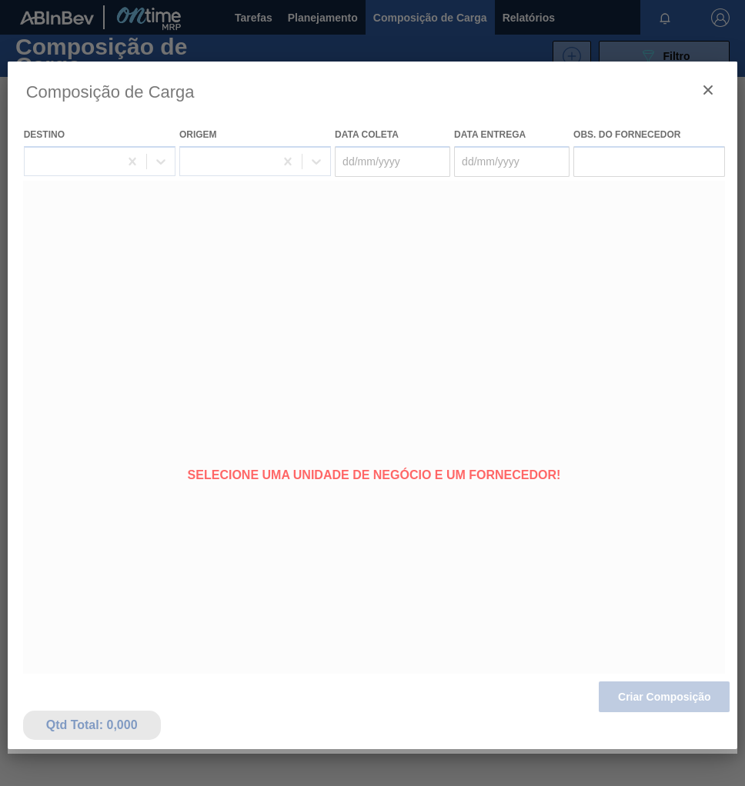
type coleta "[DATE]"
type entrega "15/09/2025"
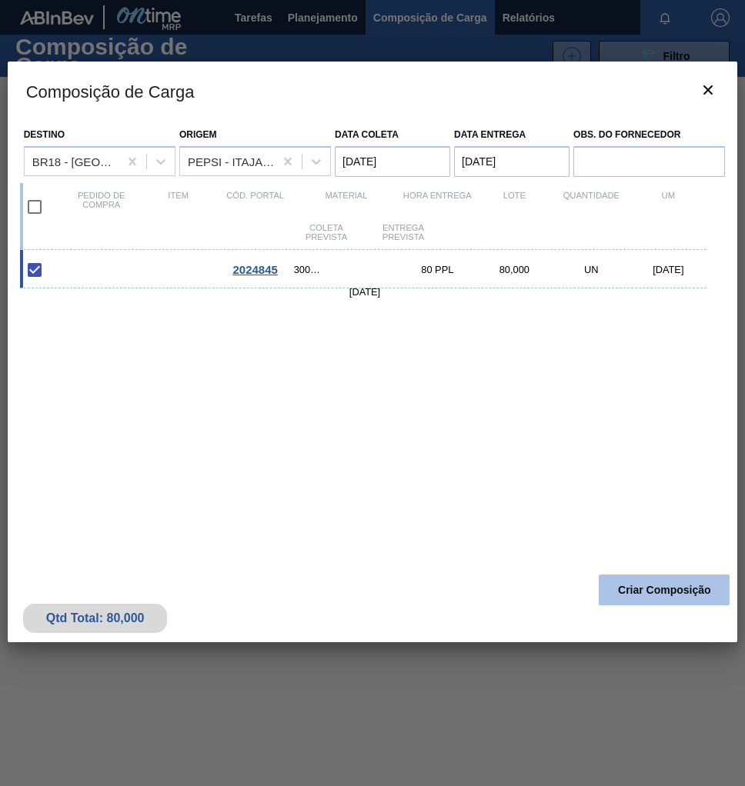
click at [640, 603] on button "Criar Composição" at bounding box center [664, 590] width 131 height 31
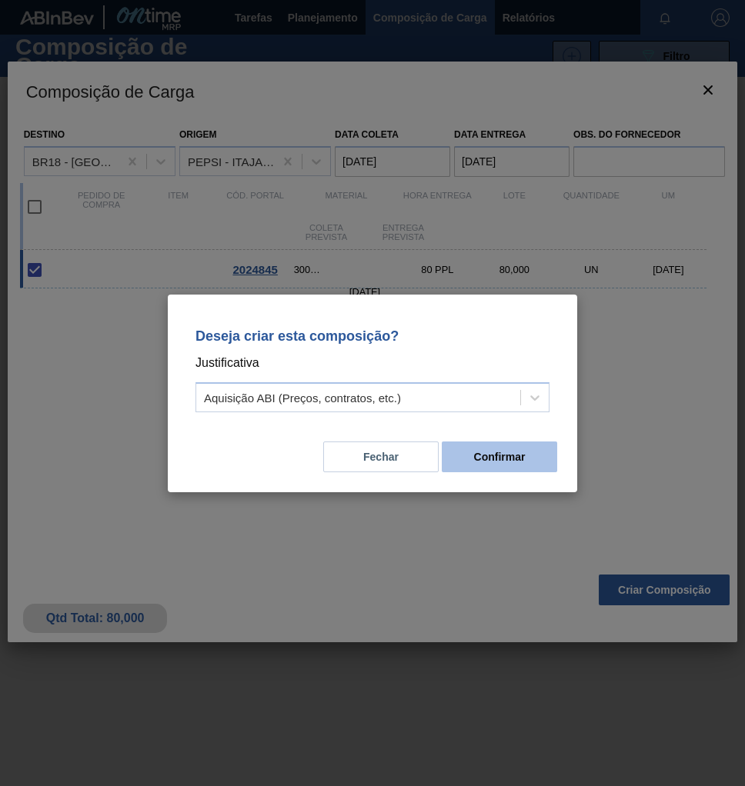
click at [515, 465] on button "Confirmar" at bounding box center [499, 457] width 115 height 31
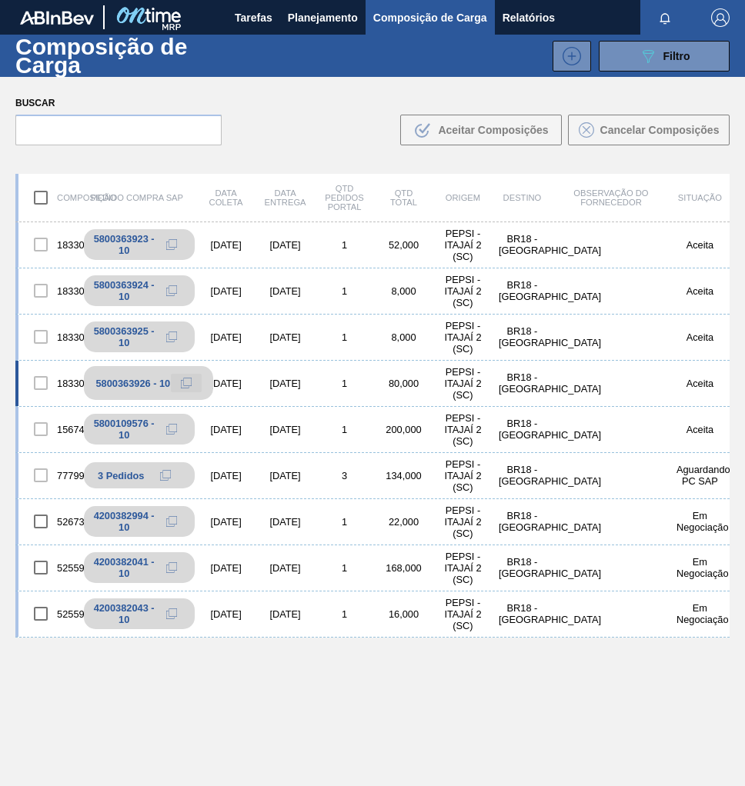
click at [185, 385] on icon at bounding box center [186, 383] width 11 height 11
click at [678, 56] on span "Filtro" at bounding box center [676, 56] width 27 height 12
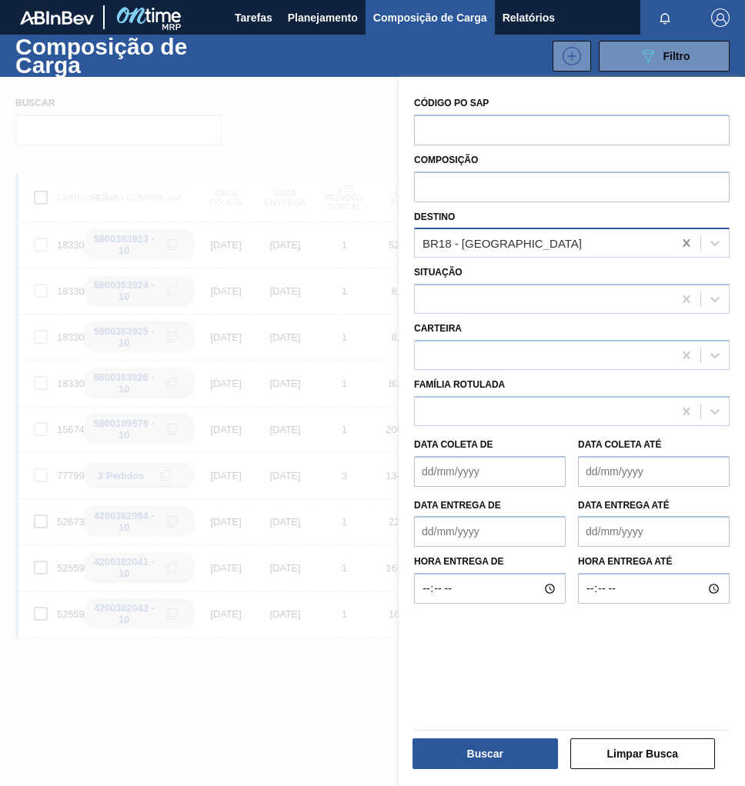
click at [679, 243] on icon at bounding box center [686, 242] width 15 height 15
type input "jundia"
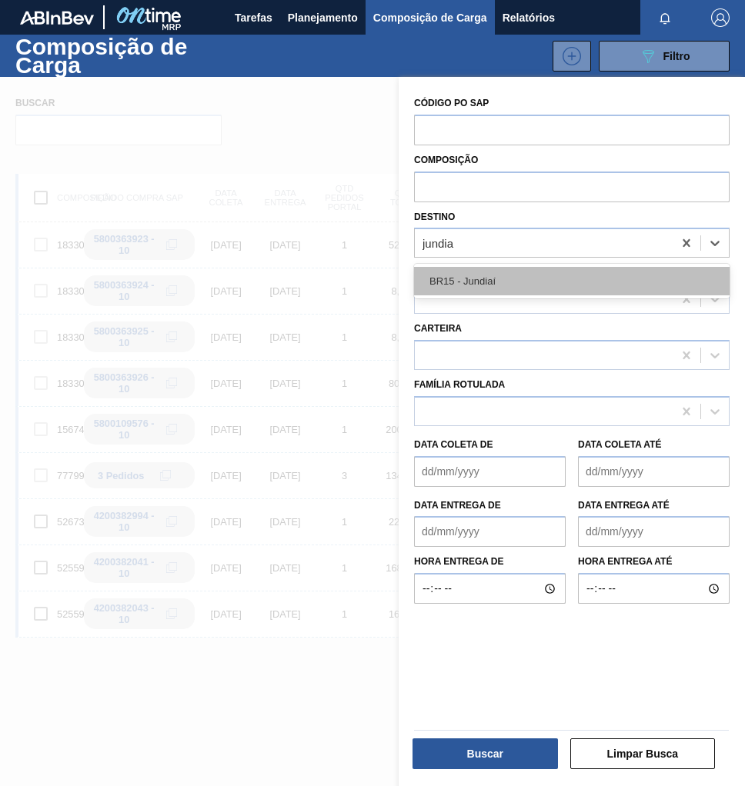
click at [556, 293] on div "BR15 - Jundiaí" at bounding box center [571, 281] width 315 height 28
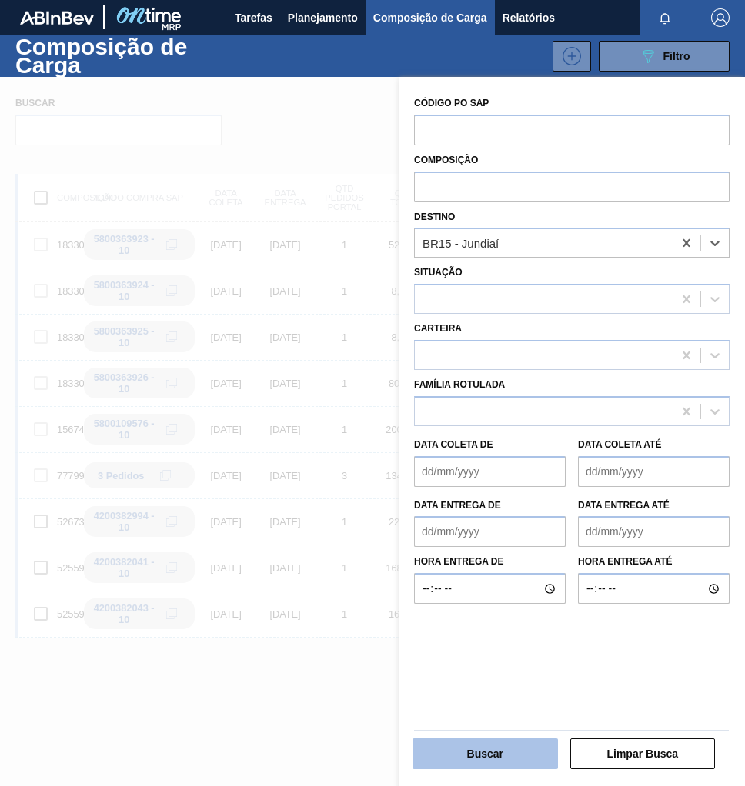
click at [505, 759] on button "Buscar" at bounding box center [484, 754] width 145 height 31
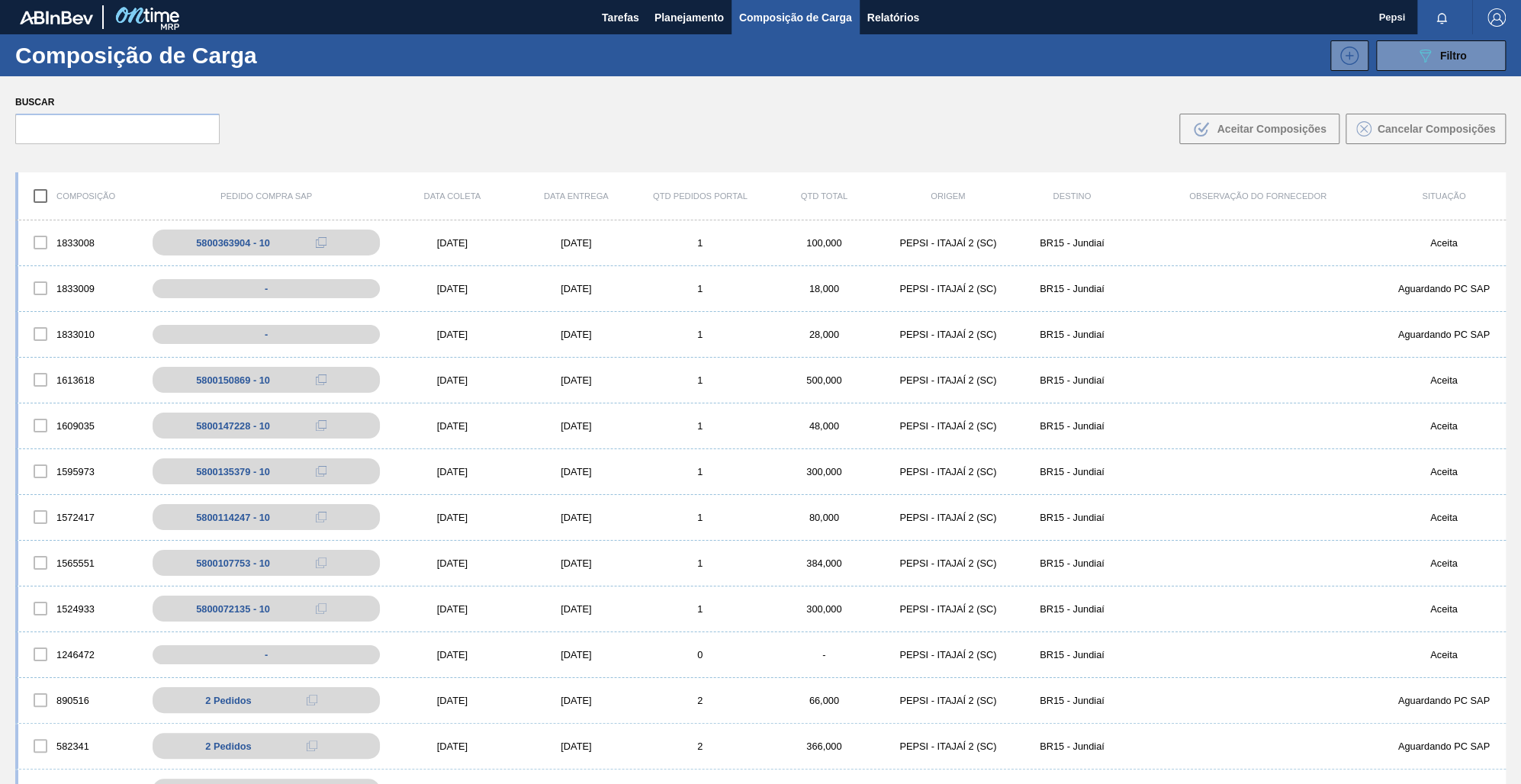
drag, startPoint x: 1066, startPoint y: 134, endPoint x: 945, endPoint y: 144, distance: 121.4
click at [738, 133] on div "Buscar .b{fill:var(--color-action-default)} Aceitar Composições Cancelar Compos…" at bounding box center [760, 118] width 1521 height 83
click at [581, 133] on div "Buscar .b{fill:var(--color-action-default)} Aceitar Composições Cancelar Compos…" at bounding box center [760, 118] width 1521 height 83
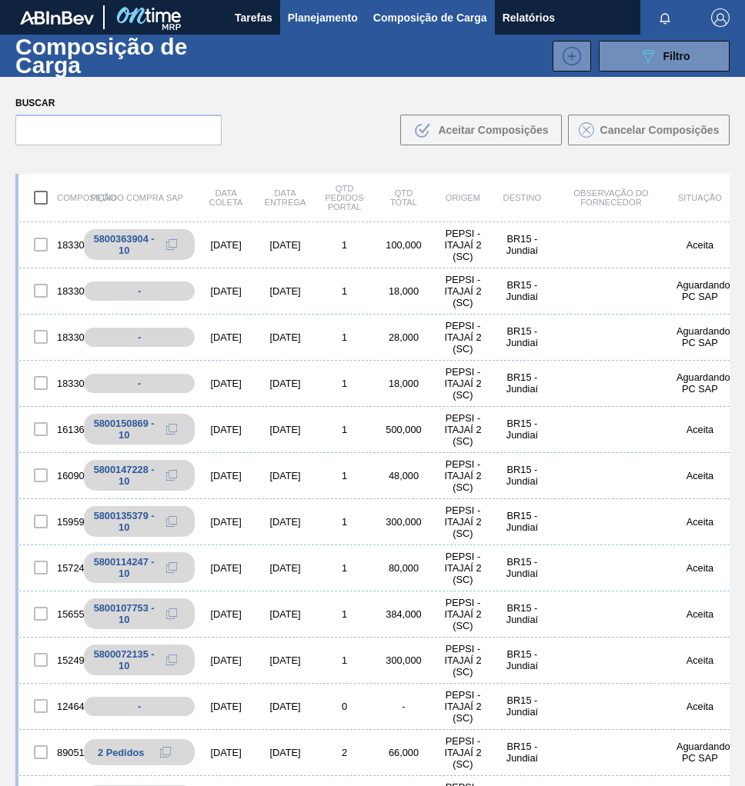
click at [309, 25] on span "Planejamento" at bounding box center [323, 17] width 70 height 18
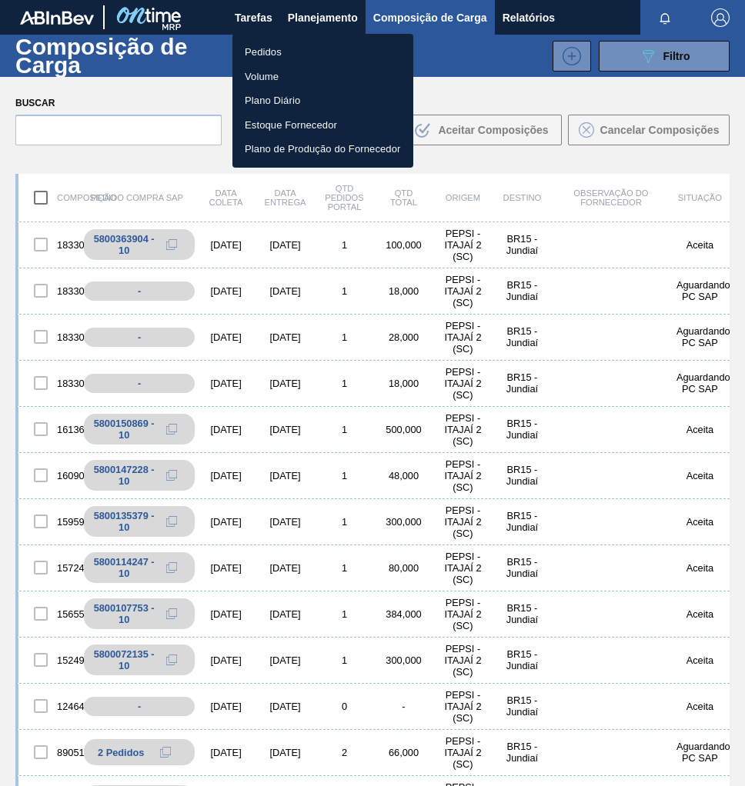
click at [269, 49] on li "Pedidos" at bounding box center [322, 52] width 181 height 25
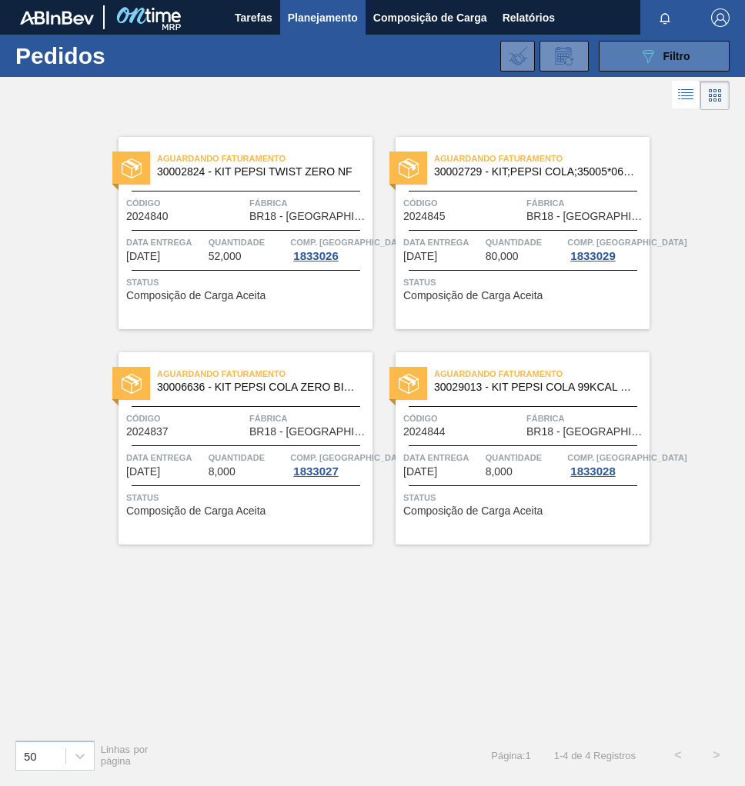
click at [676, 54] on span "Filtro" at bounding box center [676, 56] width 27 height 12
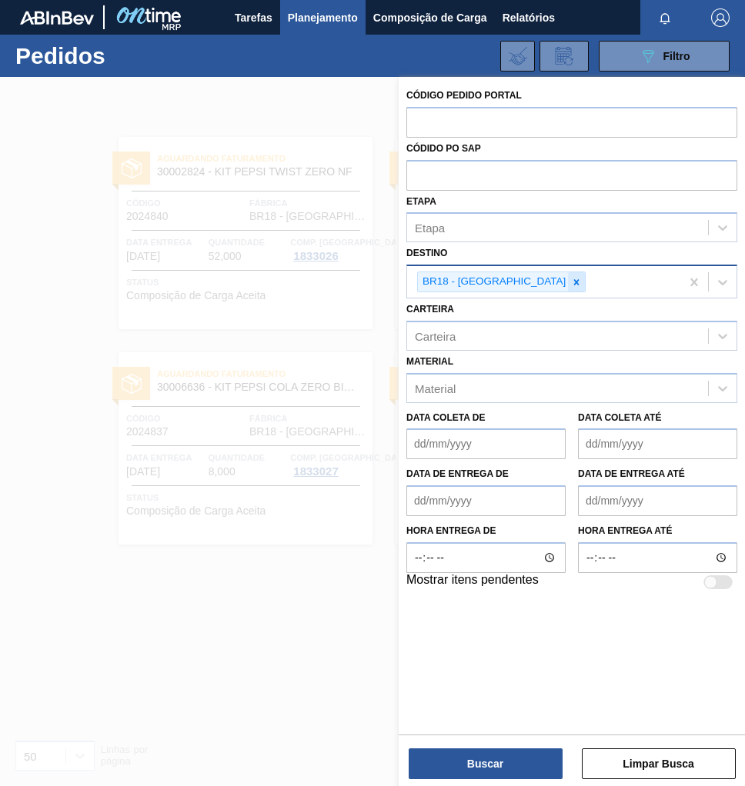
click at [568, 278] on div at bounding box center [576, 281] width 17 height 19
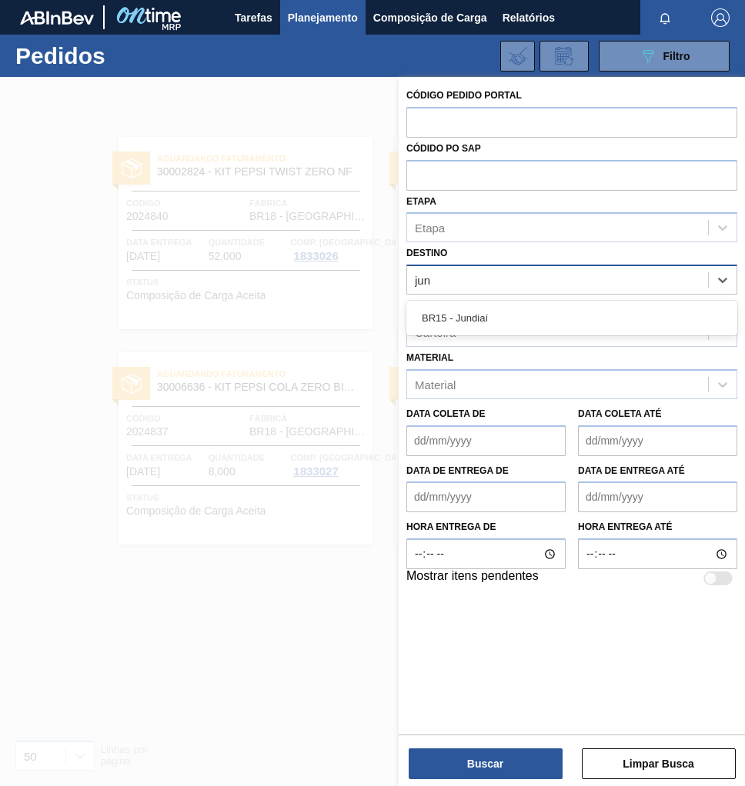
type input "jund"
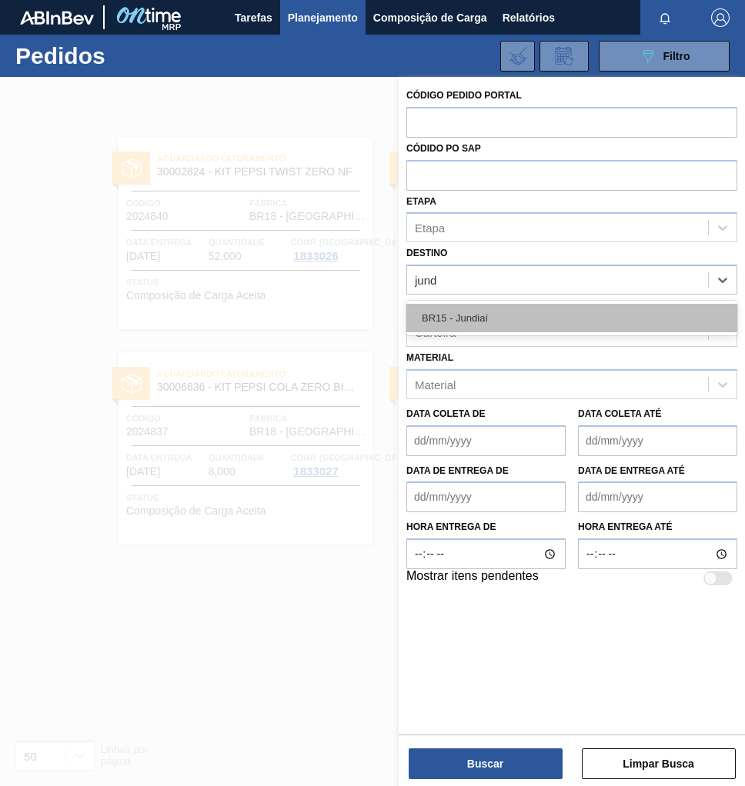
click at [485, 314] on div "BR15 - Jundiaí" at bounding box center [571, 318] width 331 height 28
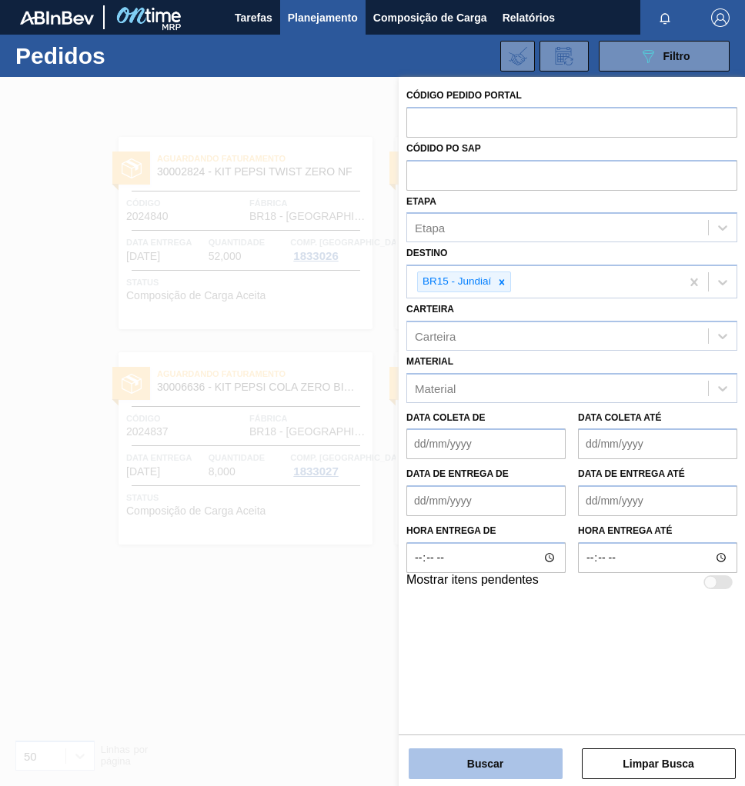
click at [490, 766] on button "Buscar" at bounding box center [486, 764] width 154 height 31
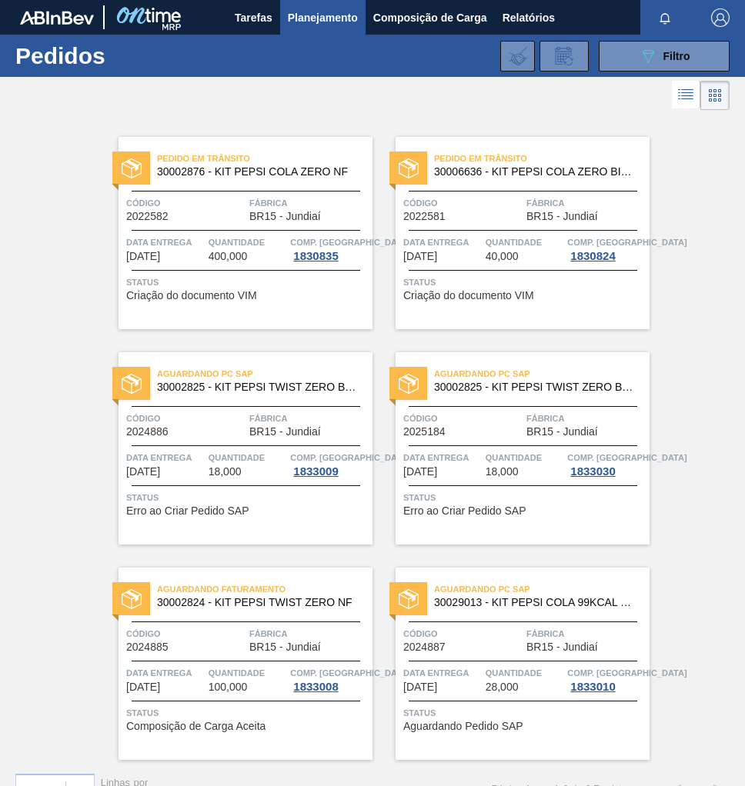
scroll to position [31, 0]
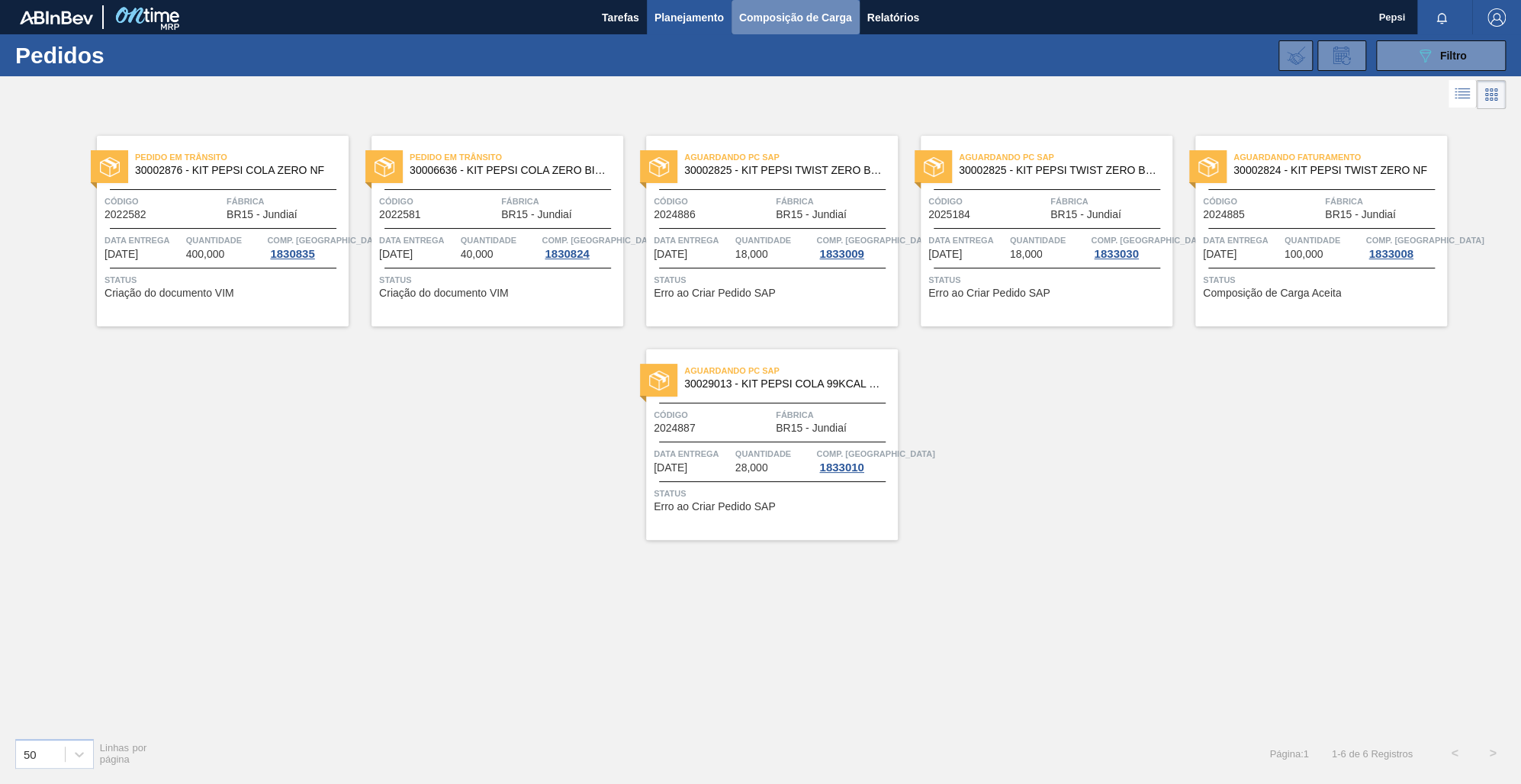
click at [738, 15] on span "Composição de Carga" at bounding box center [796, 17] width 113 height 18
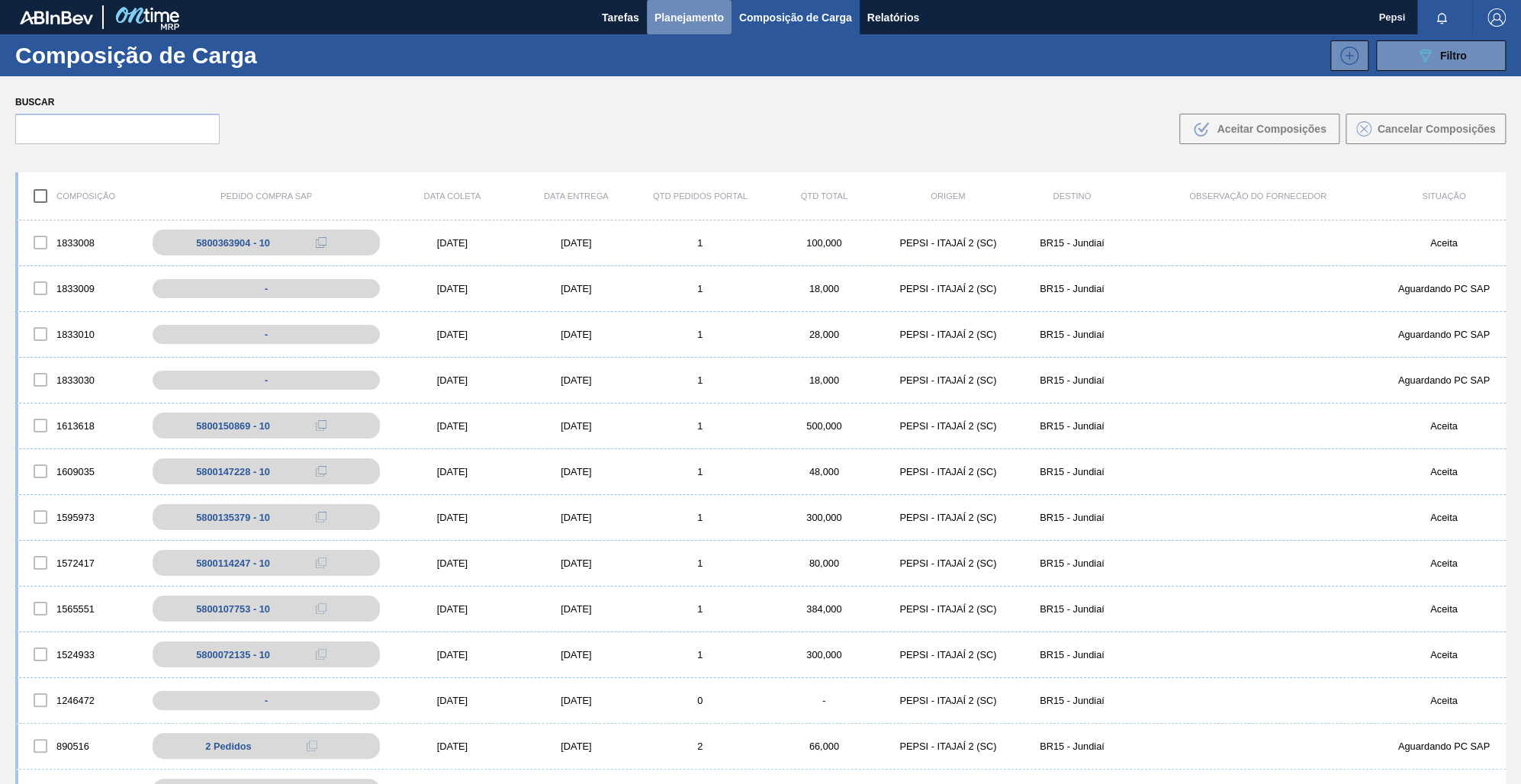
click at [690, 16] on span "Planejamento" at bounding box center [689, 17] width 69 height 18
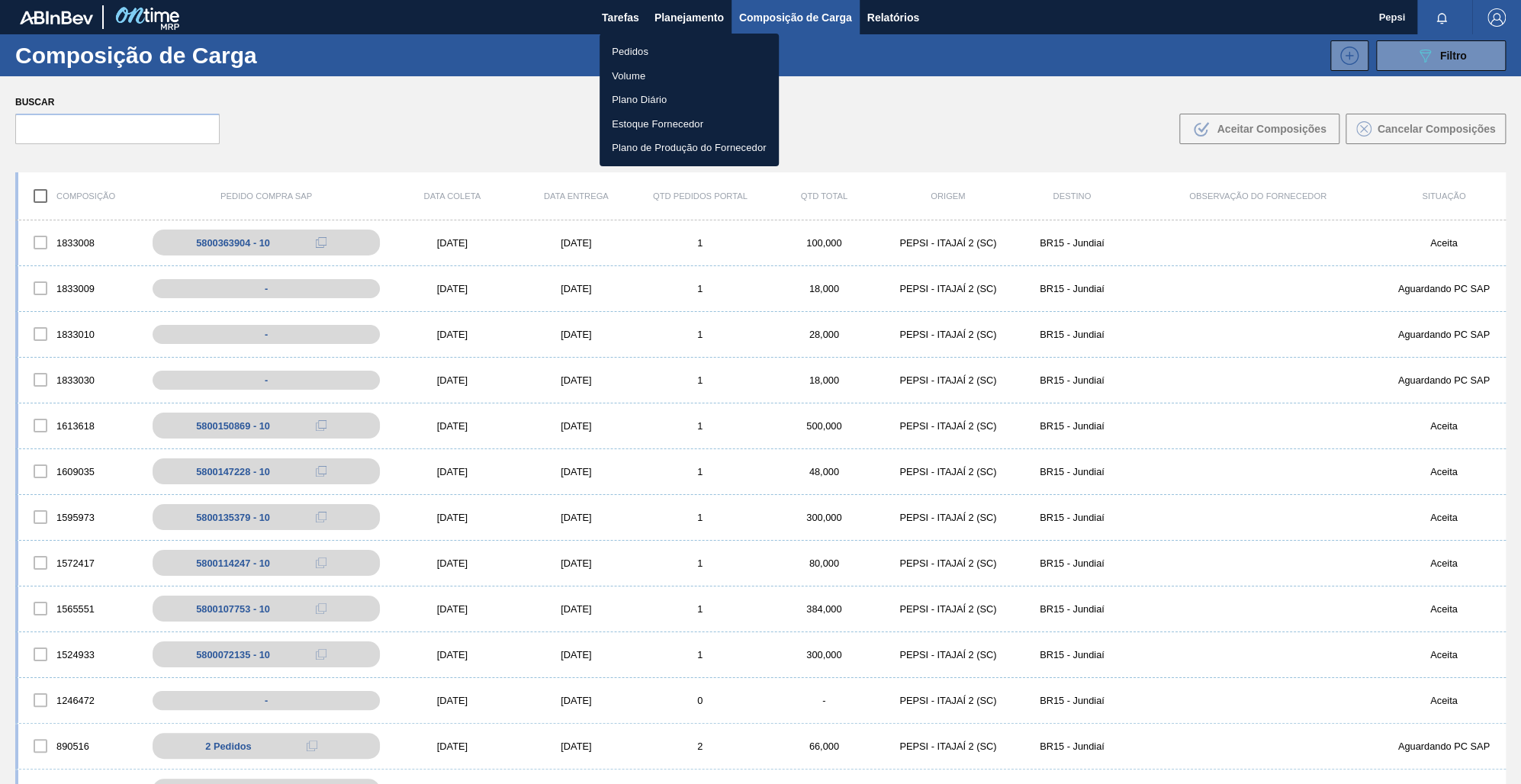
drag, startPoint x: 644, startPoint y: 47, endPoint x: 733, endPoint y: 149, distance: 135.4
click at [644, 47] on li "Pedidos" at bounding box center [689, 52] width 179 height 25
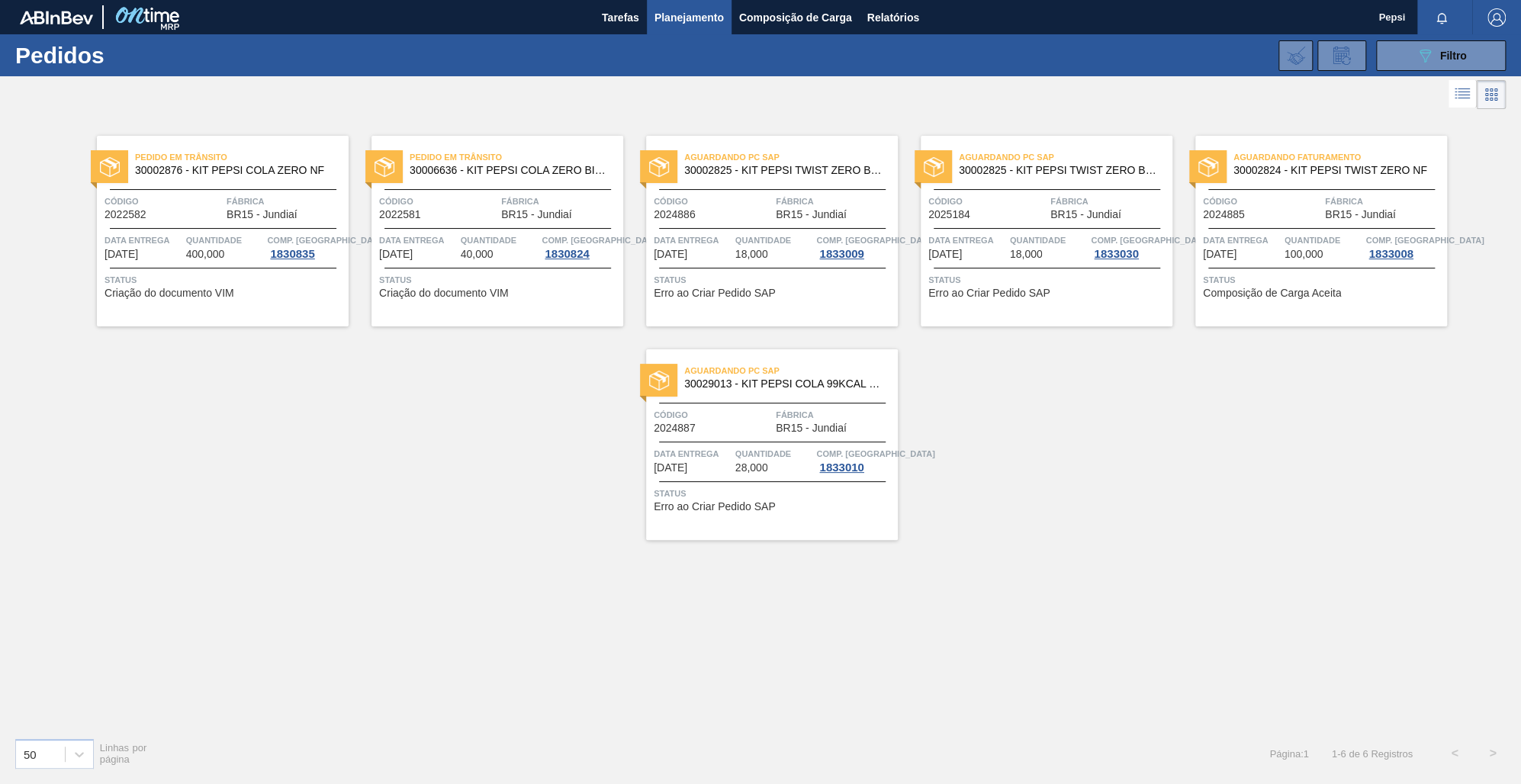
click at [248, 610] on div "Pedido em Trânsito 30002876 - KIT PEPSI COLA ZERO NF Código 2022582 Fábrica BR1…" at bounding box center [760, 419] width 1521 height 613
click at [1454, 57] on span "Filtro" at bounding box center [1454, 56] width 27 height 12
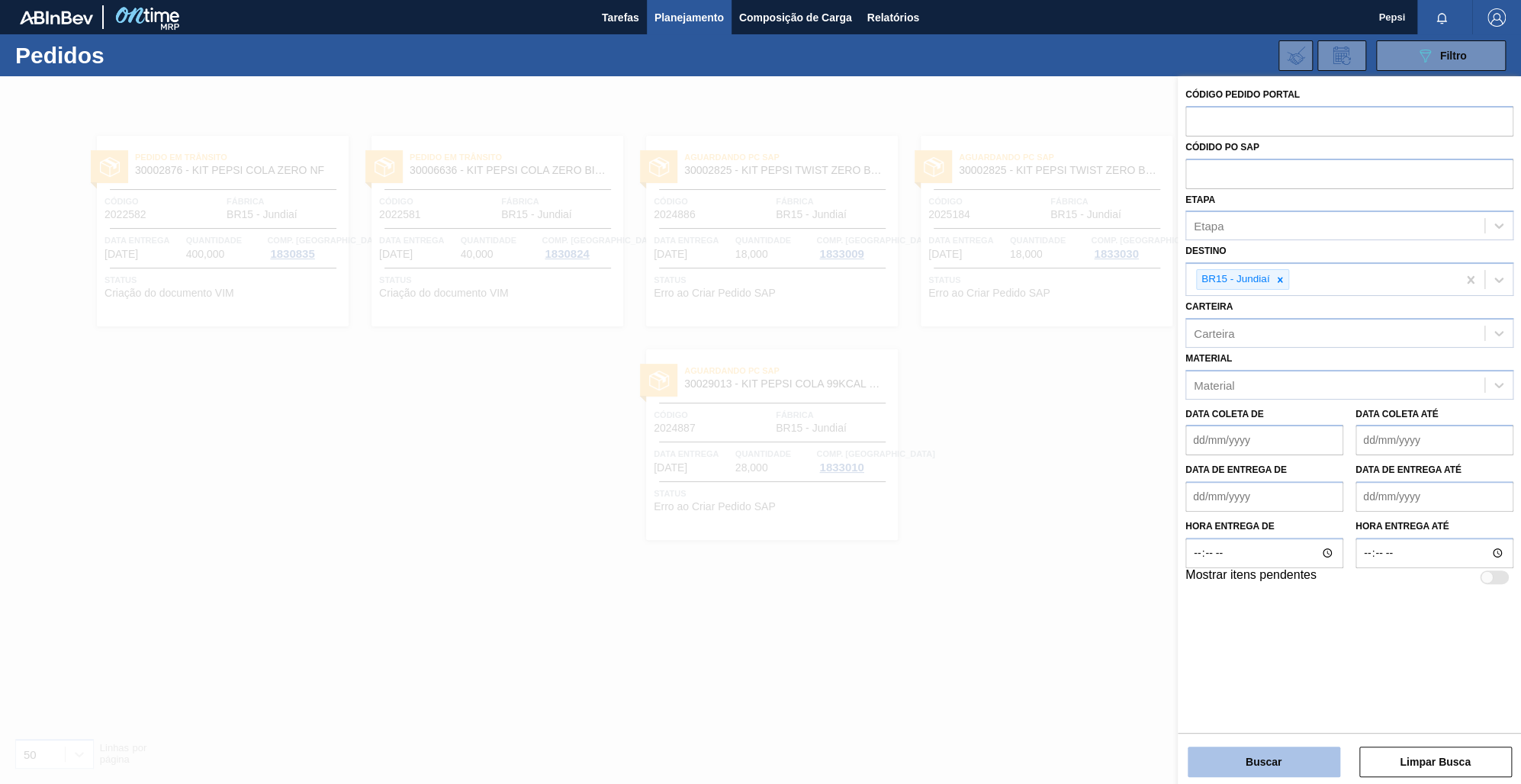
click at [1292, 756] on button "Buscar" at bounding box center [1264, 761] width 153 height 31
